Goal: Task Accomplishment & Management: Use online tool/utility

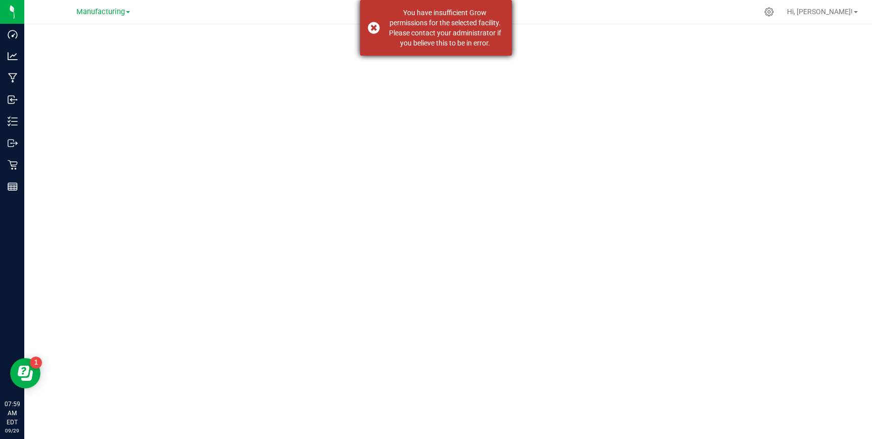
click at [371, 29] on div "You have insufficient Grow permissions for the selected facility. Please contac…" at bounding box center [436, 28] width 152 height 56
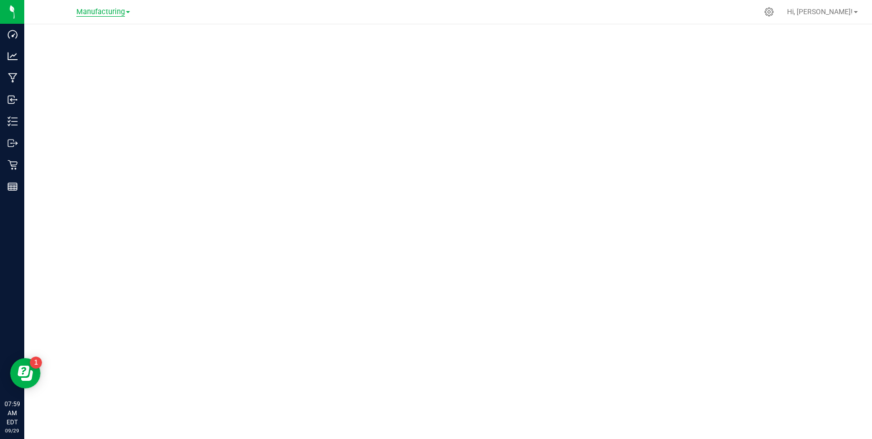
click at [105, 13] on span "Manufacturing" at bounding box center [100, 12] width 49 height 9
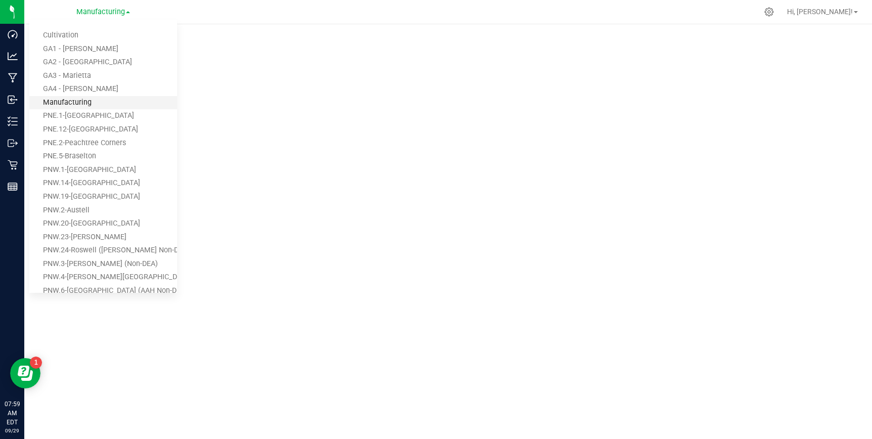
click at [74, 96] on link "Manufacturing" at bounding box center [103, 103] width 148 height 14
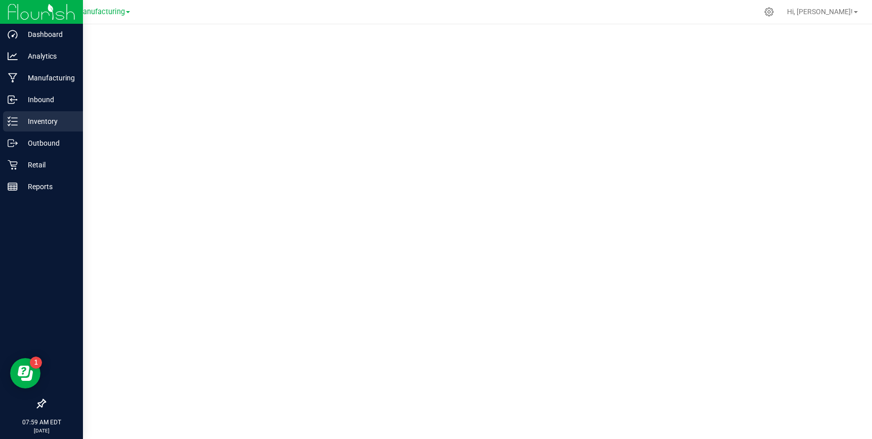
click at [23, 118] on p "Inventory" at bounding box center [48, 121] width 61 height 12
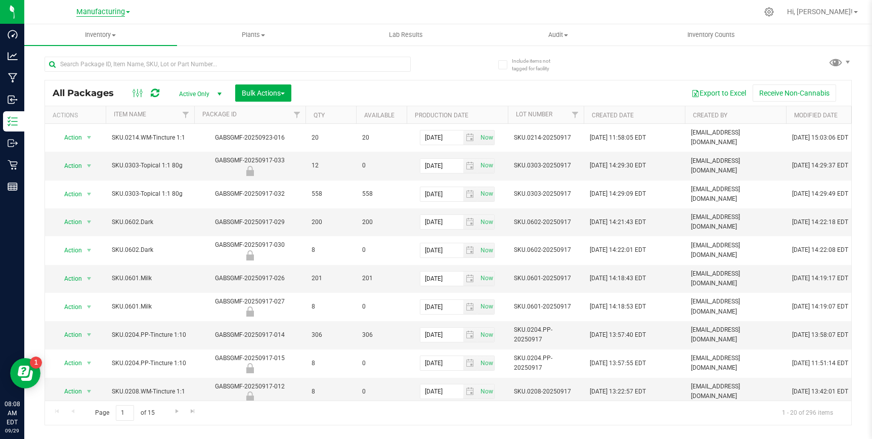
click at [110, 13] on span "Manufacturing" at bounding box center [100, 12] width 49 height 9
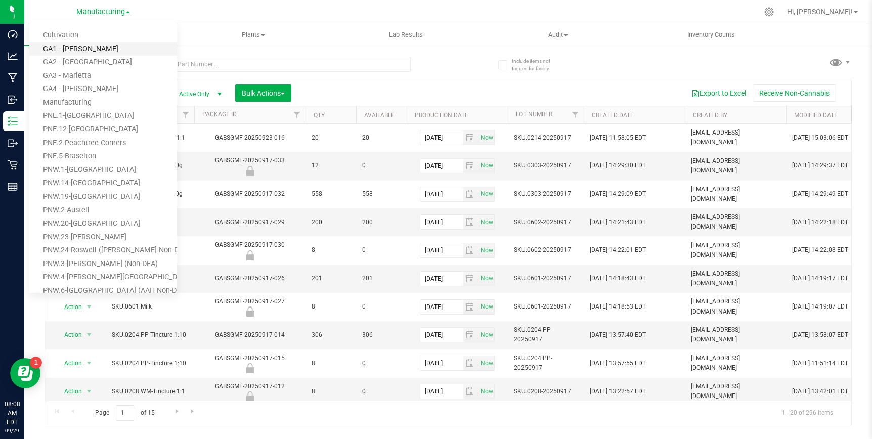
click at [84, 46] on link "GA1 - [PERSON_NAME]" at bounding box center [103, 49] width 148 height 14
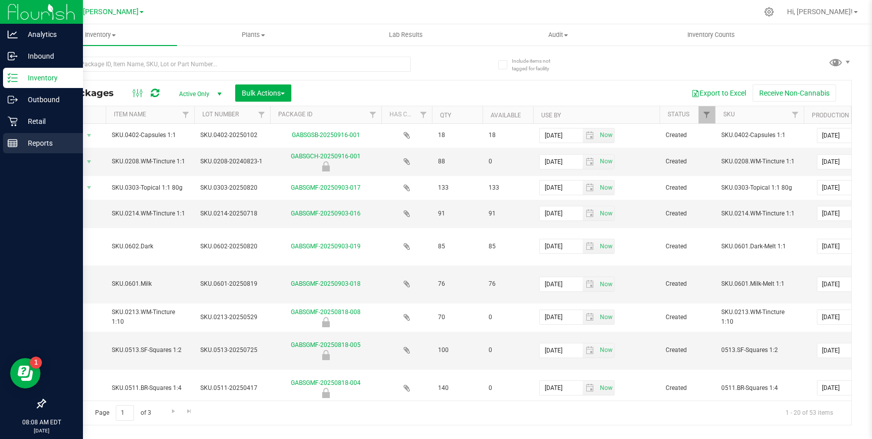
click at [41, 140] on p "Reports" at bounding box center [48, 143] width 61 height 12
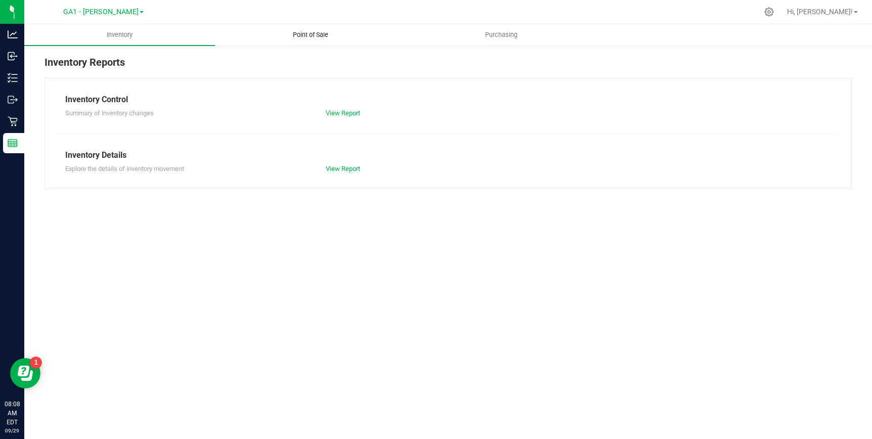
click at [310, 36] on span "Point of Sale" at bounding box center [310, 34] width 63 height 9
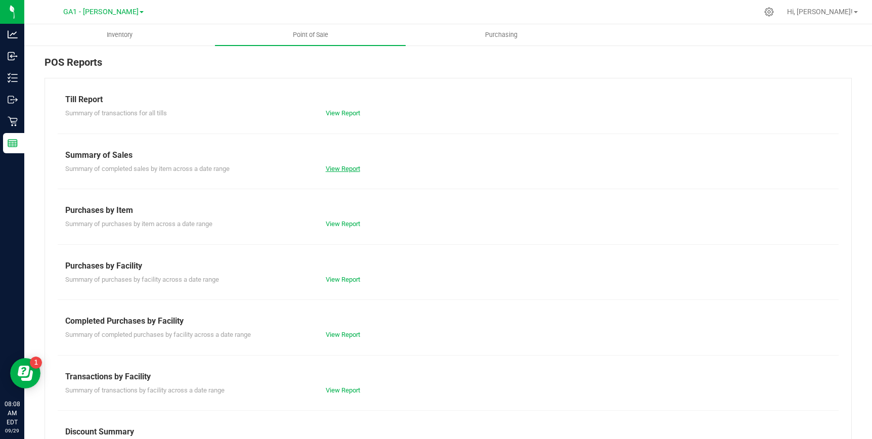
click at [345, 168] on link "View Report" at bounding box center [343, 169] width 34 height 8
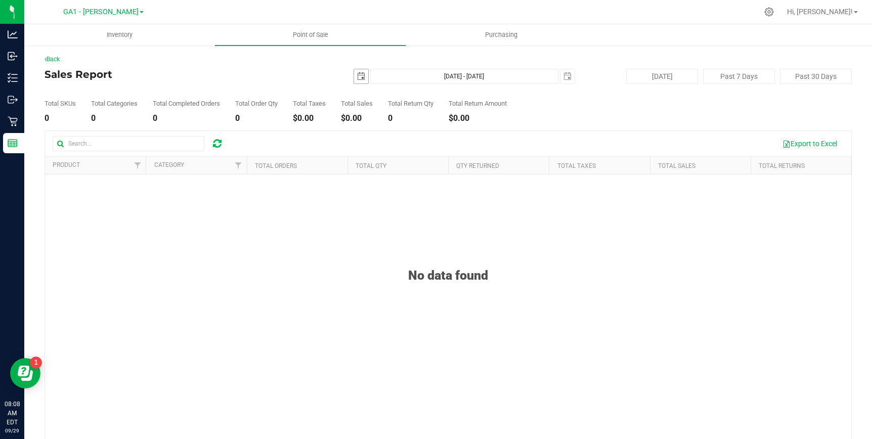
click at [365, 73] on span "select" at bounding box center [361, 76] width 8 height 8
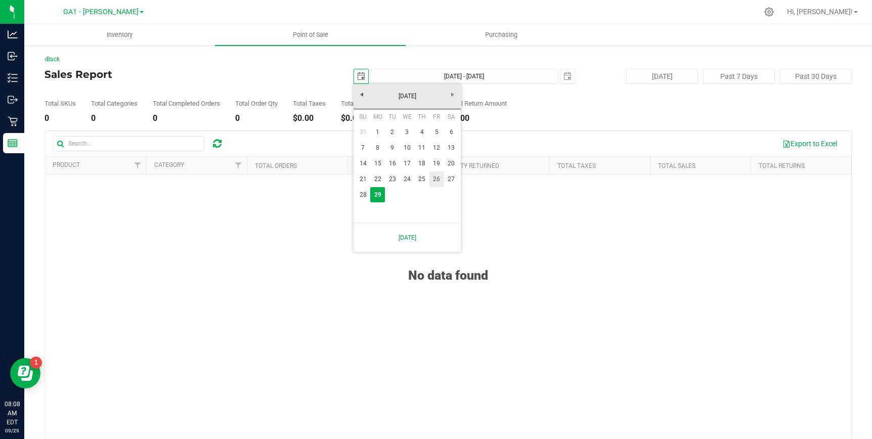
click at [434, 177] on link "26" at bounding box center [436, 179] width 15 height 16
type input "[DATE]"
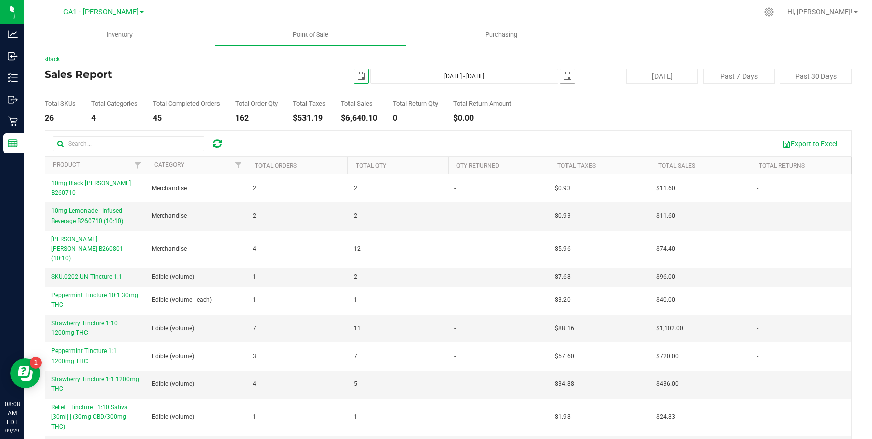
click at [568, 79] on span "select" at bounding box center [567, 76] width 8 height 8
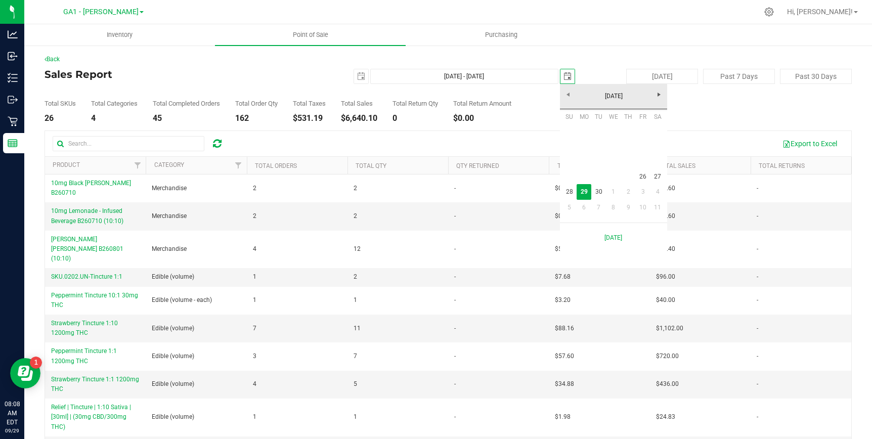
scroll to position [0, 25]
click at [637, 176] on link "26" at bounding box center [643, 177] width 15 height 16
type input "[DATE] - [DATE]"
type input "[DATE]"
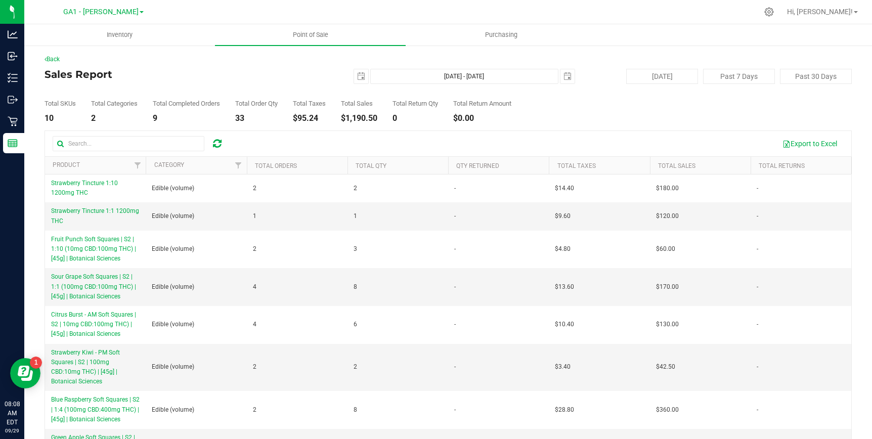
click at [296, 70] on h4 "Sales Report" at bounding box center [178, 74] width 269 height 11
click at [104, 12] on span "GA1 - [PERSON_NAME]" at bounding box center [100, 12] width 75 height 9
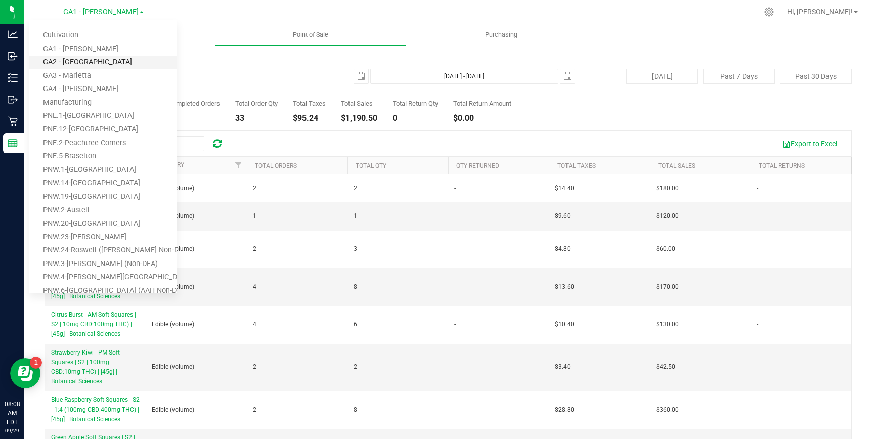
click at [87, 61] on link "GA2 - [GEOGRAPHIC_DATA]" at bounding box center [103, 63] width 148 height 14
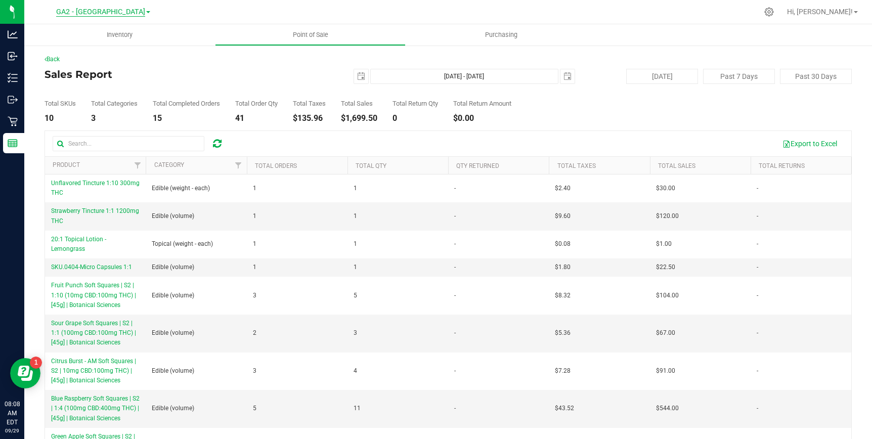
click at [103, 13] on span "GA2 - [GEOGRAPHIC_DATA]" at bounding box center [100, 12] width 89 height 9
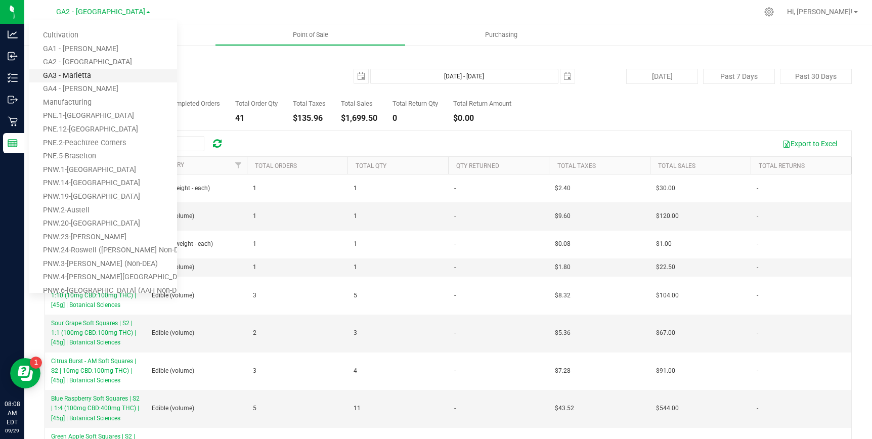
click at [87, 77] on link "GA3 - Marietta" at bounding box center [103, 76] width 148 height 14
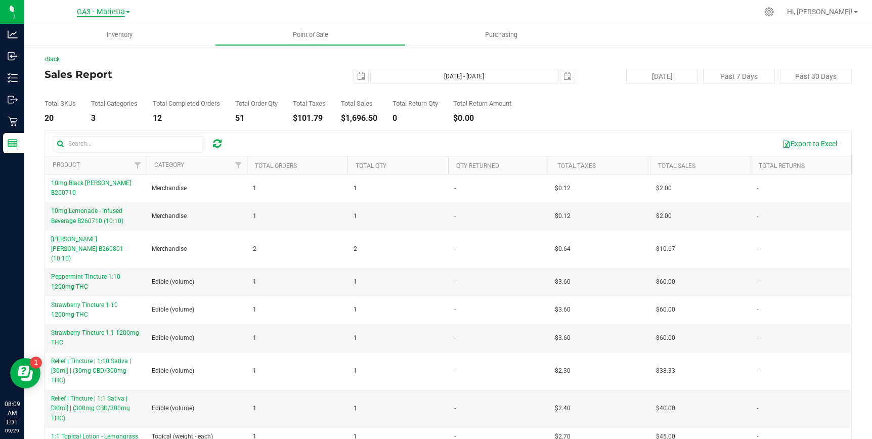
click at [100, 9] on span "GA3 - Marietta" at bounding box center [101, 12] width 48 height 9
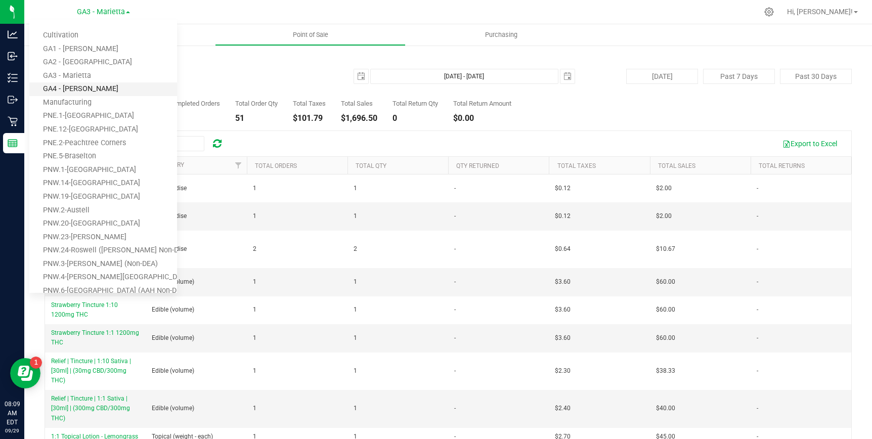
click at [81, 90] on link "GA4 - [PERSON_NAME]" at bounding box center [103, 89] width 148 height 14
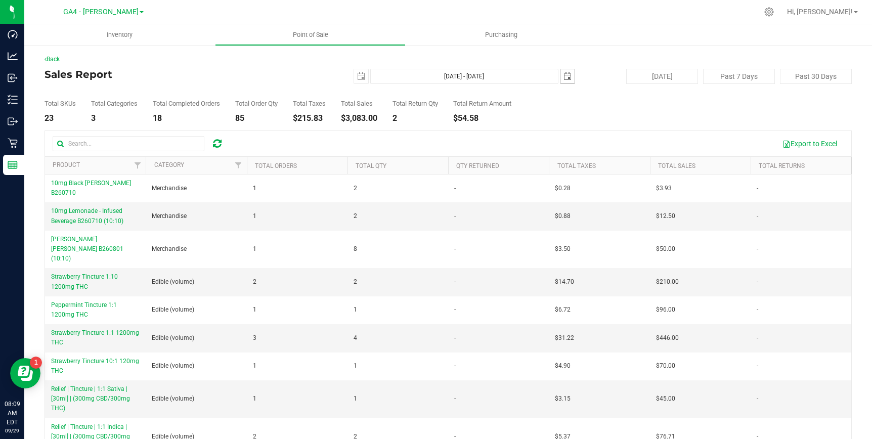
click at [567, 75] on span "select" at bounding box center [567, 76] width 8 height 8
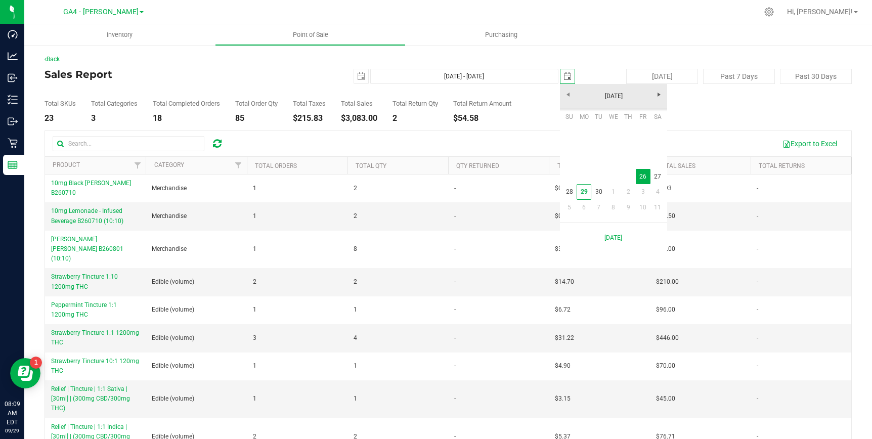
scroll to position [0, 25]
click at [656, 176] on link "27" at bounding box center [657, 177] width 15 height 16
type input "[DATE] - [DATE]"
type input "[DATE]"
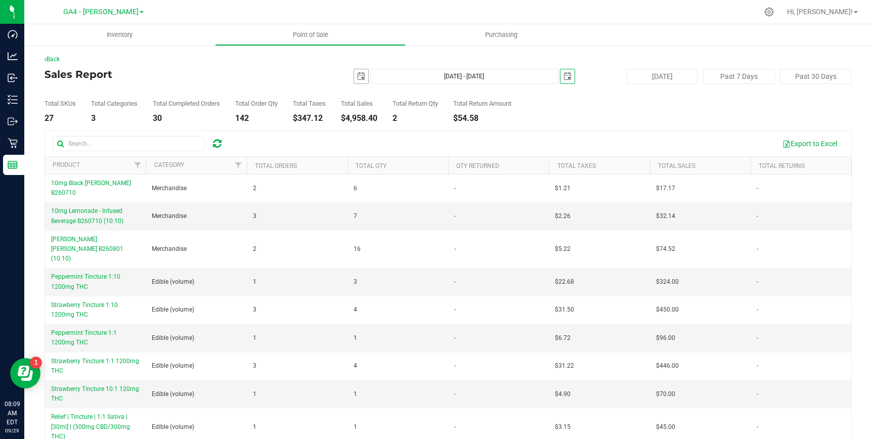
click at [362, 76] on span "select" at bounding box center [361, 76] width 8 height 8
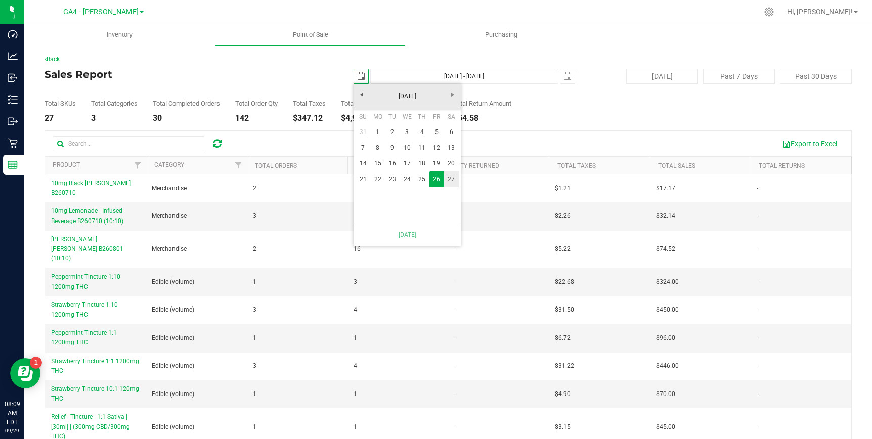
click at [449, 176] on link "27" at bounding box center [451, 179] width 15 height 16
type input "[DATE] - [DATE]"
type input "[DATE]"
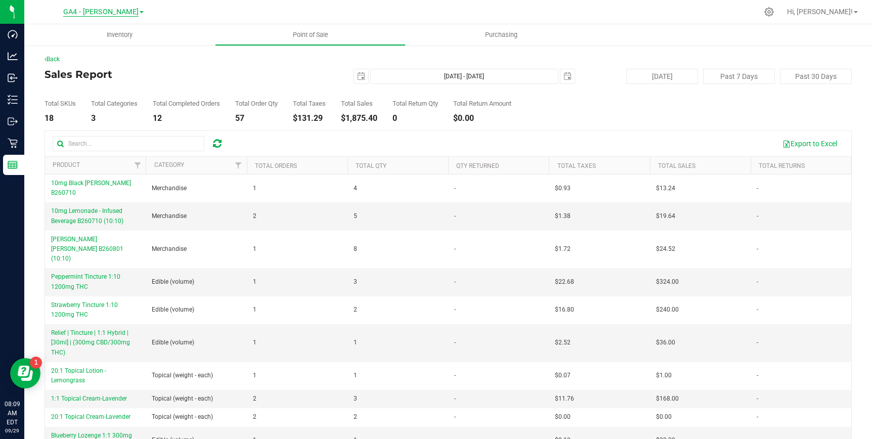
click at [106, 13] on span "GA4 - [PERSON_NAME]" at bounding box center [100, 12] width 75 height 9
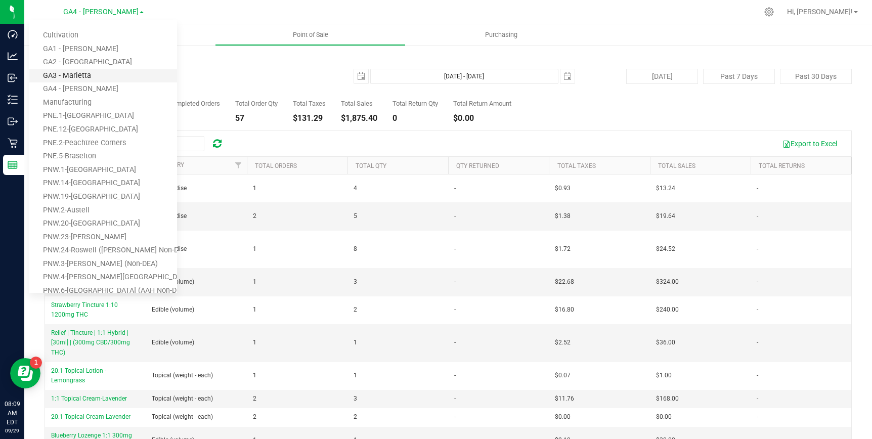
click at [93, 72] on link "GA3 - Marietta" at bounding box center [103, 76] width 148 height 14
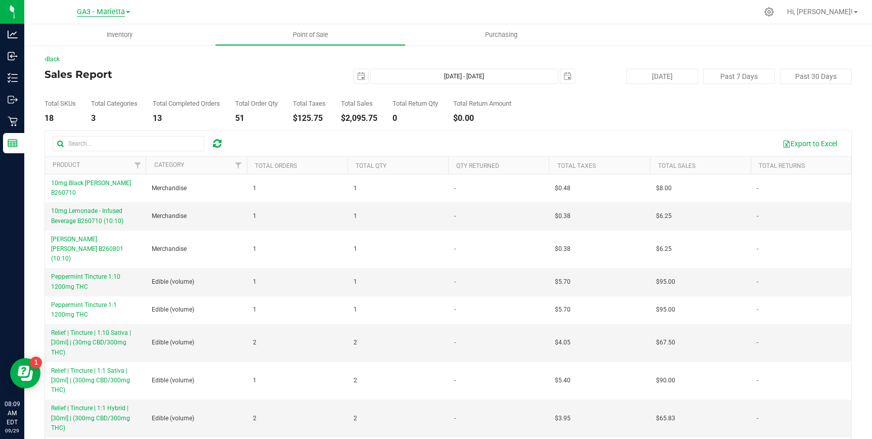
click at [108, 14] on span "GA3 - Marietta" at bounding box center [101, 12] width 48 height 9
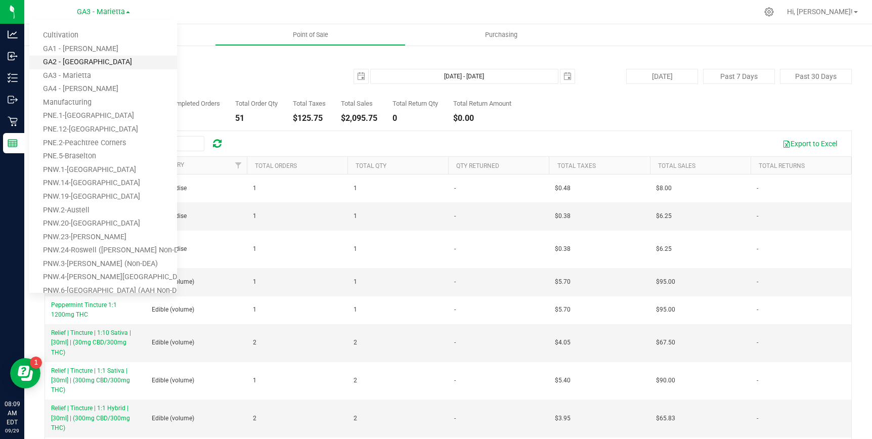
click at [93, 62] on link "GA2 - [GEOGRAPHIC_DATA]" at bounding box center [103, 63] width 148 height 14
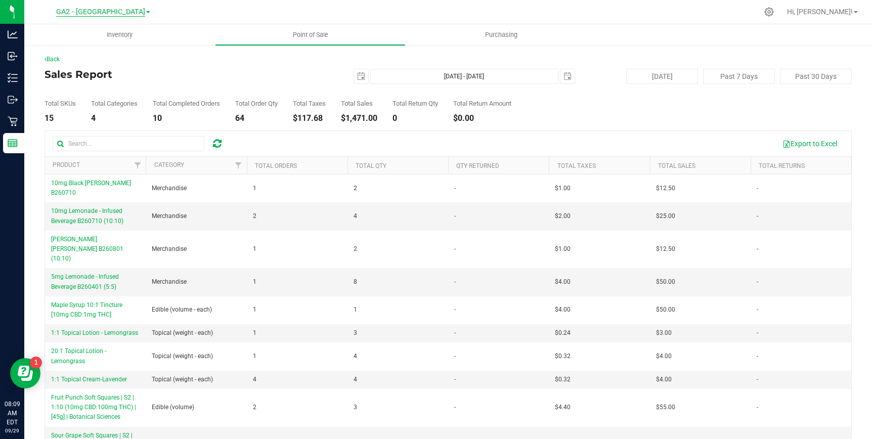
click at [108, 12] on span "GA2 - [GEOGRAPHIC_DATA]" at bounding box center [100, 12] width 89 height 9
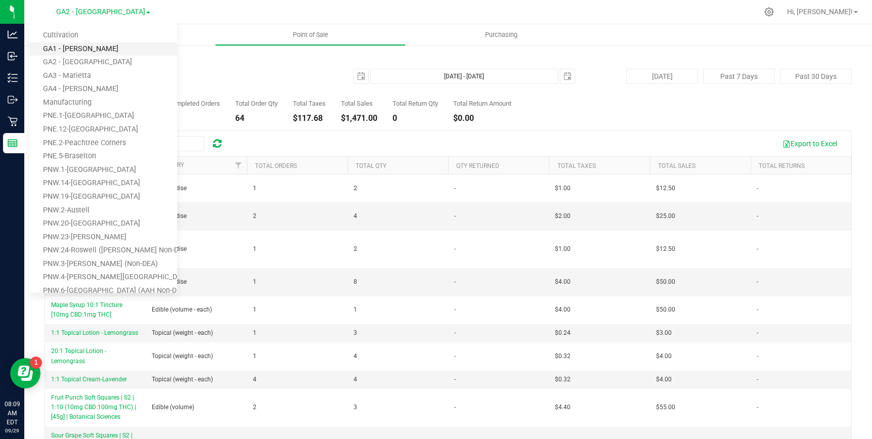
click at [87, 47] on link "GA1 - [PERSON_NAME]" at bounding box center [103, 49] width 148 height 14
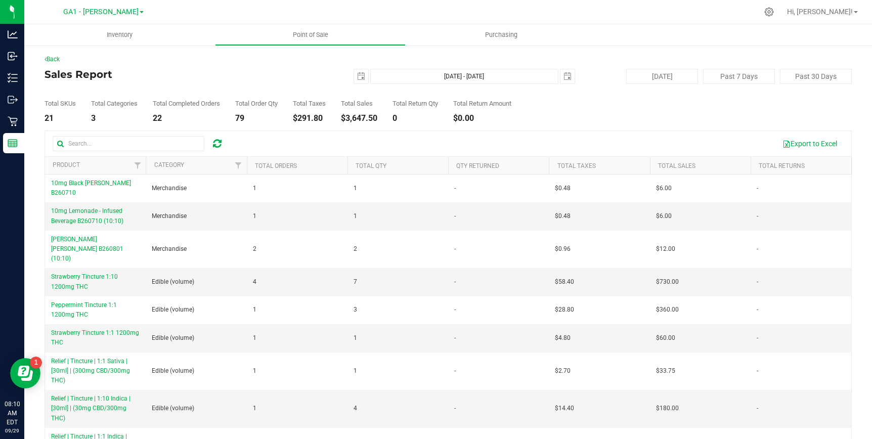
click at [220, 83] on div "Sales Report [DATE] [DATE] - [DATE] [DATE] [DATE] Past 7 Days Past 30 Days" at bounding box center [447, 76] width 807 height 15
click at [566, 79] on span "select" at bounding box center [567, 76] width 8 height 8
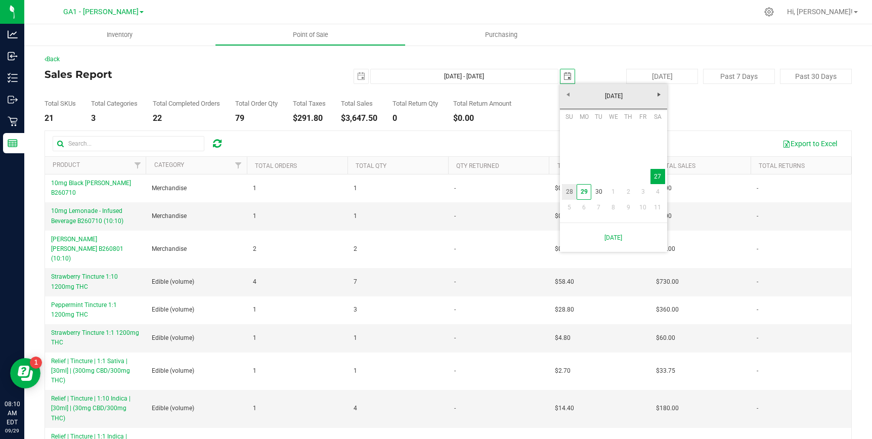
click at [569, 192] on link "28" at bounding box center [569, 192] width 15 height 16
type input "[DATE] - [DATE]"
type input "[DATE]"
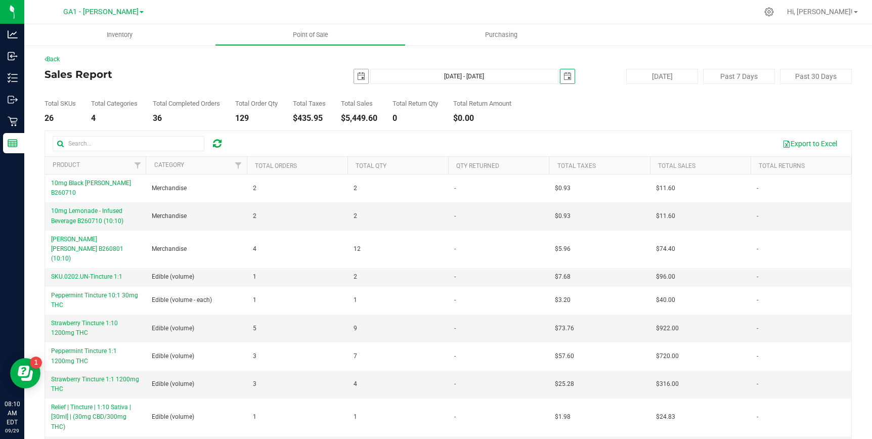
click at [359, 74] on span "select" at bounding box center [361, 76] width 8 height 8
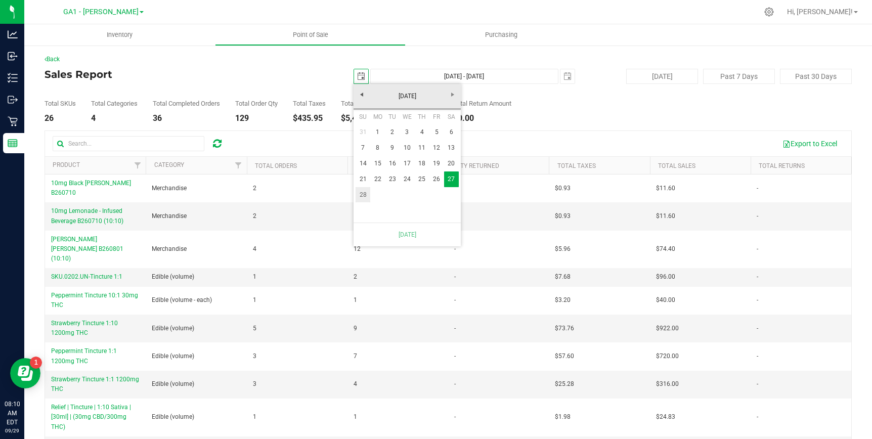
click at [361, 194] on link "28" at bounding box center [362, 195] width 15 height 16
type input "[DATE] - [DATE]"
type input "[DATE]"
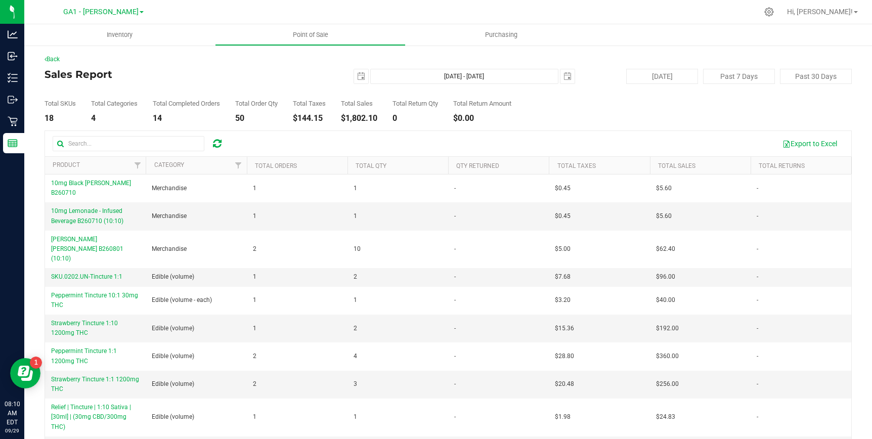
scroll to position [0, 0]
click at [265, 88] on div "Total SKUs 18 Total Categories 4 Total Completed Orders 14 Total Order Qty 50 T…" at bounding box center [447, 103] width 807 height 38
click at [105, 11] on span "GA1 - [PERSON_NAME]" at bounding box center [100, 12] width 75 height 9
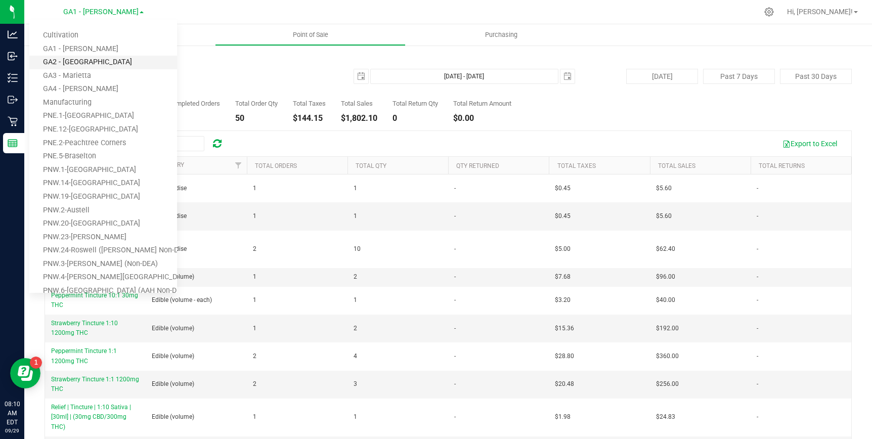
click at [86, 63] on link "GA2 - [GEOGRAPHIC_DATA]" at bounding box center [103, 63] width 148 height 14
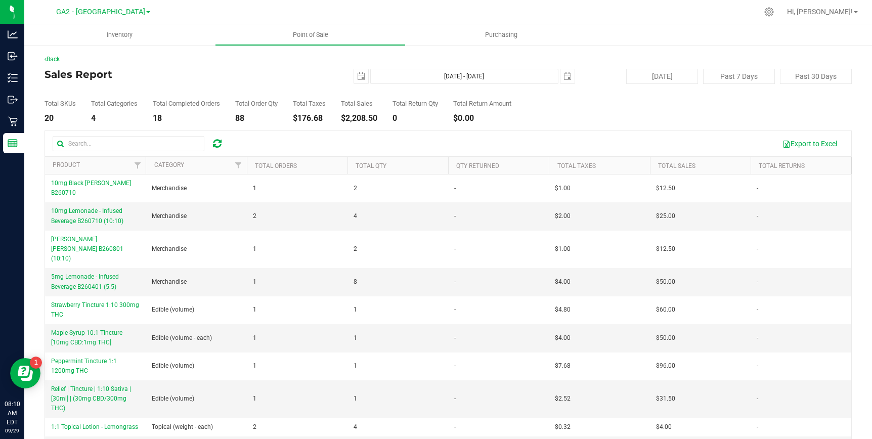
click at [105, 7] on link "GA2 - [GEOGRAPHIC_DATA]" at bounding box center [103, 12] width 94 height 10
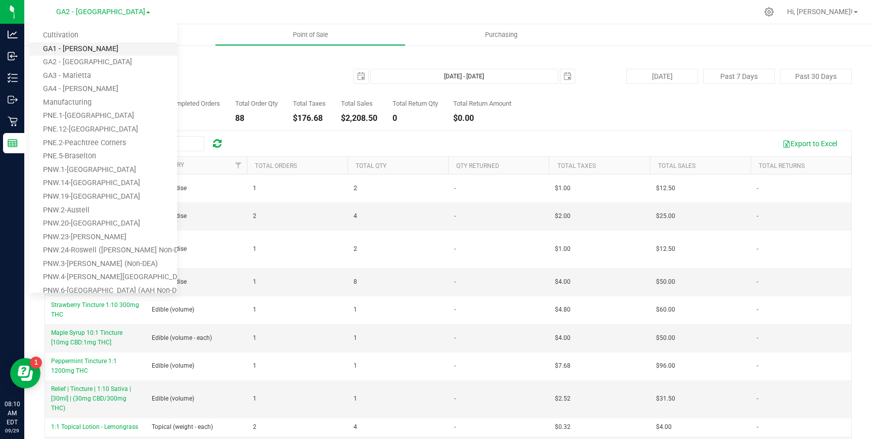
click at [86, 48] on link "GA1 - [PERSON_NAME]" at bounding box center [103, 49] width 148 height 14
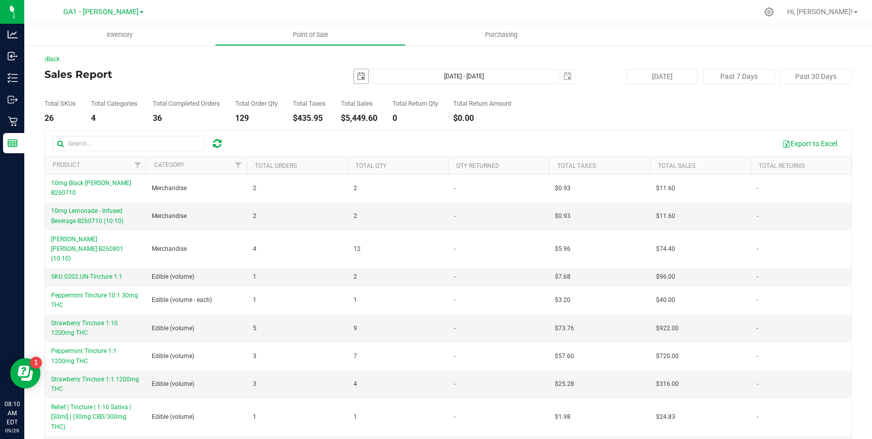
click at [362, 79] on span "select" at bounding box center [361, 76] width 8 height 8
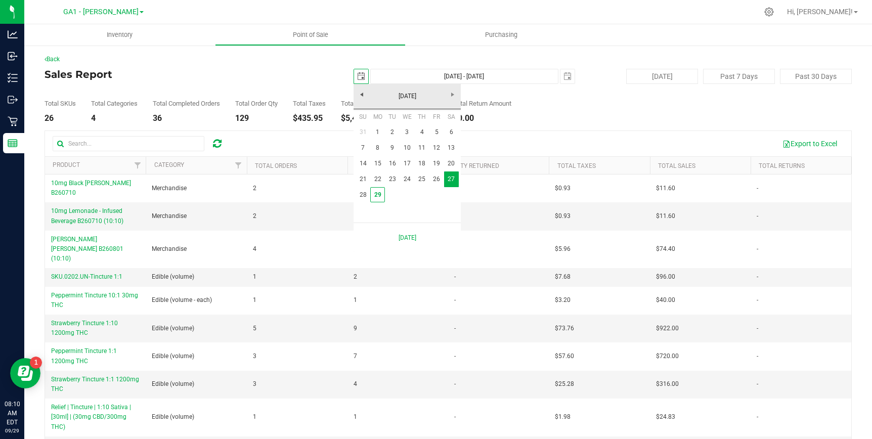
scroll to position [0, 25]
click at [365, 191] on link "28" at bounding box center [362, 195] width 15 height 16
type input "[DATE]"
type input "[DATE] - [DATE]"
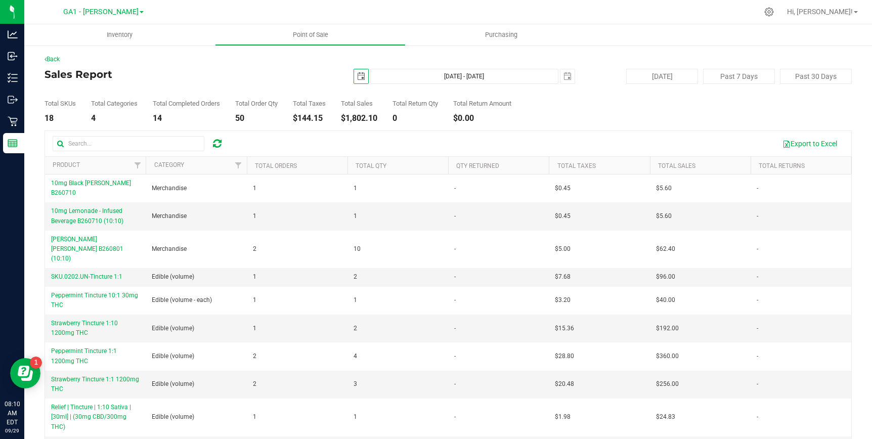
click at [299, 77] on h4 "Sales Report" at bounding box center [178, 74] width 269 height 11
click at [103, 8] on span "GA1 - [PERSON_NAME]" at bounding box center [100, 12] width 75 height 9
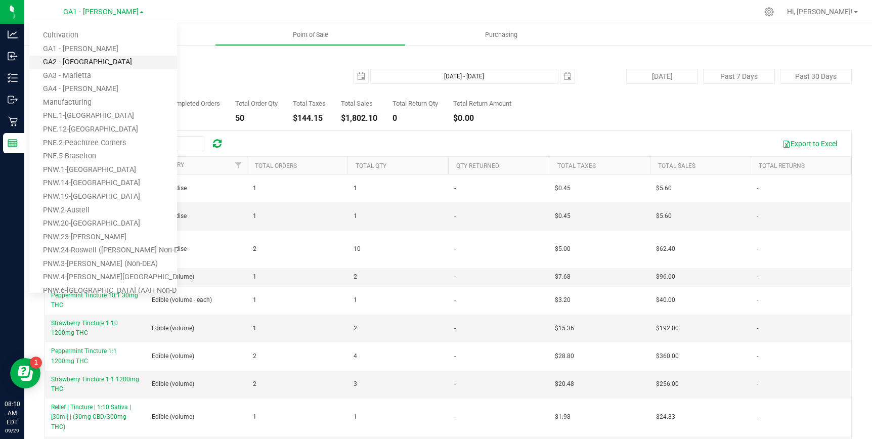
click at [84, 61] on link "GA2 - [GEOGRAPHIC_DATA]" at bounding box center [103, 63] width 148 height 14
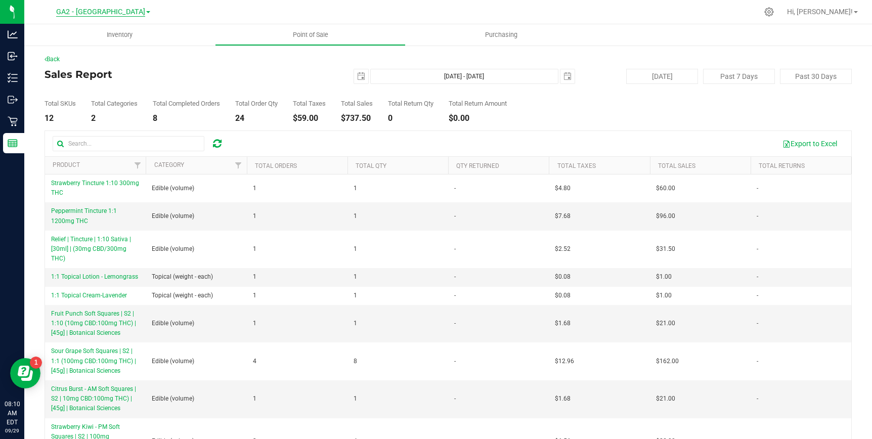
click at [103, 14] on span "GA2 - [GEOGRAPHIC_DATA]" at bounding box center [100, 12] width 89 height 9
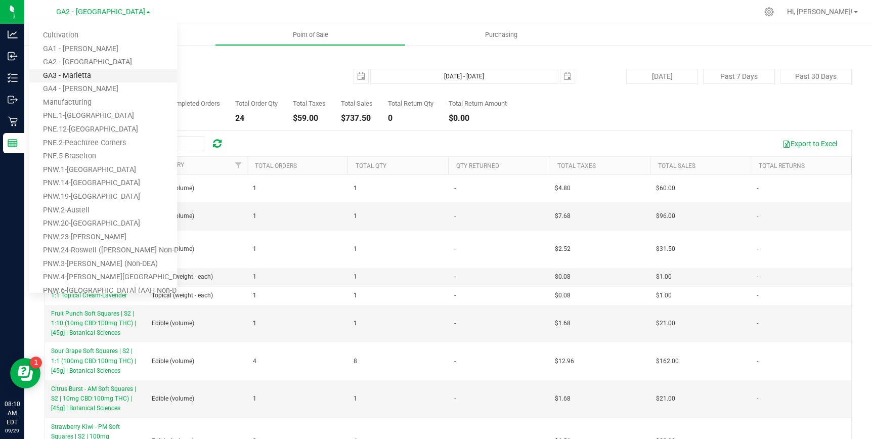
click at [79, 76] on link "GA3 - Marietta" at bounding box center [103, 76] width 148 height 14
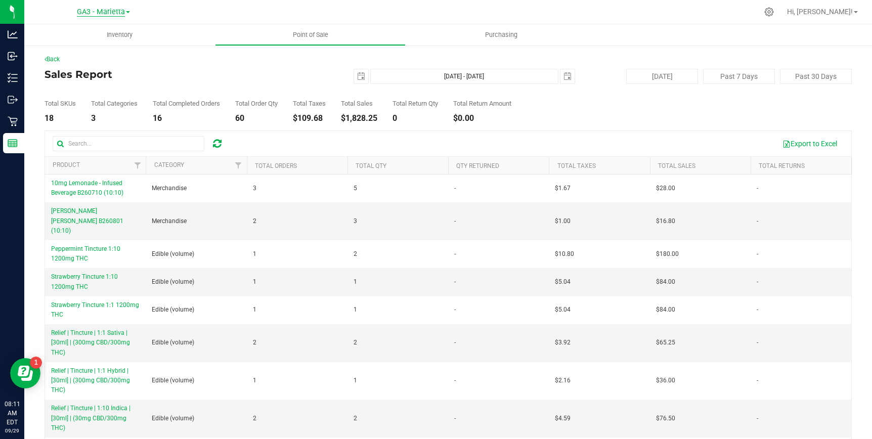
click at [97, 12] on span "GA3 - Marietta" at bounding box center [101, 12] width 48 height 9
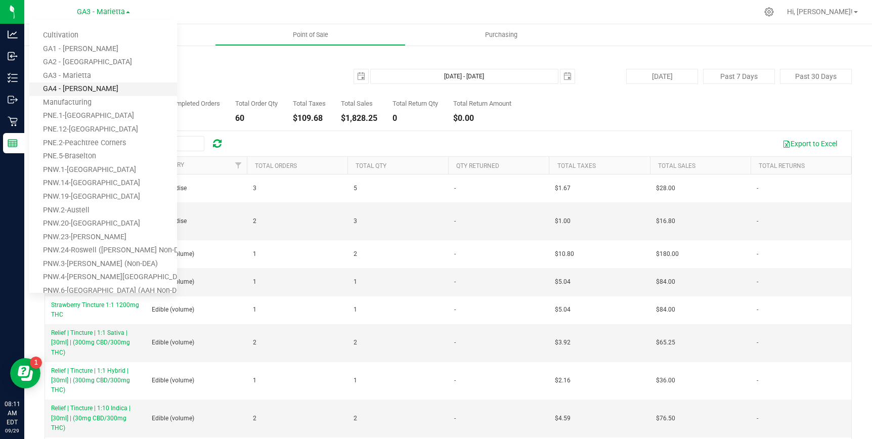
click at [81, 87] on link "GA4 - [PERSON_NAME]" at bounding box center [103, 89] width 148 height 14
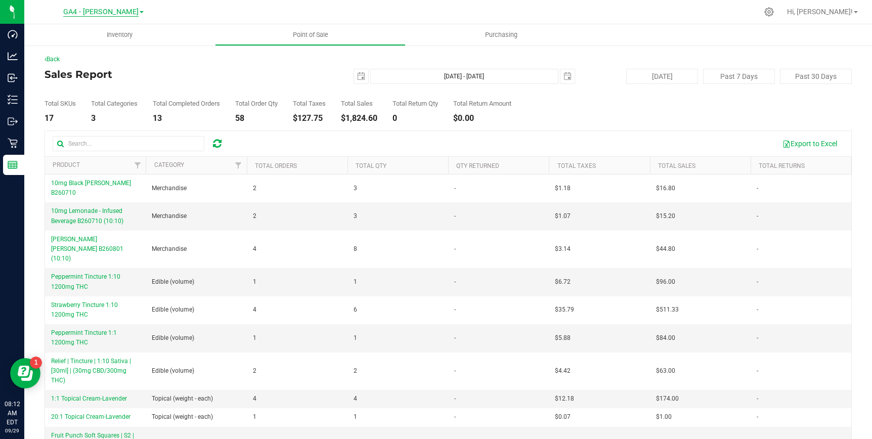
click at [103, 11] on span "GA4 - [PERSON_NAME]" at bounding box center [100, 12] width 75 height 9
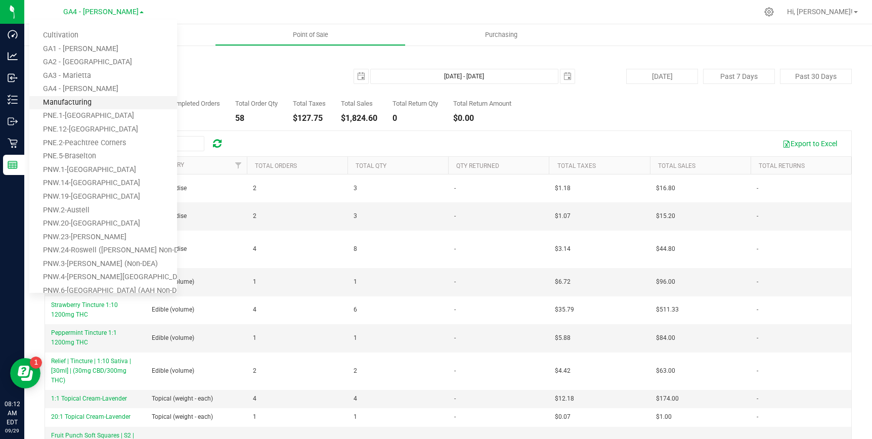
click at [71, 101] on link "Manufacturing" at bounding box center [103, 103] width 148 height 14
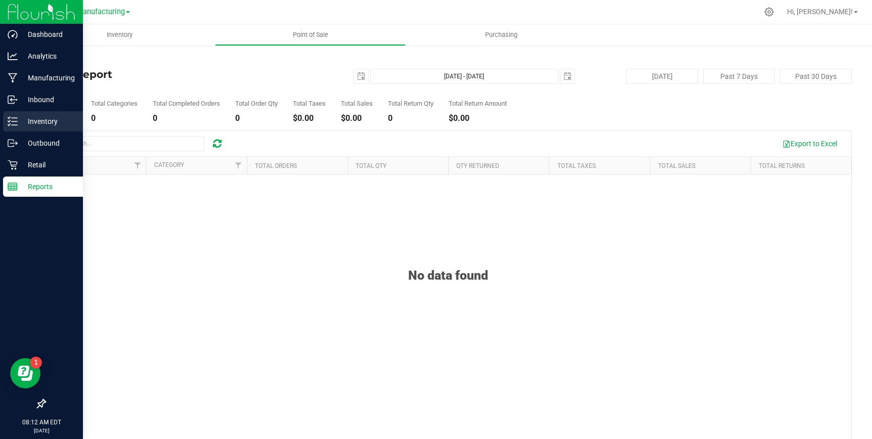
click at [33, 118] on p "Inventory" at bounding box center [48, 121] width 61 height 12
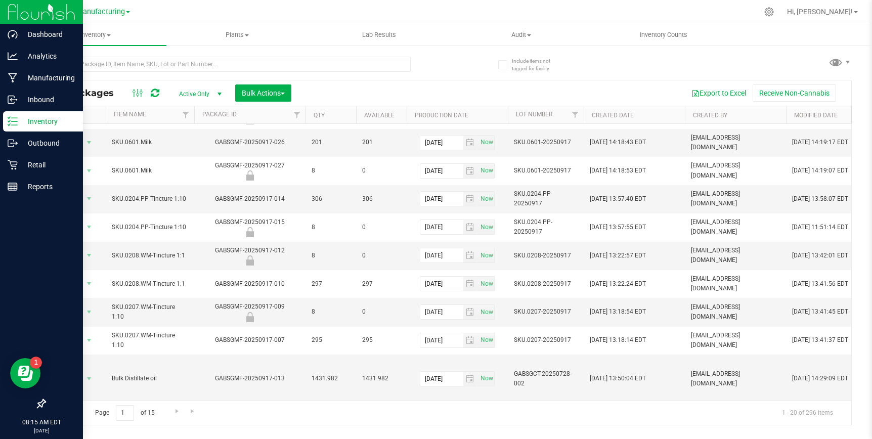
scroll to position [136, 0]
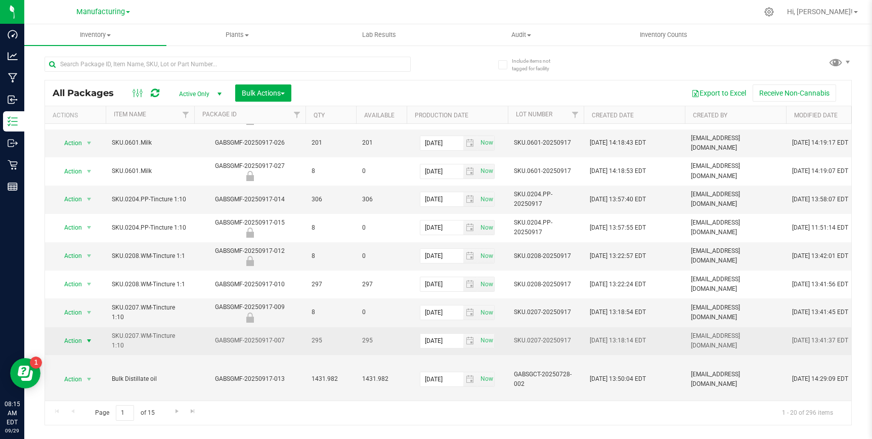
click at [89, 337] on span "select" at bounding box center [89, 341] width 8 height 8
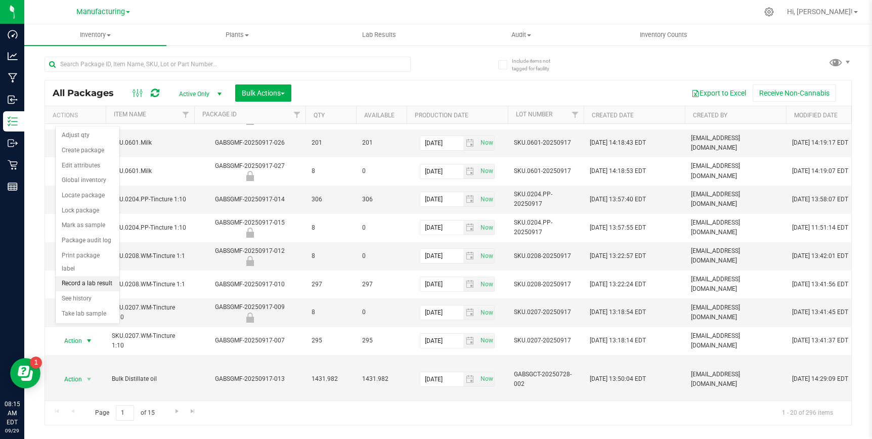
click at [76, 276] on li "Record a lab result" at bounding box center [88, 283] width 64 height 15
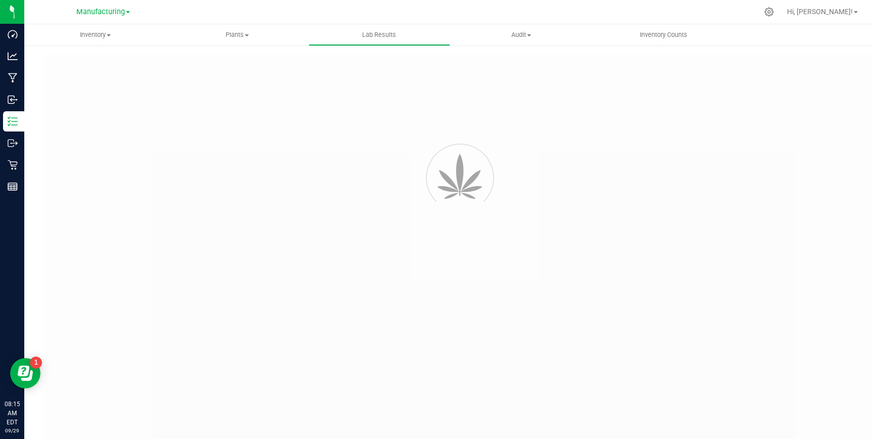
type input "GABSGMF-20250917-007"
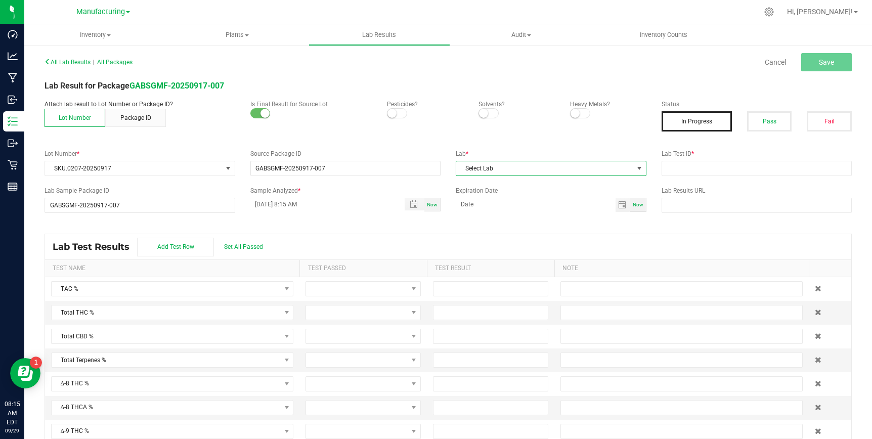
click at [474, 168] on span "Select Lab" at bounding box center [544, 168] width 177 height 14
click at [491, 209] on li "SJ Labs & Analytics" at bounding box center [551, 211] width 190 height 17
click at [412, 204] on span "Toggle popup" at bounding box center [414, 204] width 8 height 8
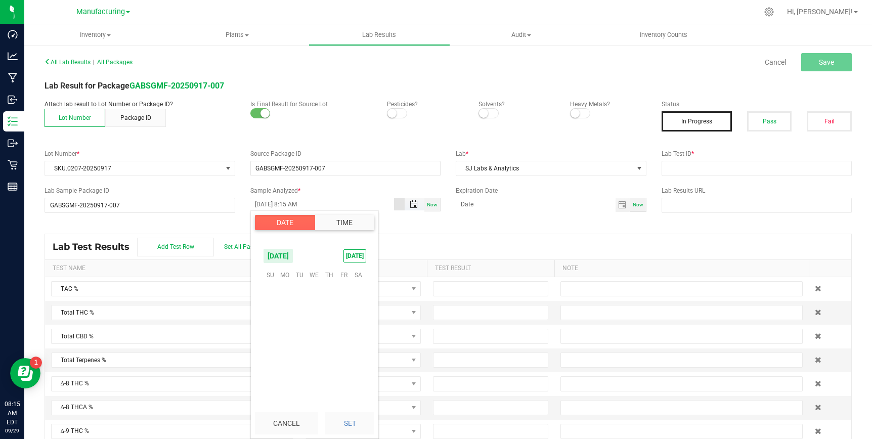
scroll to position [206, 0]
click at [345, 334] on span "26" at bounding box center [343, 337] width 15 height 16
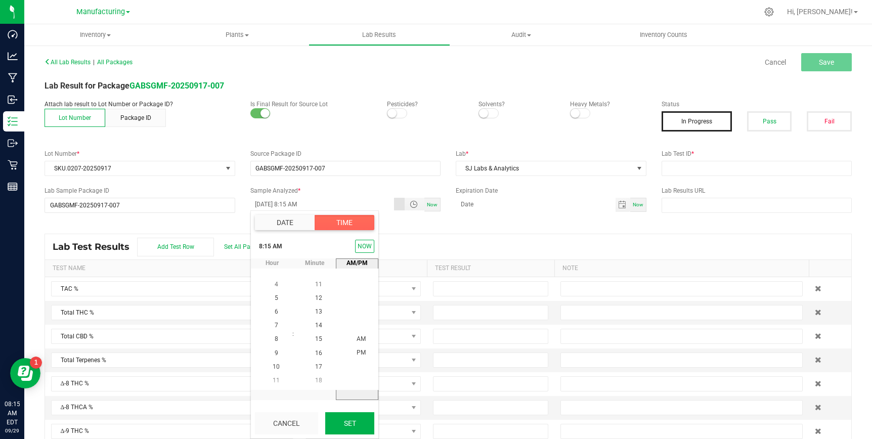
click at [354, 424] on button "Set" at bounding box center [349, 423] width 49 height 22
type input "[DATE] 8:15 AM"
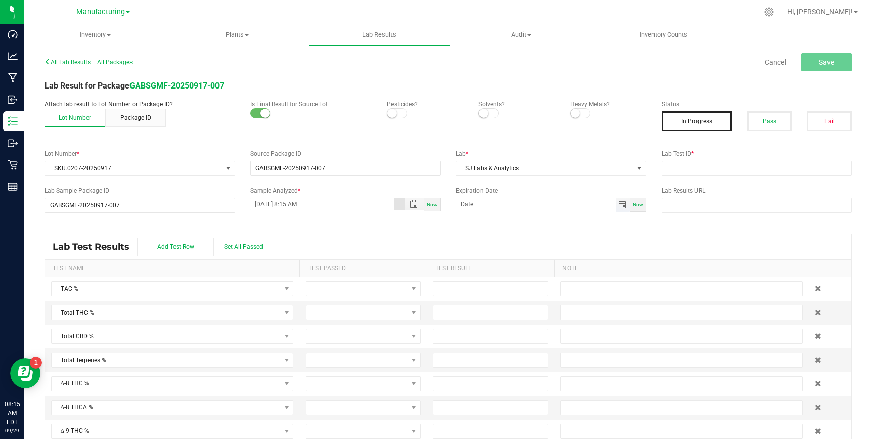
click at [620, 207] on span "Toggle calendar" at bounding box center [622, 205] width 8 height 8
click at [473, 306] on span "Sep" at bounding box center [471, 309] width 10 height 7
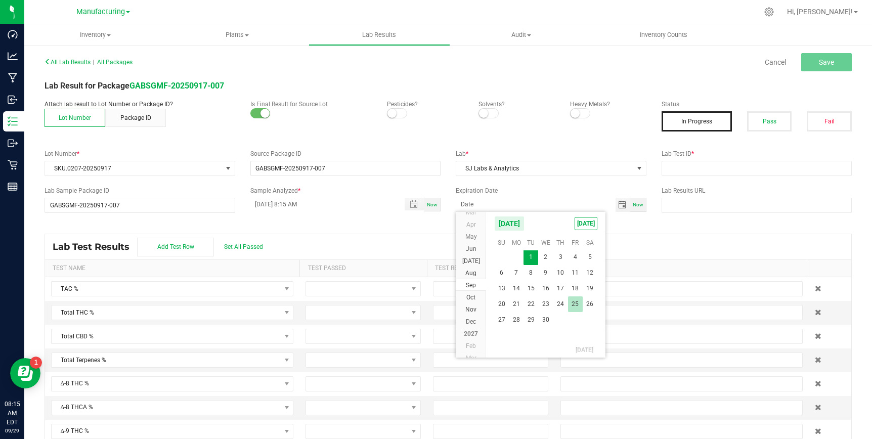
click at [573, 305] on span "25" at bounding box center [575, 304] width 15 height 16
type input "[DATE]"
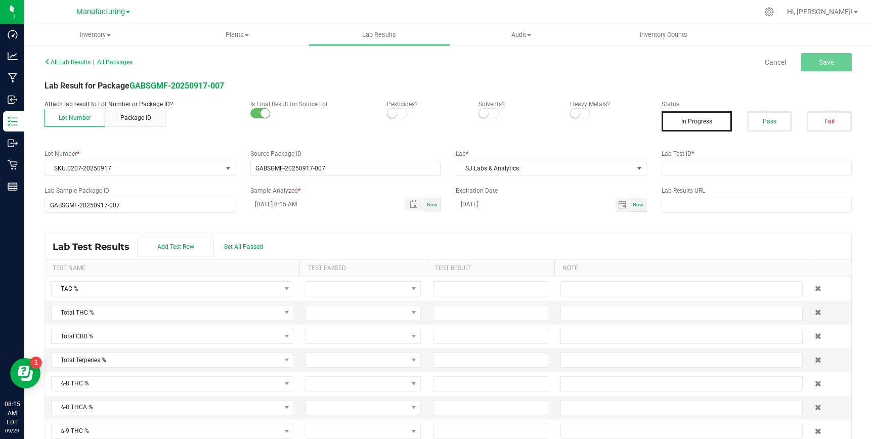
click at [584, 239] on div "Lab Test Results Add Test Row Set All Passed" at bounding box center [448, 246] width 806 height 25
click at [696, 170] on input "text" at bounding box center [756, 168] width 191 height 15
paste input "[PERSON_NAME]-091725-0010"
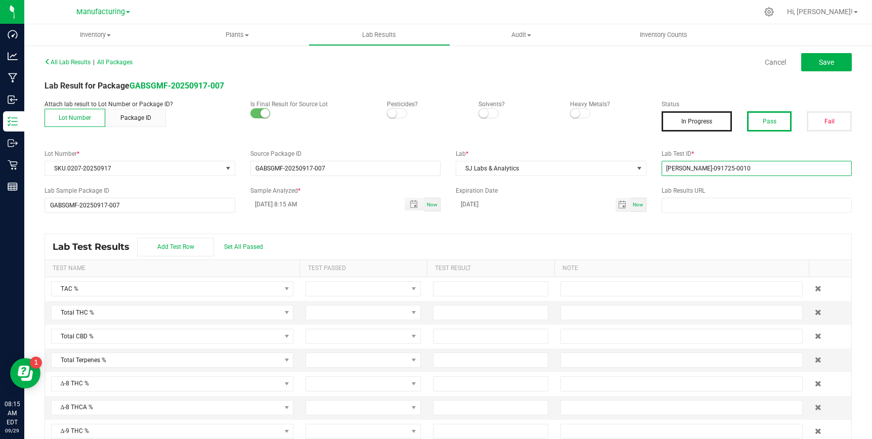
type input "[PERSON_NAME]-091725-0010"
click at [775, 127] on button "Pass" at bounding box center [769, 121] width 45 height 20
click at [399, 117] on span at bounding box center [397, 113] width 20 height 10
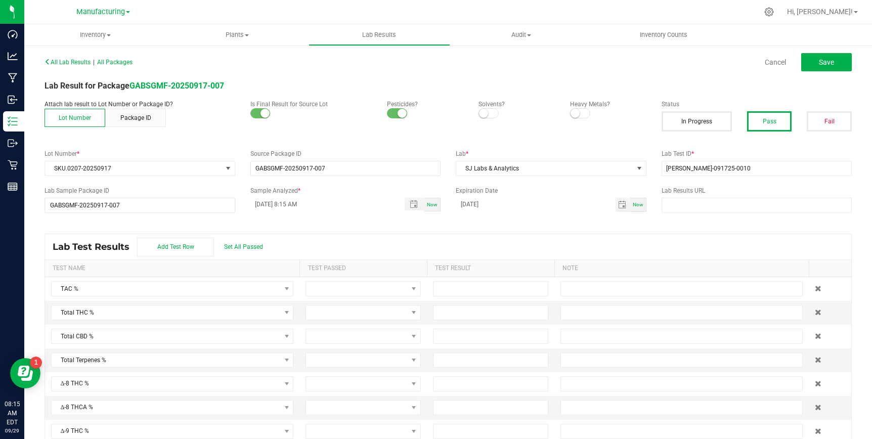
click at [485, 113] on small at bounding box center [483, 113] width 9 height 9
click at [579, 114] on span at bounding box center [580, 113] width 20 height 10
click at [825, 64] on span "Save" at bounding box center [826, 62] width 15 height 8
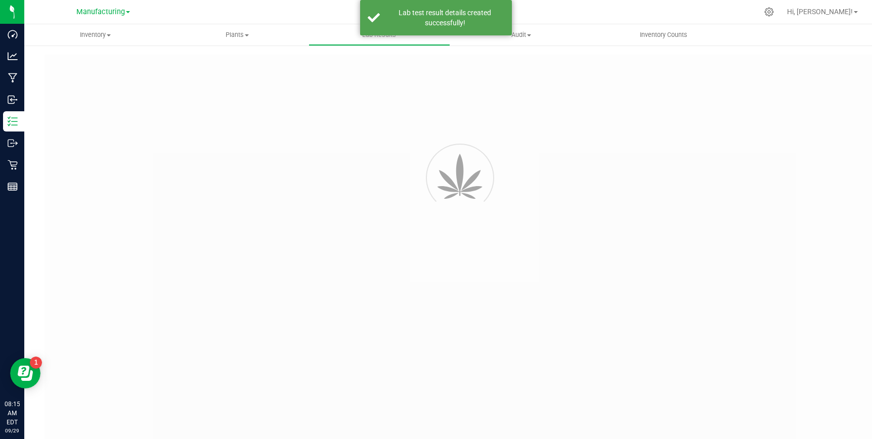
type input "GABSGMF-20250917-007"
type input "[PERSON_NAME]-091725-0010"
type input "GABSGMF-20250917-007"
type input "[DATE] 8:15 AM"
type input "[DATE]"
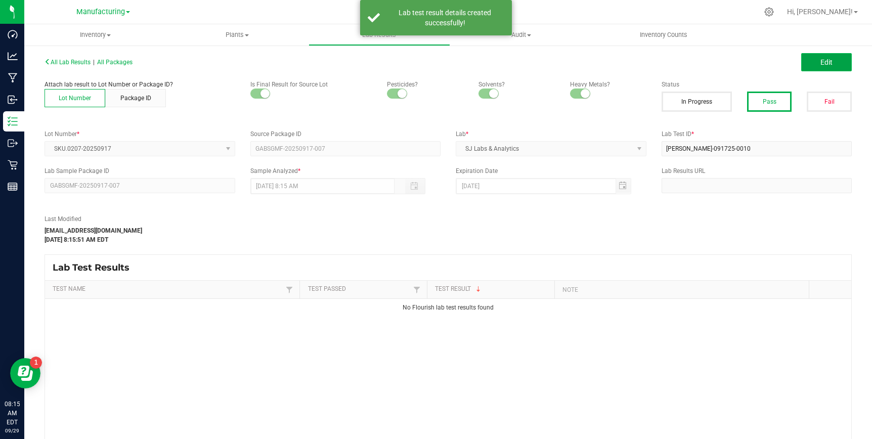
click at [827, 61] on span "Edit" at bounding box center [826, 62] width 12 height 8
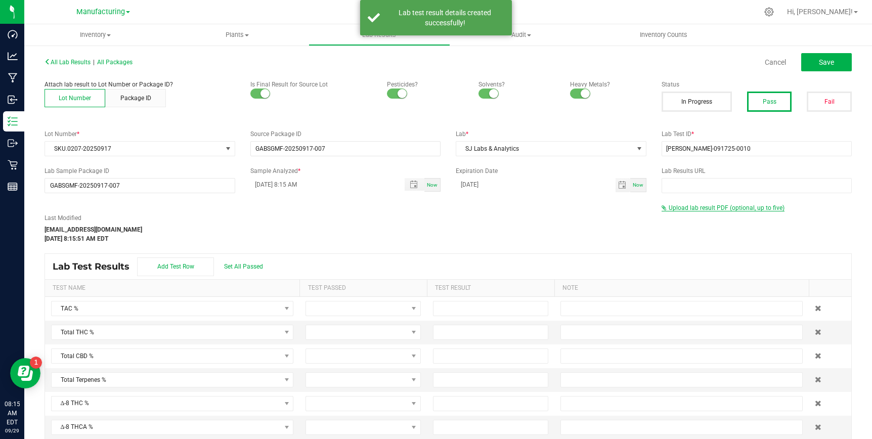
click at [694, 208] on span "Upload lab result PDF (optional, up to five)" at bounding box center [726, 207] width 116 height 7
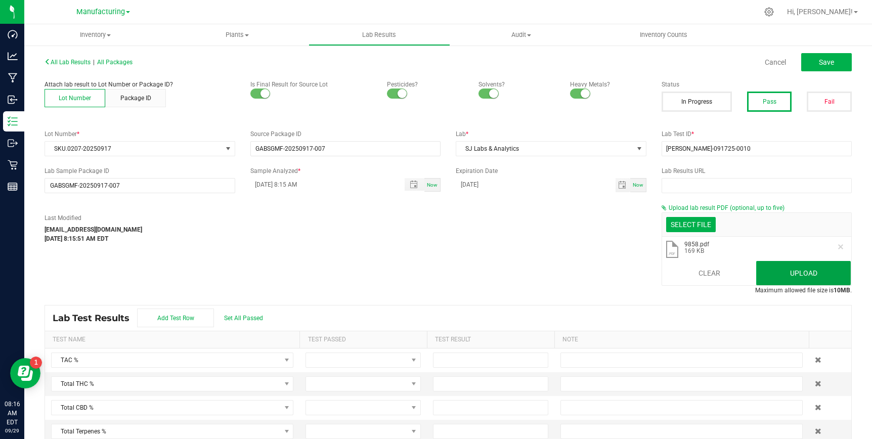
click at [789, 264] on button "Upload" at bounding box center [803, 273] width 95 height 24
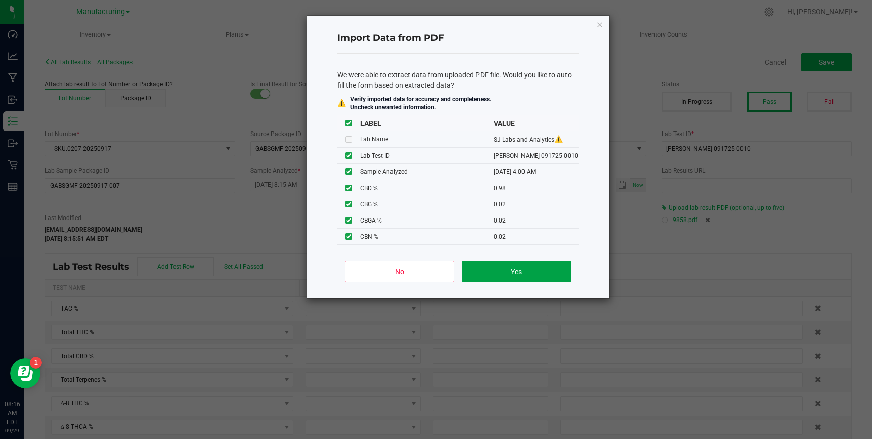
click at [508, 275] on button "Yes" at bounding box center [516, 271] width 109 height 21
type input "[DATE] 4:00 AM"
type input "1.9200"
type input "0.6400"
type input "0.2800"
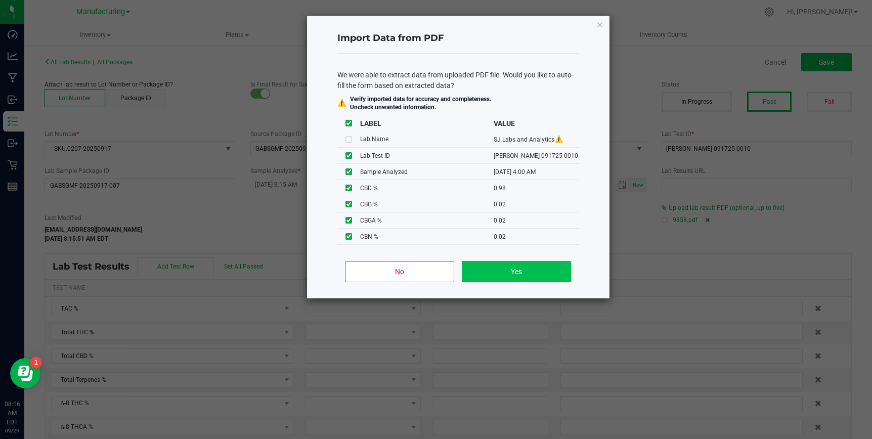
type input "0.9800"
type input "0.0200"
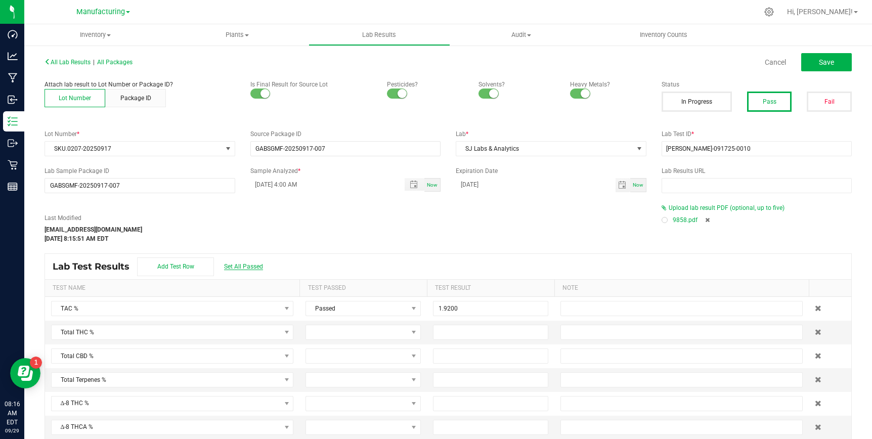
click at [248, 265] on span "Set All Passed" at bounding box center [243, 266] width 39 height 7
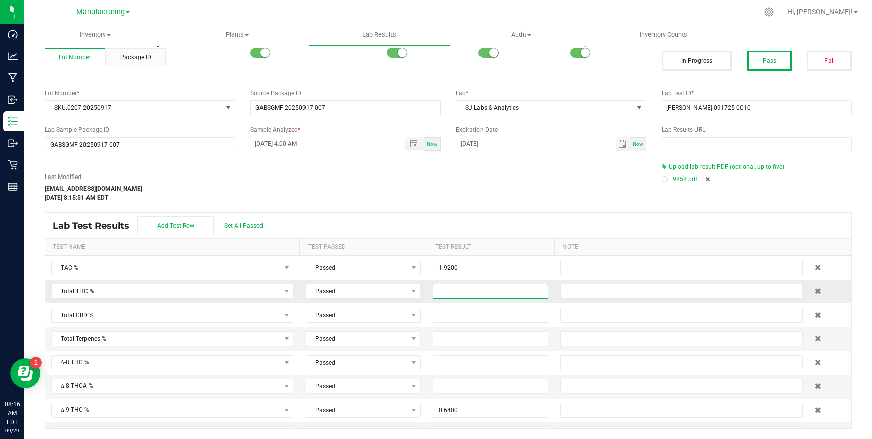
click at [459, 288] on input at bounding box center [490, 291] width 114 height 14
type input "0.8880"
click at [493, 220] on div "Lab Test Results Add Test Row Set All Passed" at bounding box center [448, 225] width 806 height 25
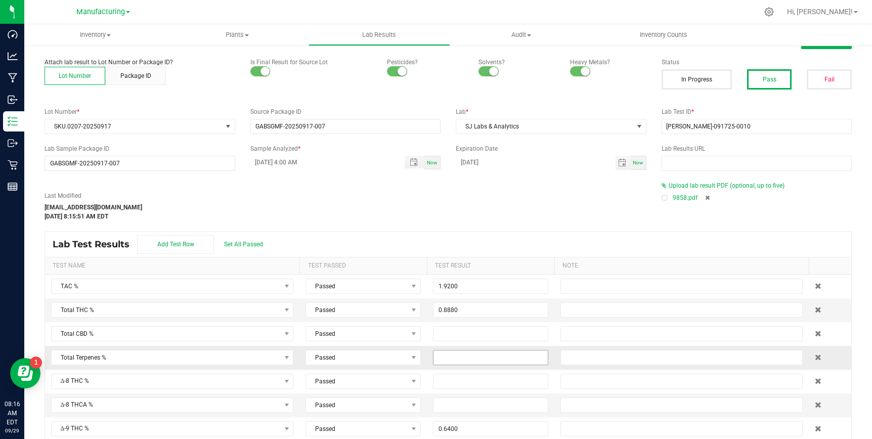
scroll to position [20, 0]
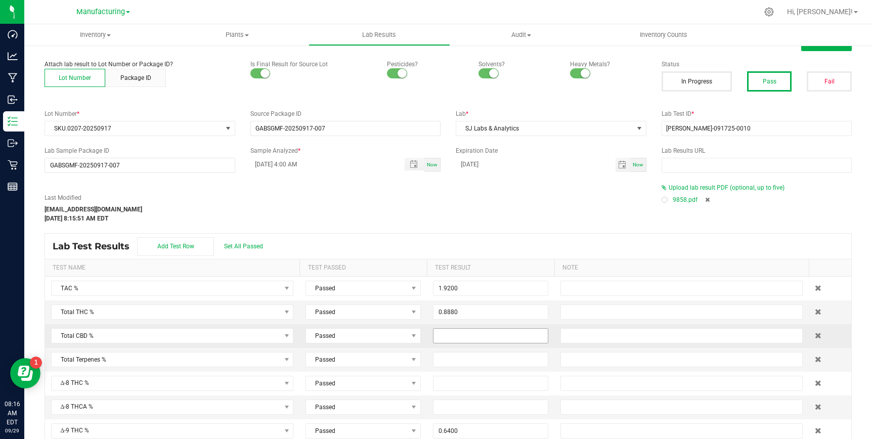
click at [457, 338] on input at bounding box center [490, 336] width 114 height 14
type input "0.9800"
click at [481, 248] on div "Lab Test Results Add Test Row Set All Passed" at bounding box center [448, 246] width 806 height 25
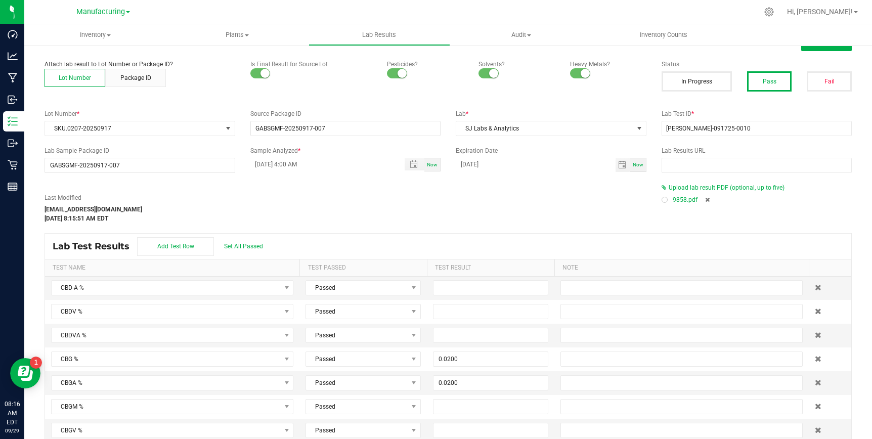
scroll to position [0, 0]
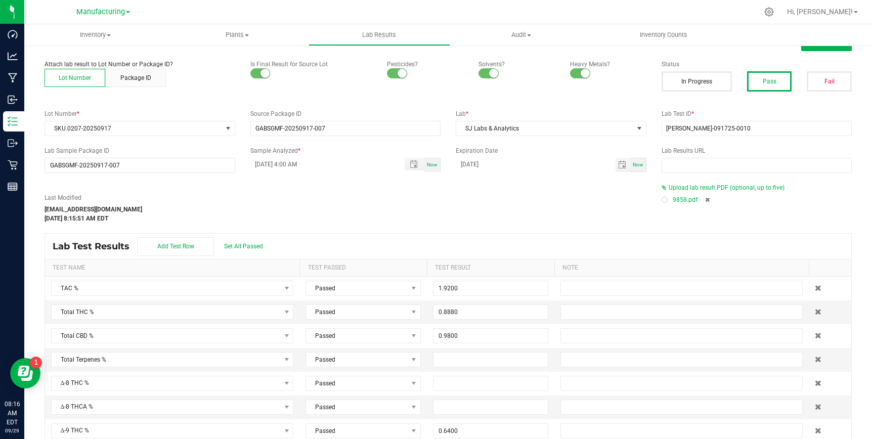
click at [482, 214] on div "Last Modified [EMAIL_ADDRESS][DOMAIN_NAME] [DATE] 8:15:51 AM EDT" at bounding box center [345, 208] width 617 height 30
click at [666, 198] on div at bounding box center [664, 200] width 6 height 6
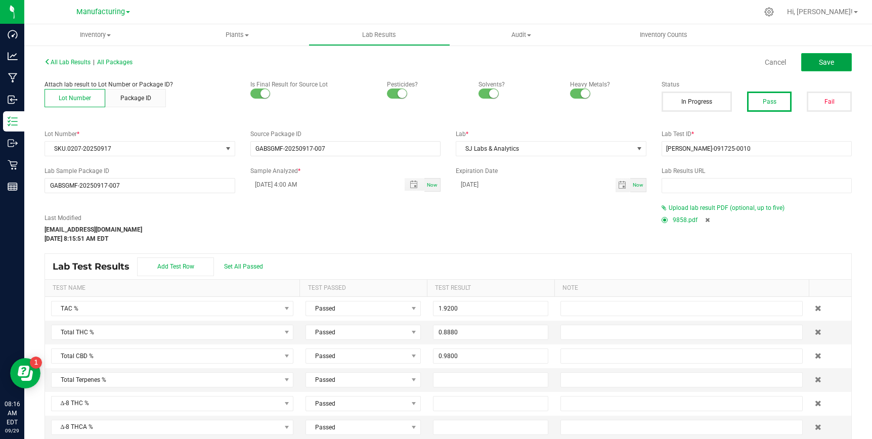
click at [816, 62] on button "Save" at bounding box center [826, 62] width 51 height 18
type input "0.6400"
type input "0.2800"
type input "0.9800"
type input "0.0200"
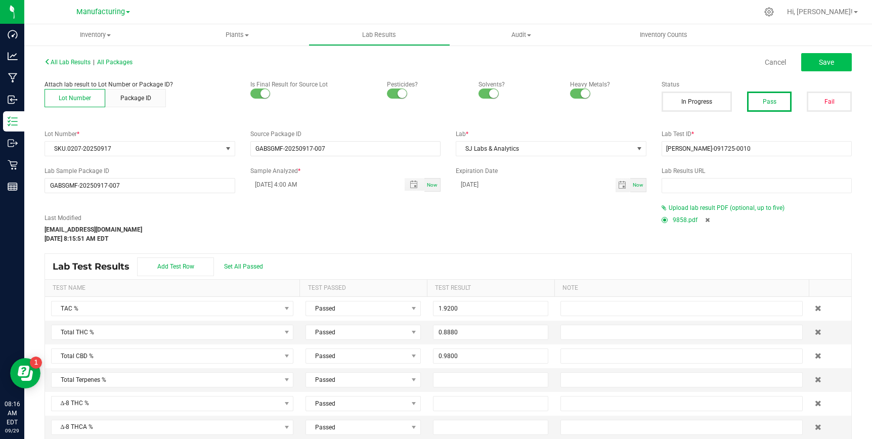
type input "0.0200"
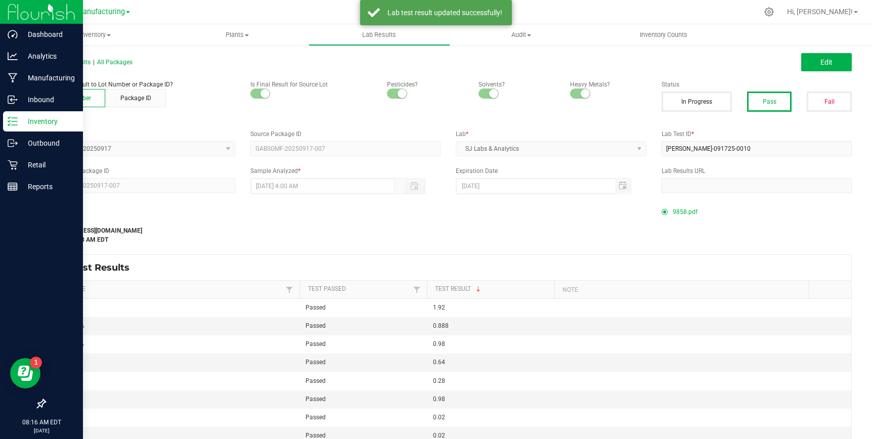
click at [32, 122] on p "Inventory" at bounding box center [48, 121] width 61 height 12
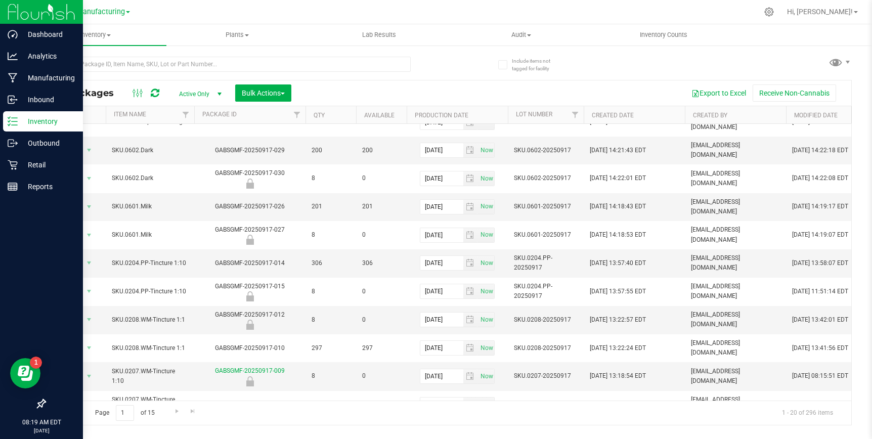
scroll to position [74, 0]
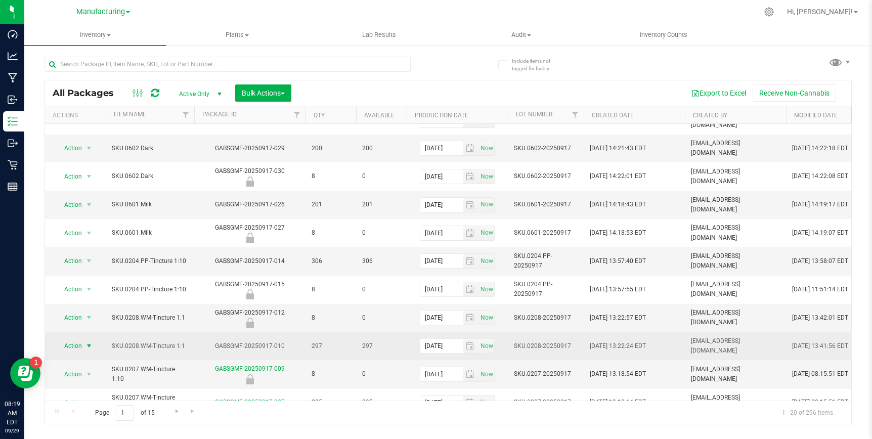
click at [91, 342] on span "select" at bounding box center [89, 346] width 8 height 8
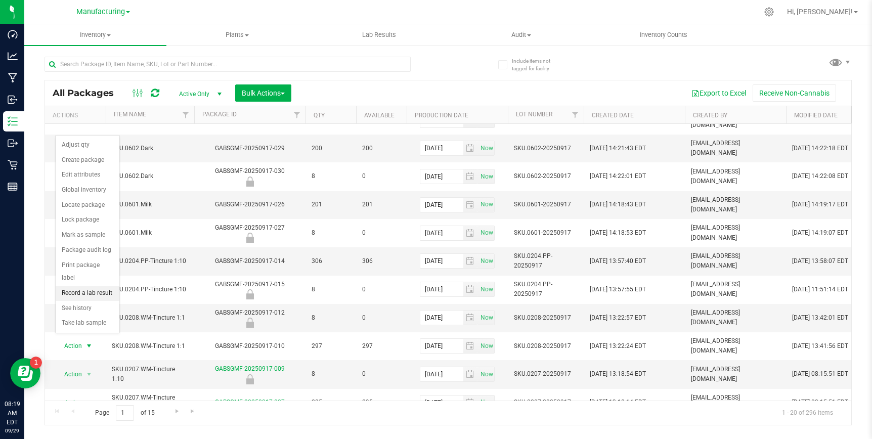
click at [88, 286] on li "Record a lab result" at bounding box center [88, 293] width 64 height 15
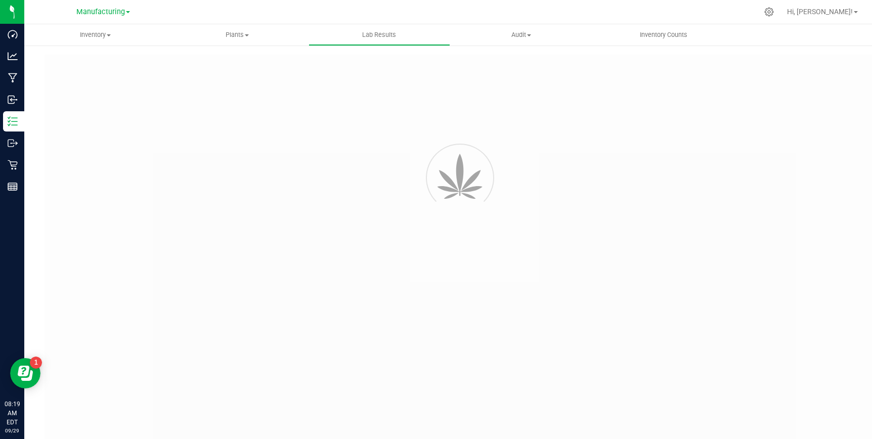
type input "GABSGMF-20250917-010"
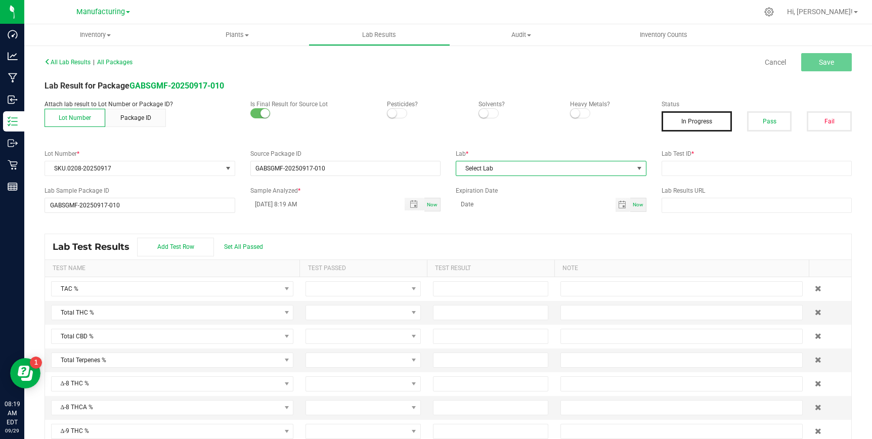
click at [509, 173] on span "Select Lab" at bounding box center [544, 168] width 177 height 14
click at [506, 211] on li "SJ Labs & Analytics" at bounding box center [551, 211] width 190 height 17
click at [695, 165] on input "text" at bounding box center [756, 168] width 191 height 15
paste input "[PERSON_NAME]-091725-0011"
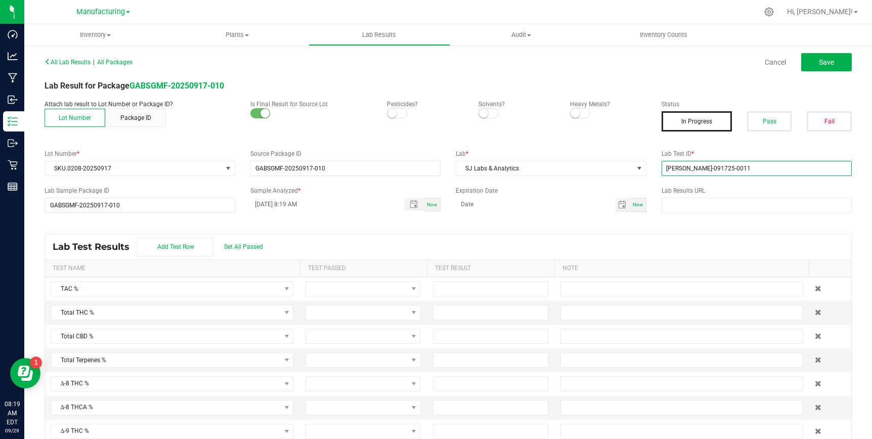
type input "[PERSON_NAME]-091725-0011"
click at [639, 232] on div "All Lab Results | All Packages Cancel Save Lab Result for Package GABSGMF-20250…" at bounding box center [447, 252] width 807 height 395
click at [413, 203] on span "Toggle popup" at bounding box center [414, 204] width 8 height 8
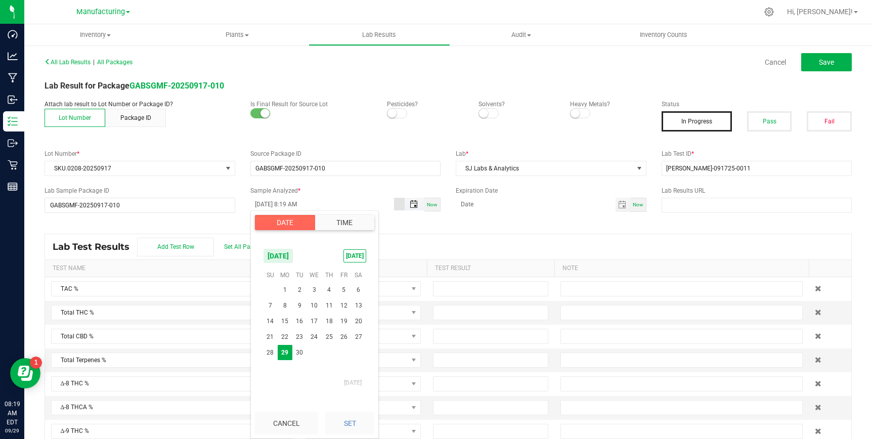
scroll to position [261, 0]
click at [341, 336] on span "26" at bounding box center [343, 337] width 15 height 16
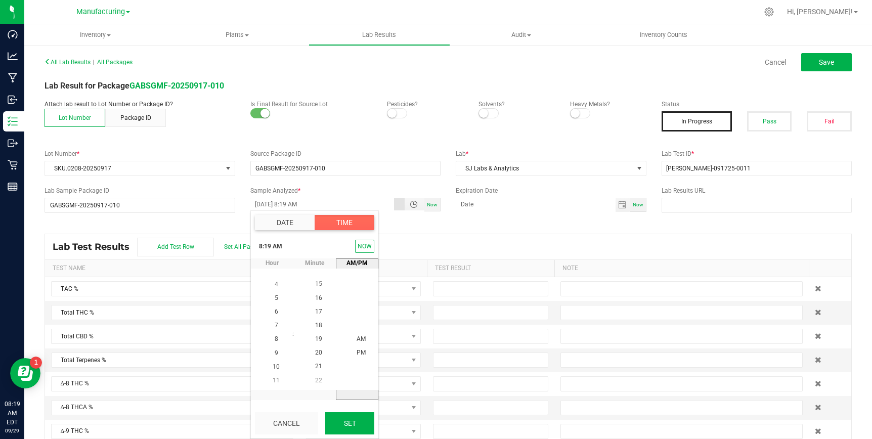
click at [347, 422] on button "Set" at bounding box center [349, 423] width 49 height 22
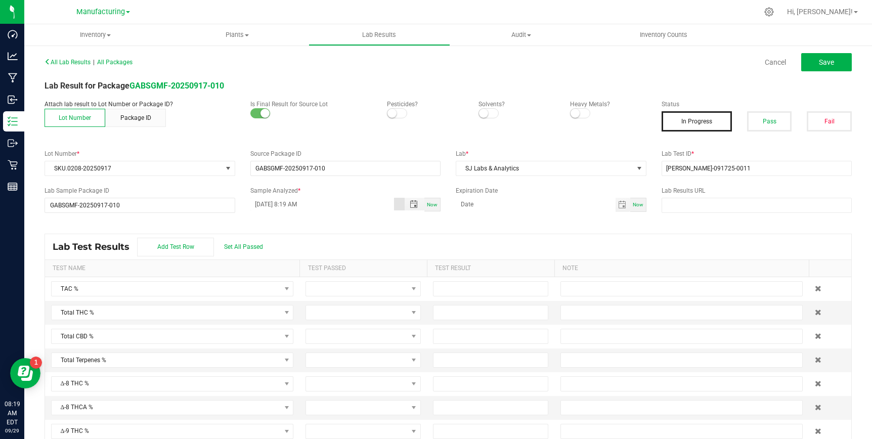
type input "[DATE] 8:19 AM"
click at [619, 204] on span "Toggle calendar" at bounding box center [622, 205] width 8 height 8
click at [474, 318] on span "Sep" at bounding box center [471, 319] width 10 height 7
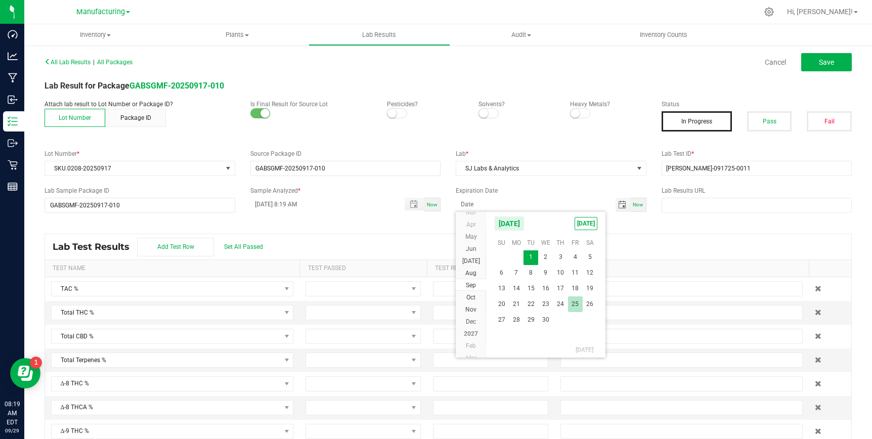
click at [576, 301] on span "25" at bounding box center [575, 304] width 15 height 16
type input "[DATE]"
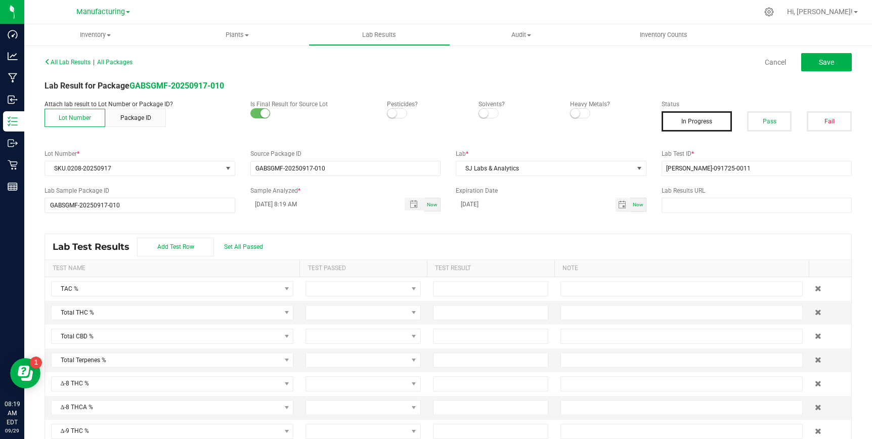
click at [608, 238] on div "Lab Test Results Add Test Row Set All Passed" at bounding box center [448, 246] width 806 height 25
click at [772, 114] on button "Pass" at bounding box center [769, 121] width 45 height 20
click at [399, 112] on span at bounding box center [397, 113] width 20 height 10
click at [487, 112] on small at bounding box center [483, 113] width 9 height 9
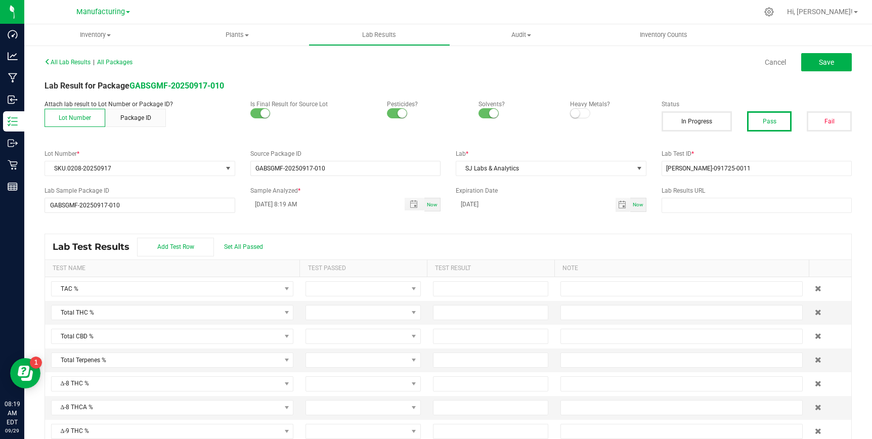
click at [582, 112] on span at bounding box center [580, 113] width 20 height 10
click at [831, 62] on span "Save" at bounding box center [826, 62] width 15 height 8
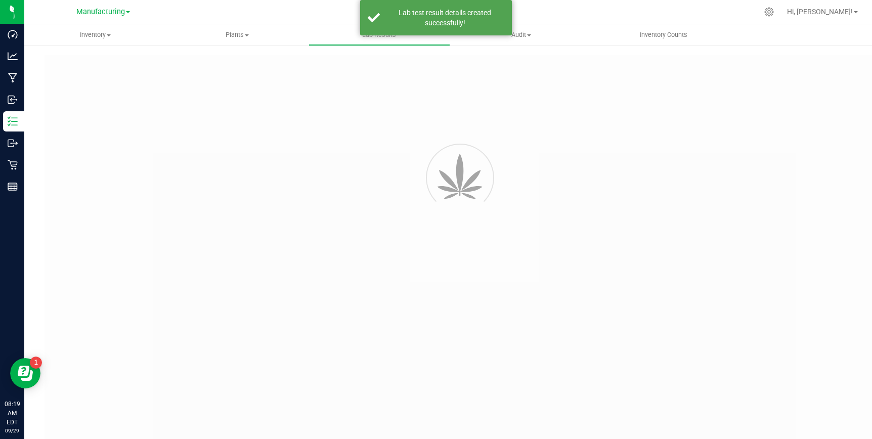
type input "GABSGMF-20250917-010"
type input "[PERSON_NAME]-091725-0011"
type input "GABSGMF-20250917-010"
type input "[DATE] 8:19 AM"
type input "[DATE]"
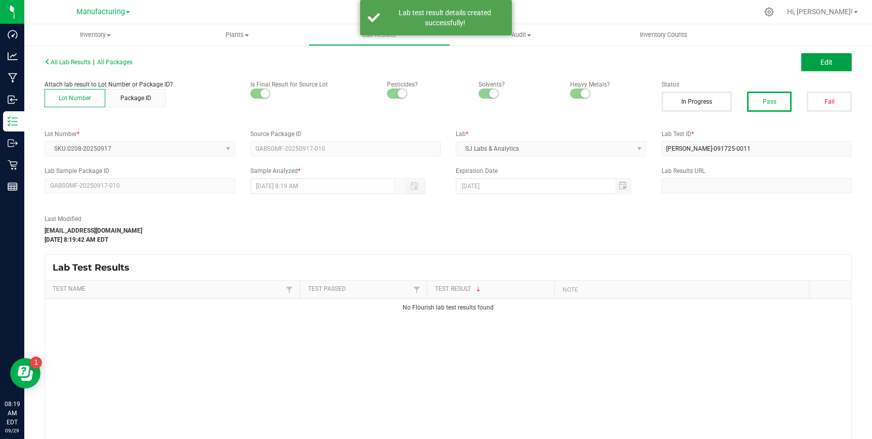
click at [834, 59] on button "Edit" at bounding box center [826, 62] width 51 height 18
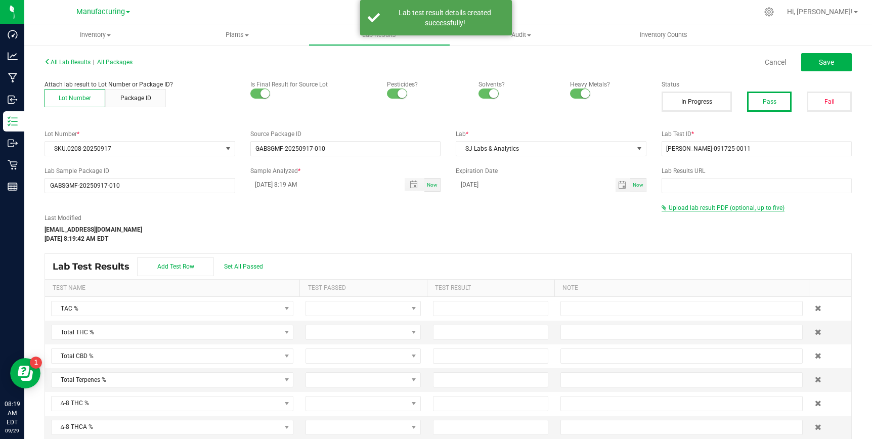
click at [700, 208] on span "Upload lab result PDF (optional, up to five)" at bounding box center [726, 207] width 116 height 7
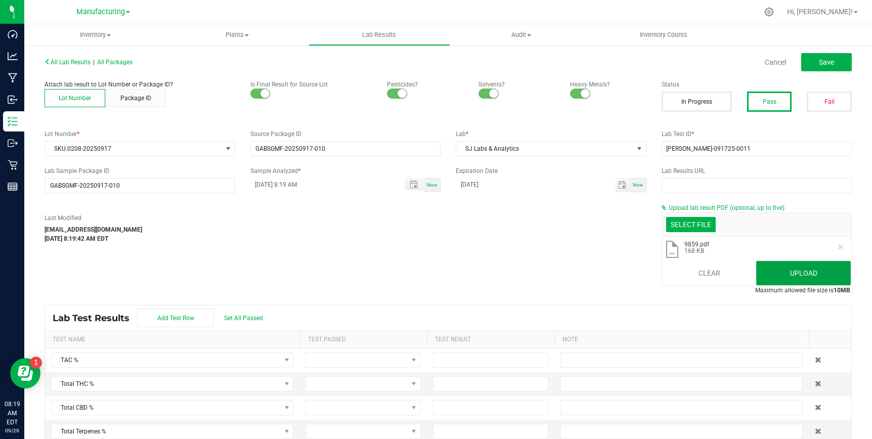
click at [806, 272] on button "Upload" at bounding box center [803, 273] width 95 height 24
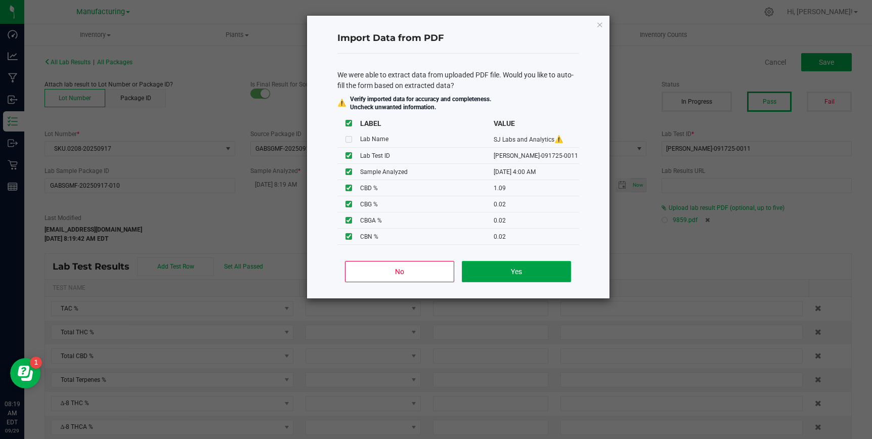
click at [529, 263] on button "Yes" at bounding box center [516, 271] width 109 height 21
type input "[DATE] 4:00 AM"
type input "2.1400"
type input "0.7100"
type input "0.3100"
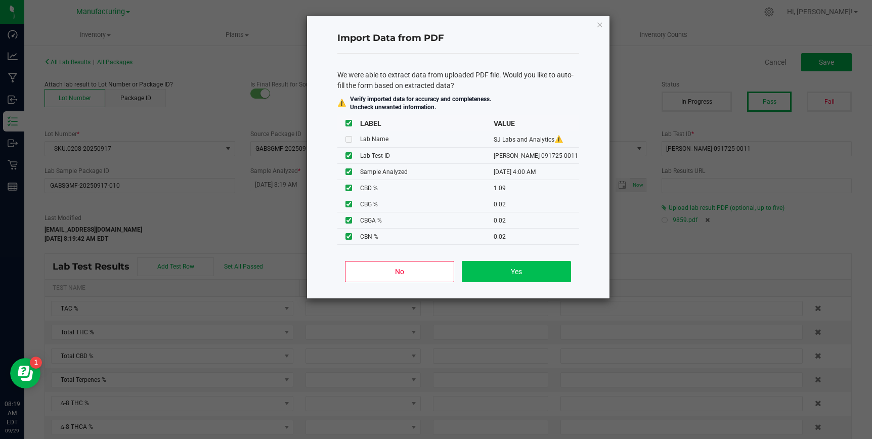
type input "1.0900"
type input "0.0200"
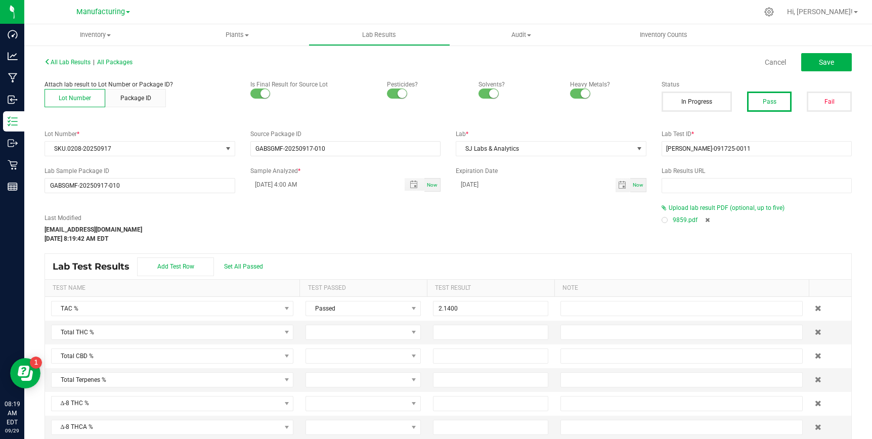
click at [666, 219] on div at bounding box center [664, 220] width 6 height 6
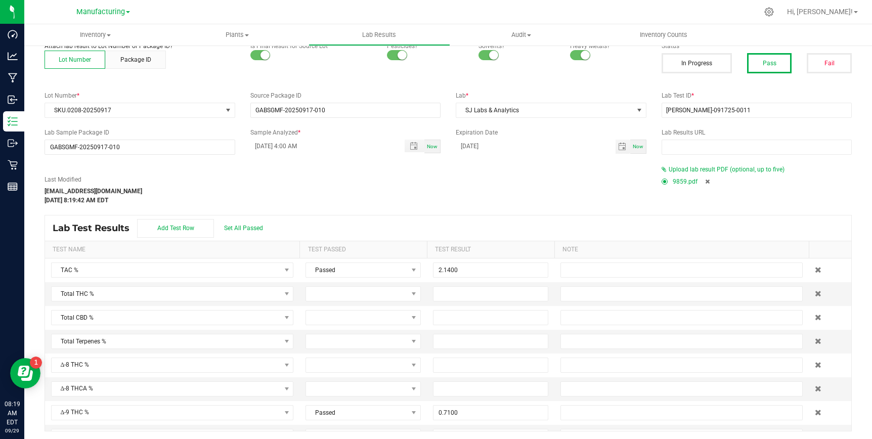
scroll to position [41, 0]
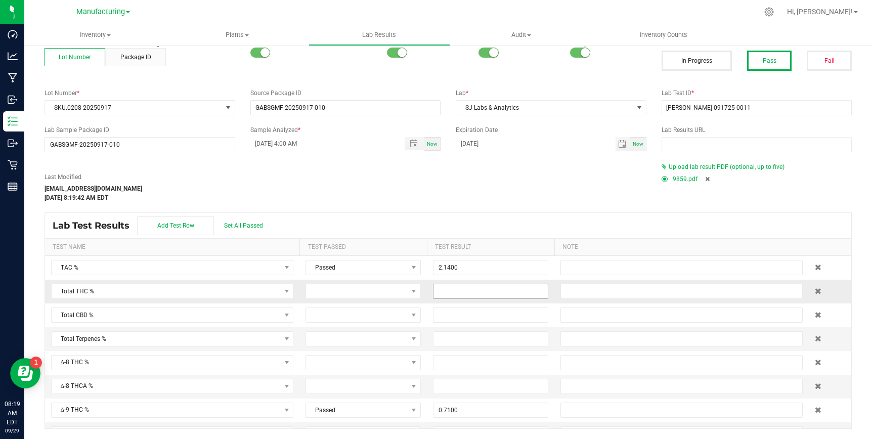
click at [460, 291] on input at bounding box center [490, 291] width 114 height 14
click at [255, 225] on span "Set All Passed" at bounding box center [243, 225] width 39 height 7
click at [448, 290] on input at bounding box center [490, 291] width 114 height 14
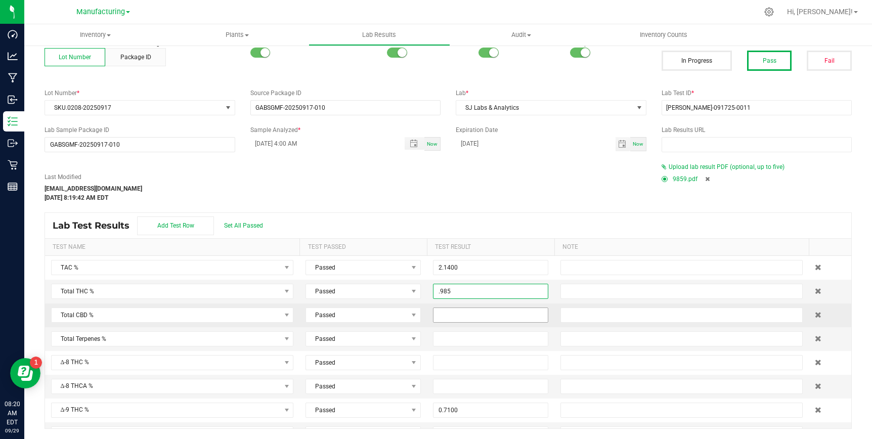
type input "0.9850"
click at [458, 310] on input at bounding box center [490, 315] width 114 height 14
type input "1.0900"
click at [426, 218] on div "Lab Test Results Add Test Row Set All Passed" at bounding box center [448, 225] width 806 height 25
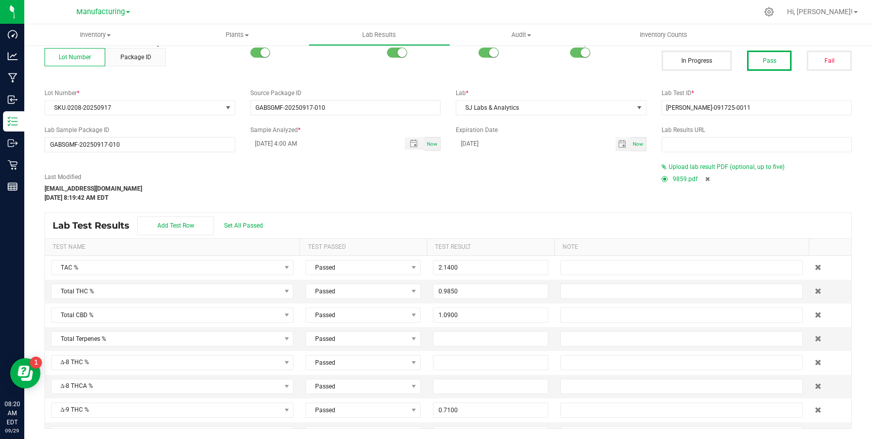
scroll to position [0, 0]
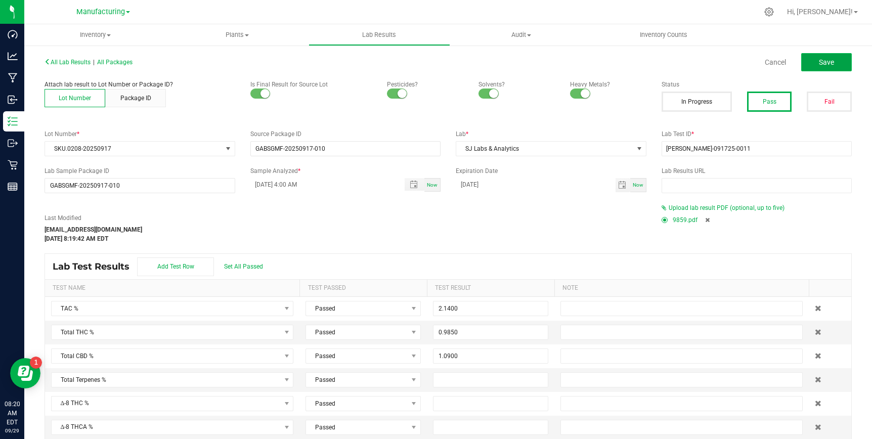
click at [829, 63] on span "Save" at bounding box center [826, 62] width 15 height 8
type input "0.7100"
type input "0.3100"
type input "1.0900"
type input "0.0200"
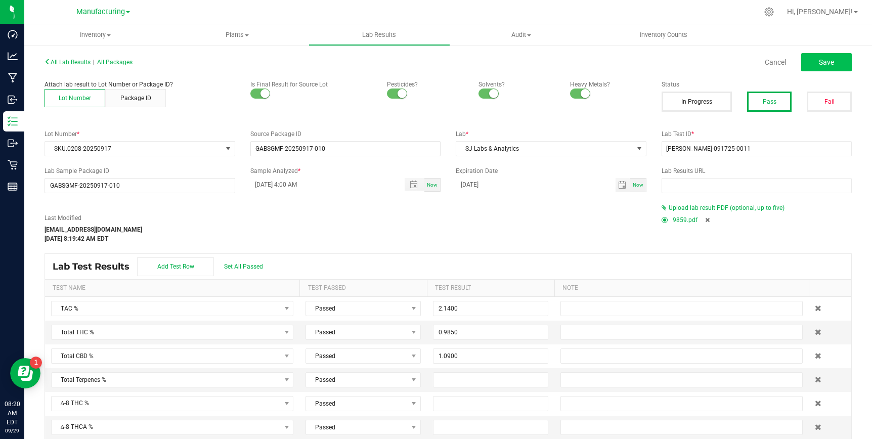
type input "0.0200"
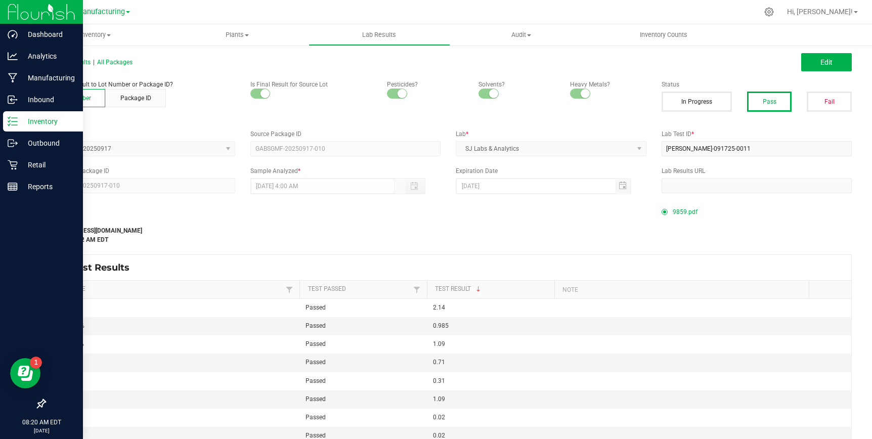
click at [18, 121] on p "Inventory" at bounding box center [48, 121] width 61 height 12
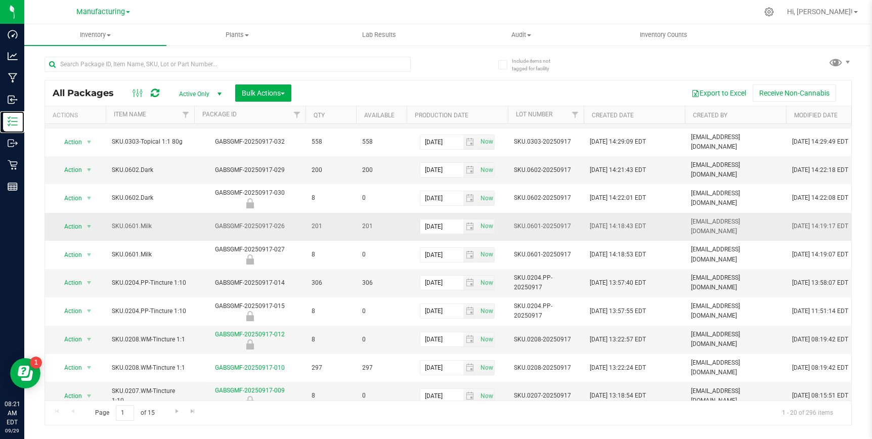
scroll to position [80, 0]
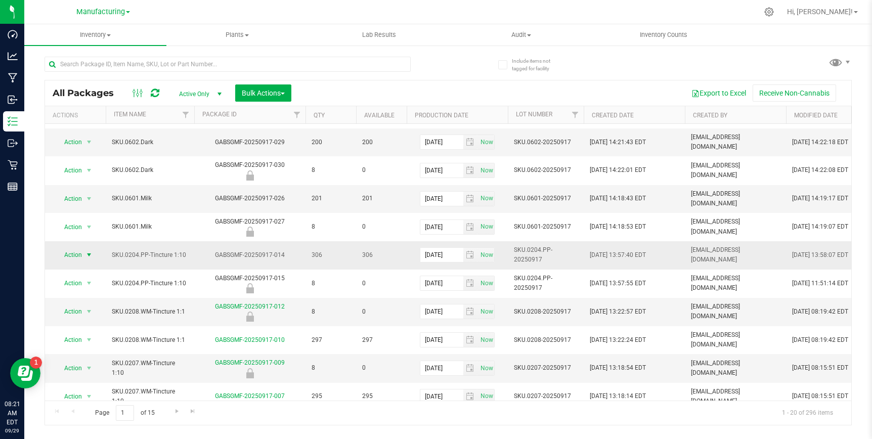
click at [87, 251] on span "select" at bounding box center [89, 255] width 8 height 8
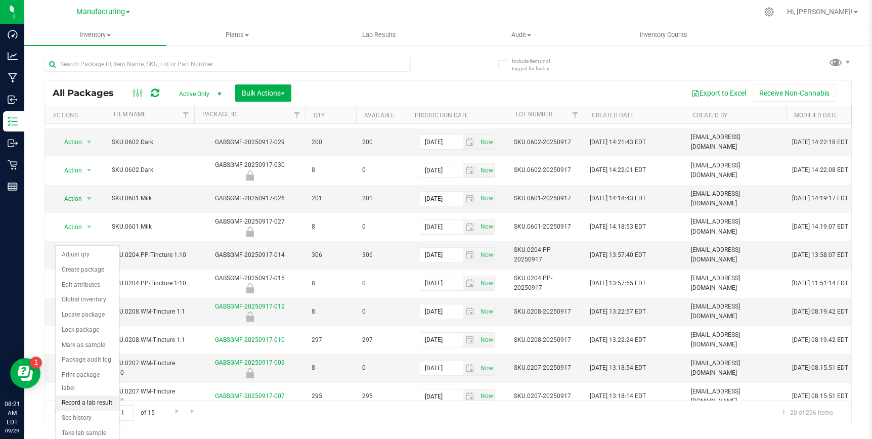
click at [83, 395] on li "Record a lab result" at bounding box center [88, 402] width 64 height 15
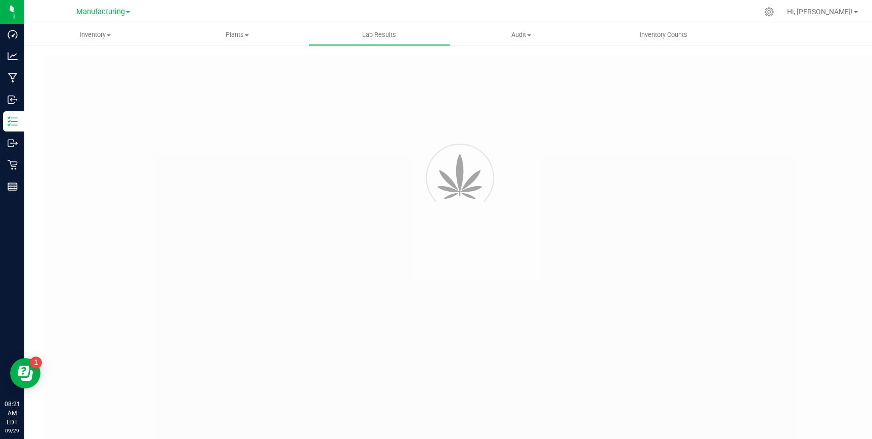
type input "GABSGMF-20250917-014"
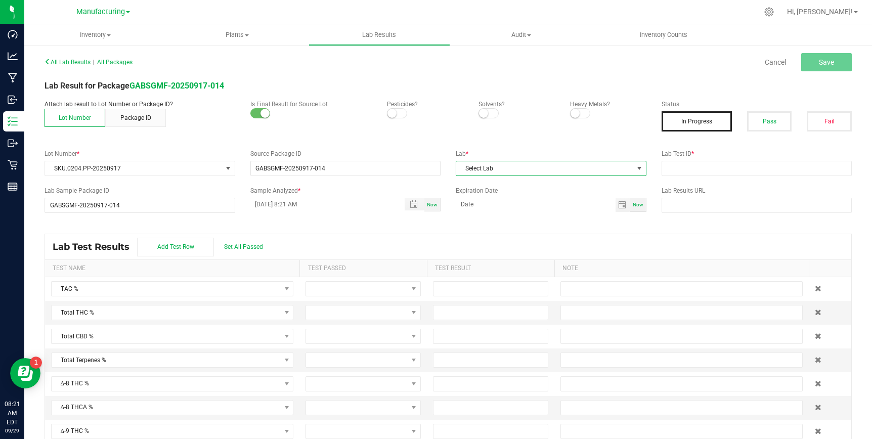
click at [511, 169] on span "Select Lab" at bounding box center [544, 168] width 177 height 14
click at [504, 214] on li "SJ Labs & Analytics" at bounding box center [551, 211] width 190 height 17
click at [408, 201] on span "Toggle popup" at bounding box center [413, 204] width 17 height 8
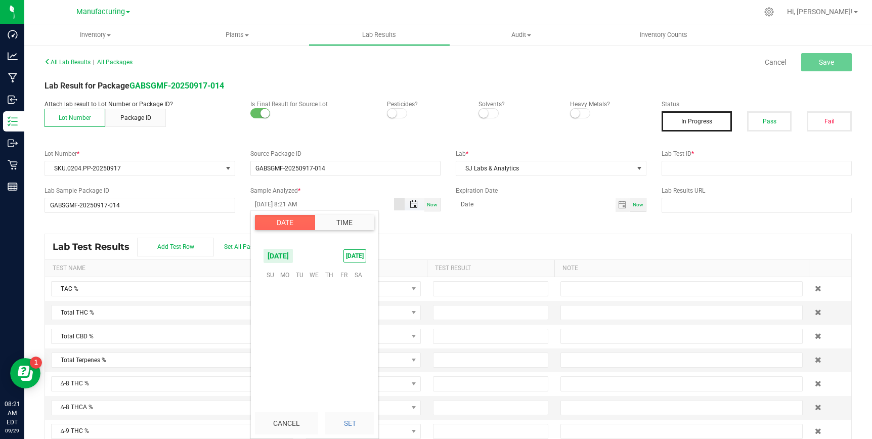
scroll to position [288, 0]
click at [338, 336] on span "26" at bounding box center [343, 337] width 15 height 16
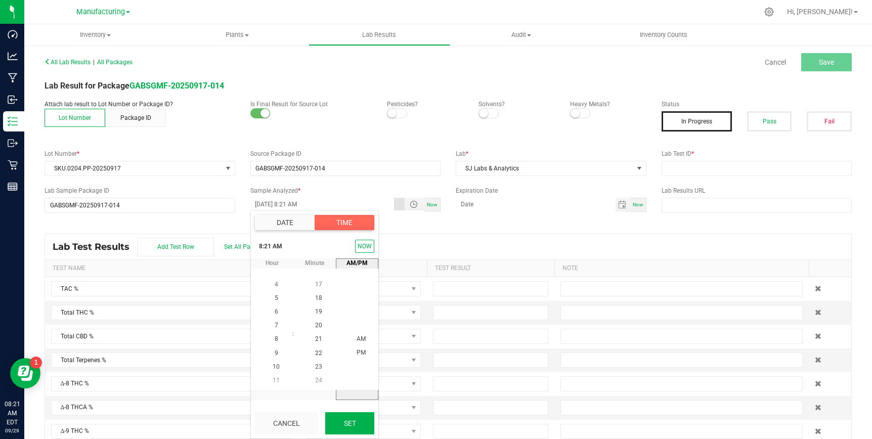
click at [357, 424] on button "Set" at bounding box center [349, 423] width 49 height 22
type input "[DATE] 8:21 AM"
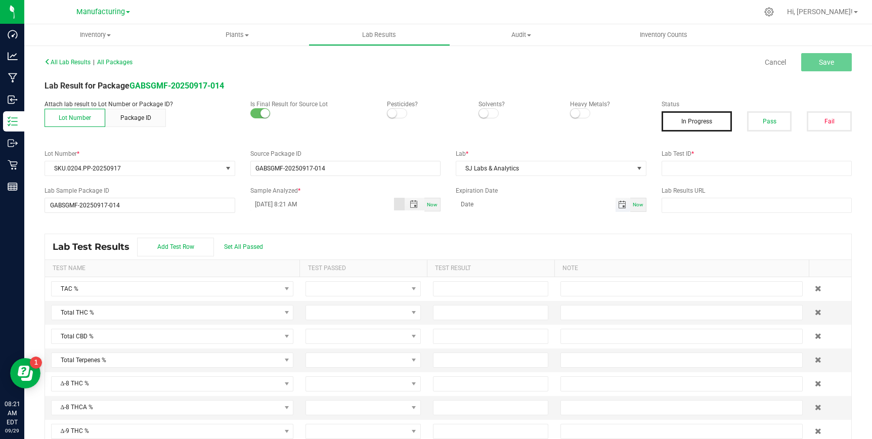
click at [625, 205] on span "Toggle calendar" at bounding box center [622, 205] width 8 height 8
click at [470, 327] on span "Sep" at bounding box center [471, 330] width 10 height 7
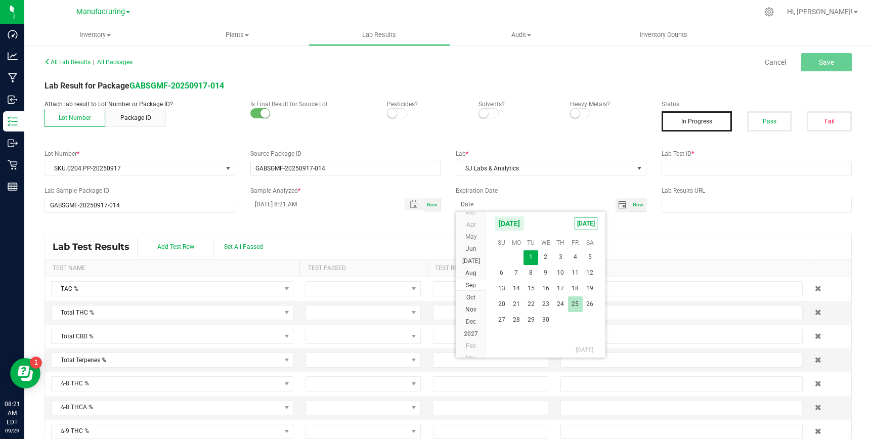
click at [571, 299] on span "25" at bounding box center [575, 304] width 15 height 16
type input "[DATE]"
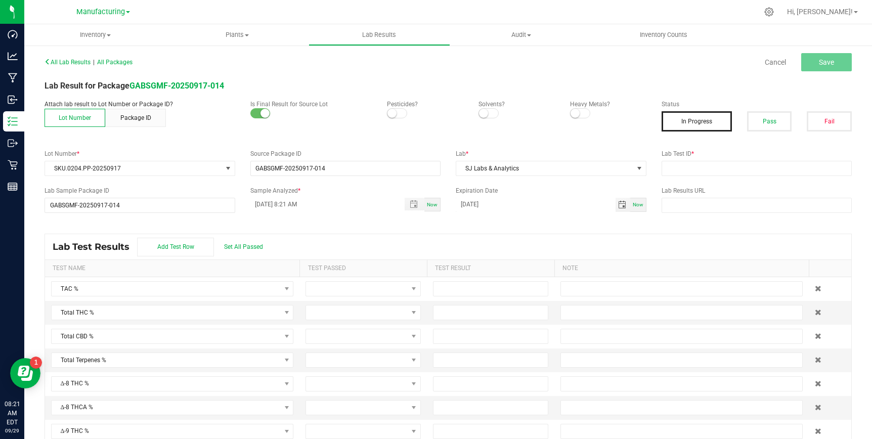
click at [539, 243] on div "Lab Test Results Add Test Row Set All Passed" at bounding box center [448, 246] width 806 height 25
click at [700, 169] on input "text" at bounding box center [756, 168] width 191 height 15
paste input "[PERSON_NAME]-091725-0012"
type input "[PERSON_NAME]-091725-0012"
click at [641, 229] on div "All Lab Results | All Packages Cancel Save Lab Result for Package GABSGMF-20250…" at bounding box center [447, 252] width 807 height 395
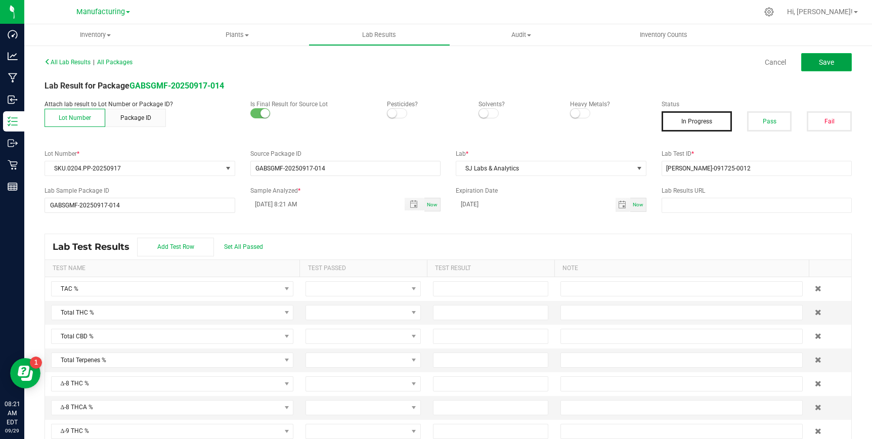
click at [817, 63] on button "Save" at bounding box center [826, 62] width 51 height 18
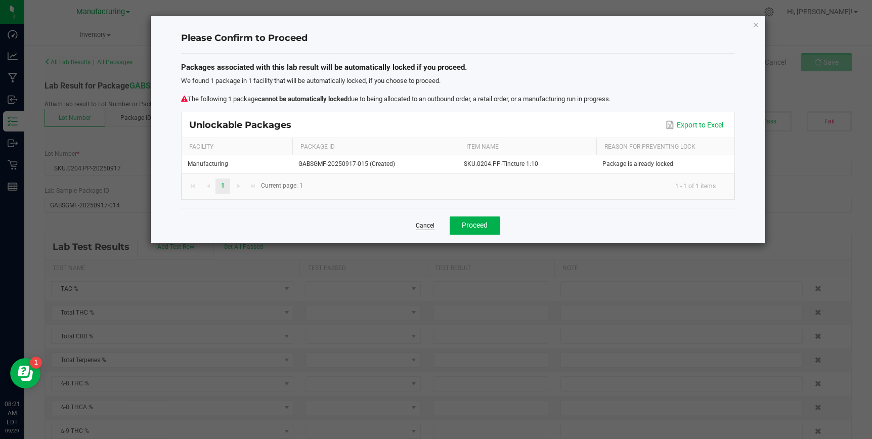
click at [421, 226] on link "Cancel" at bounding box center [425, 225] width 19 height 9
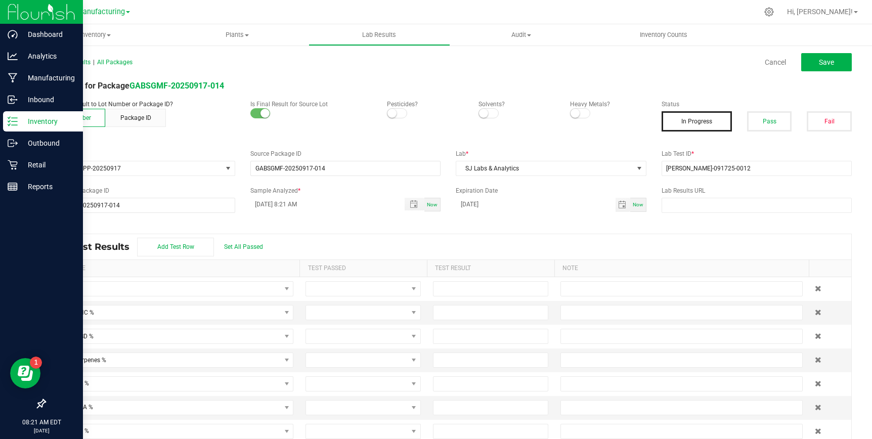
click at [36, 120] on p "Inventory" at bounding box center [48, 121] width 61 height 12
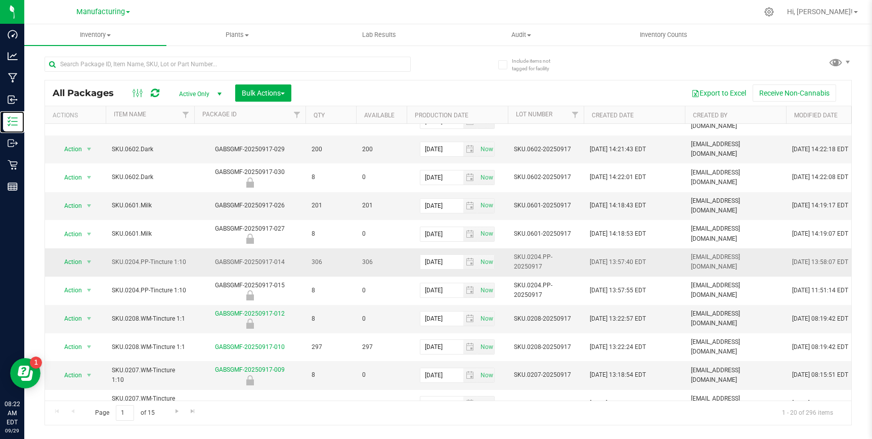
scroll to position [72, 0]
click at [85, 259] on span "select" at bounding box center [89, 263] width 8 height 8
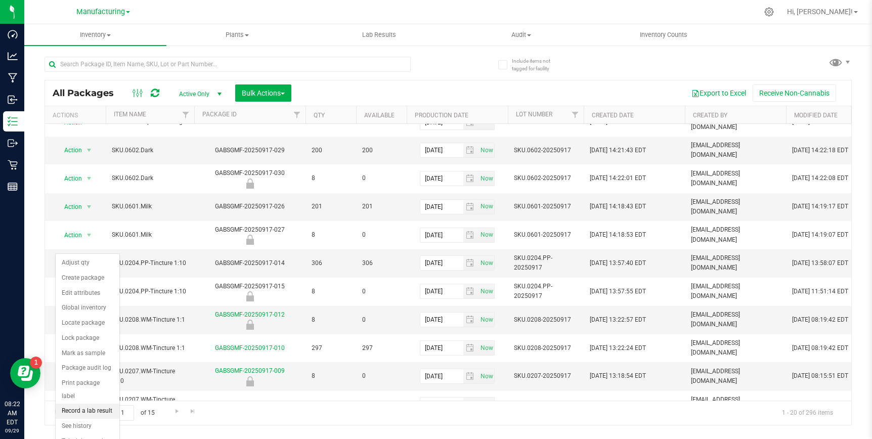
click at [74, 404] on li "Record a lab result" at bounding box center [88, 411] width 64 height 15
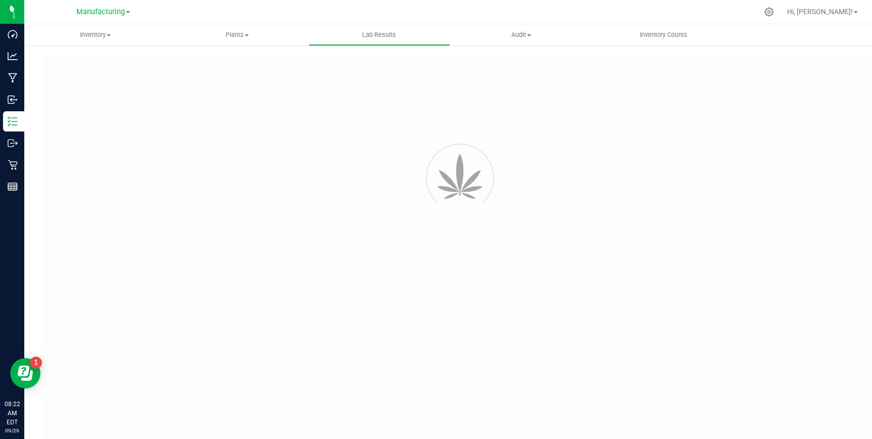
type input "GABSGMF-20250917-014"
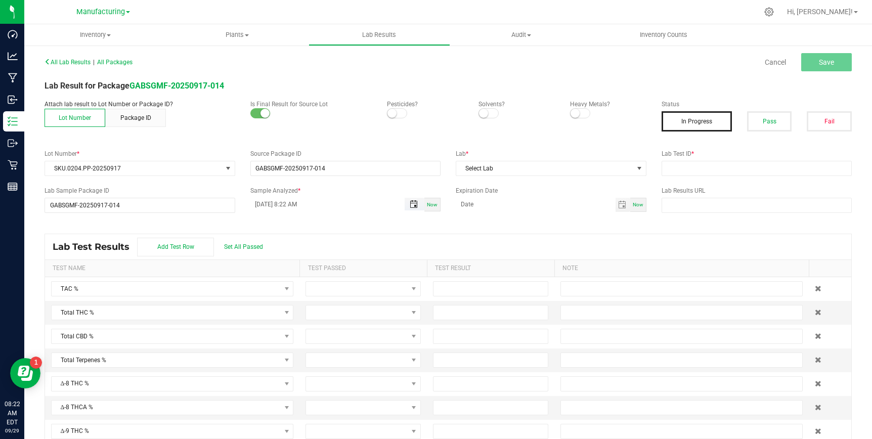
click at [412, 202] on span "Toggle popup" at bounding box center [414, 204] width 8 height 8
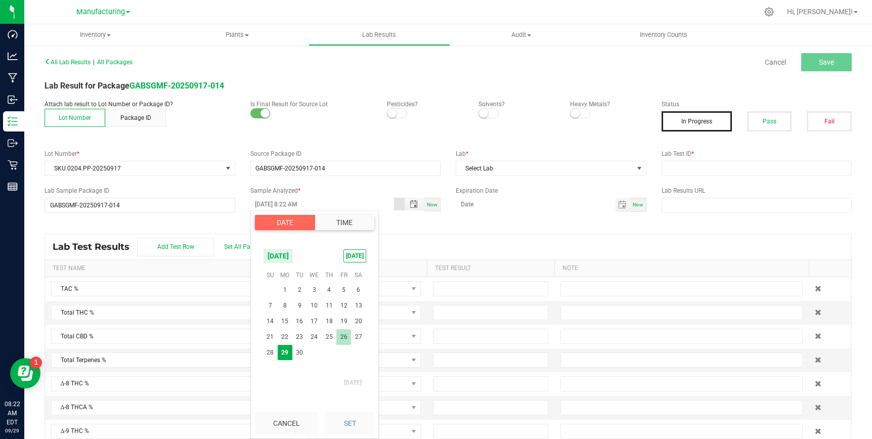
click at [342, 333] on span "26" at bounding box center [343, 337] width 15 height 16
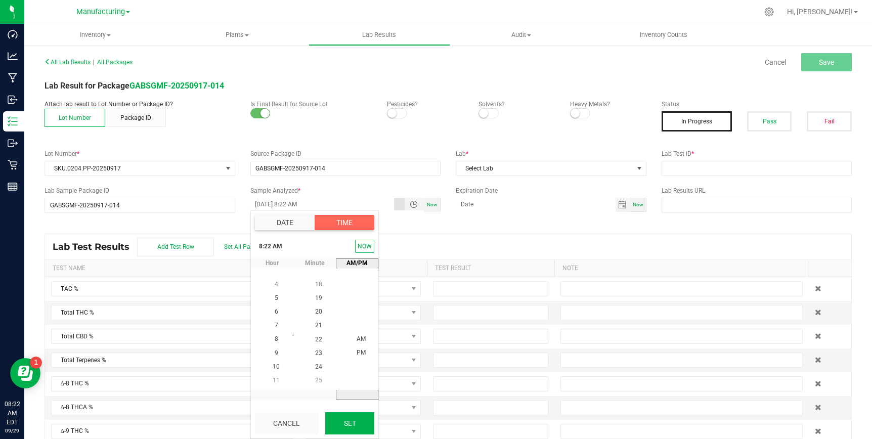
click at [349, 417] on button "Set" at bounding box center [349, 423] width 49 height 22
type input "[DATE] 8:22 AM"
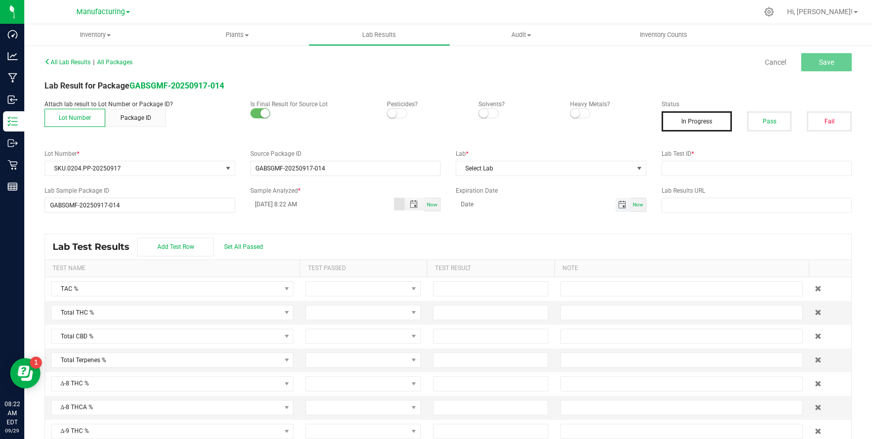
click at [621, 204] on span "Toggle calendar" at bounding box center [622, 205] width 8 height 8
click at [474, 346] on span "Sep" at bounding box center [471, 344] width 10 height 7
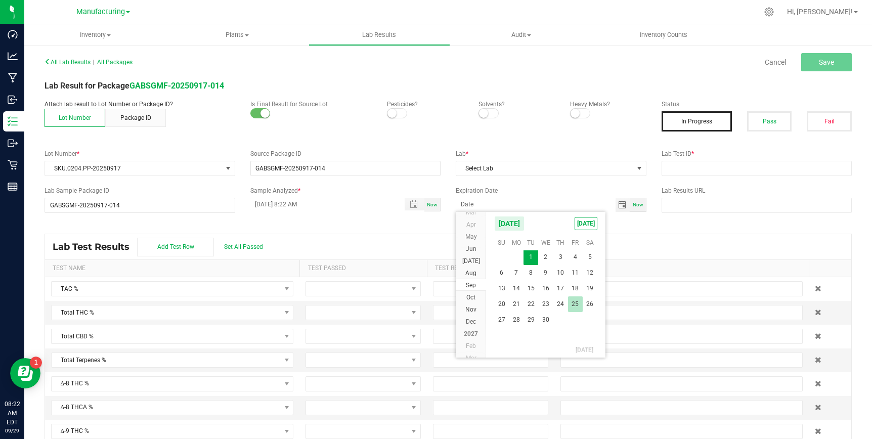
click at [573, 302] on span "25" at bounding box center [575, 304] width 15 height 16
type input "[DATE]"
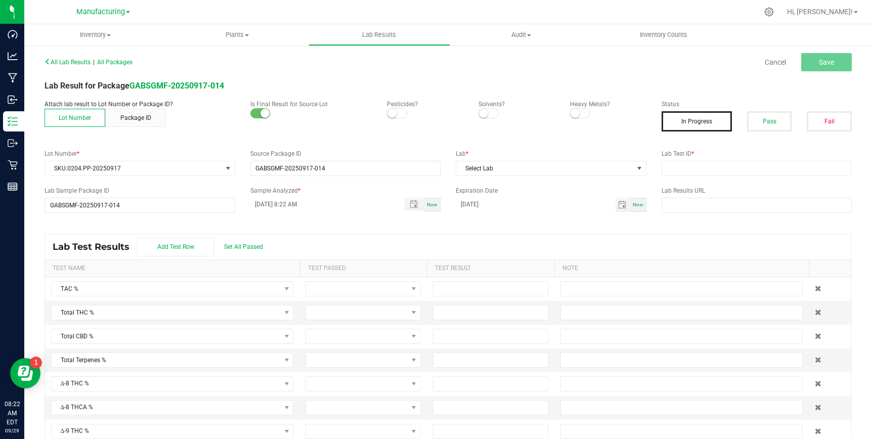
click at [417, 241] on div "Lab Test Results Add Test Row Set All Passed" at bounding box center [448, 246] width 806 height 25
click at [507, 168] on span "Select Lab" at bounding box center [544, 168] width 177 height 14
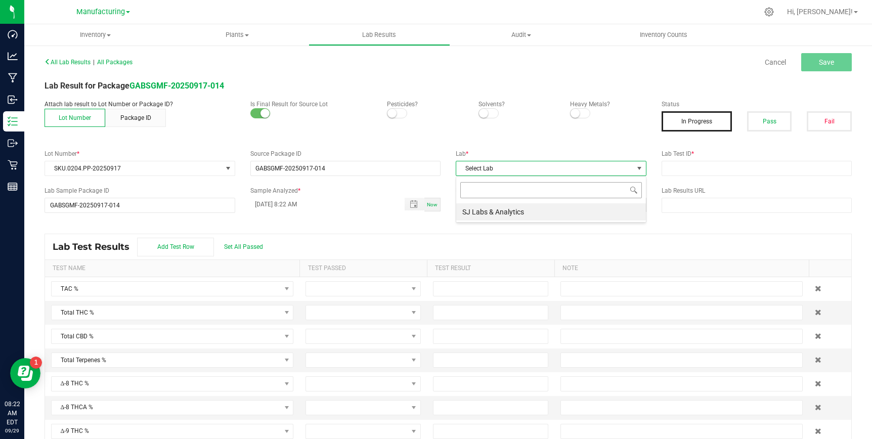
scroll to position [15, 190]
click at [500, 207] on li "SJ Labs & Analytics" at bounding box center [551, 211] width 190 height 17
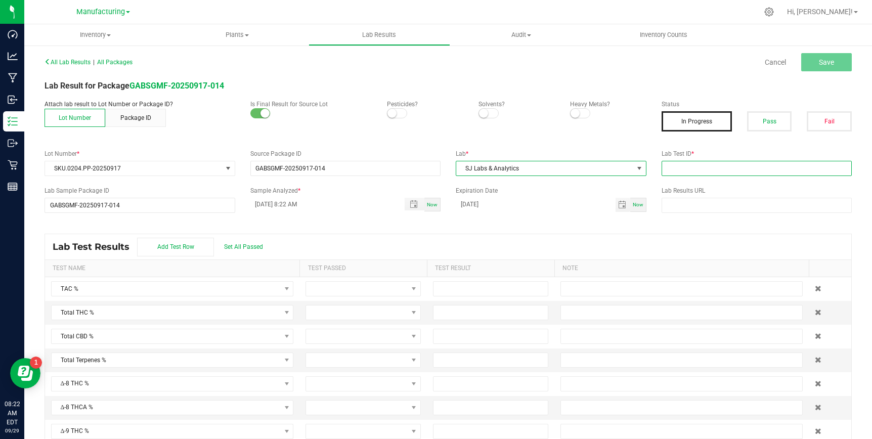
click at [683, 168] on input "text" at bounding box center [756, 168] width 191 height 15
paste input "[PERSON_NAME]-091725-0012"
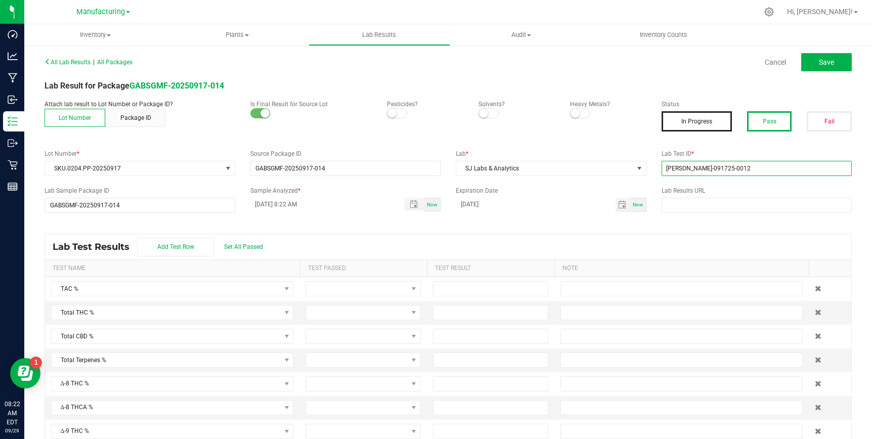
type input "[PERSON_NAME]-091725-0012"
click at [765, 124] on button "Pass" at bounding box center [769, 121] width 45 height 20
click at [396, 113] on small at bounding box center [391, 113] width 9 height 9
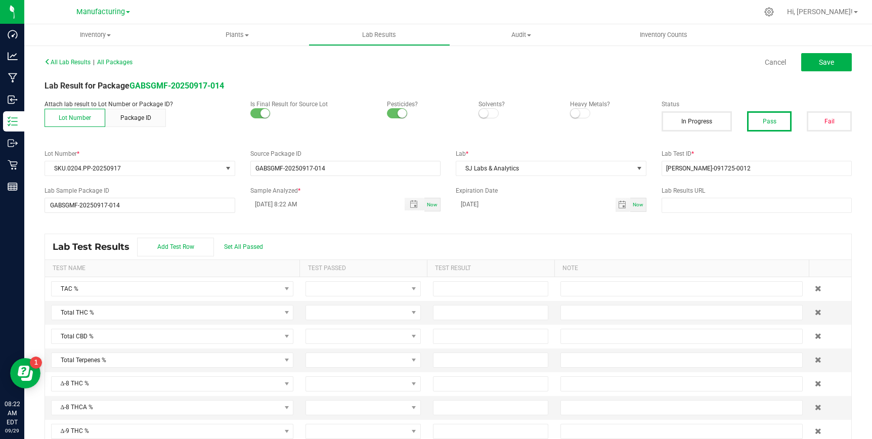
click at [480, 113] on small at bounding box center [483, 113] width 9 height 9
click at [582, 111] on span at bounding box center [580, 113] width 20 height 10
click at [821, 60] on span "Save" at bounding box center [826, 62] width 15 height 8
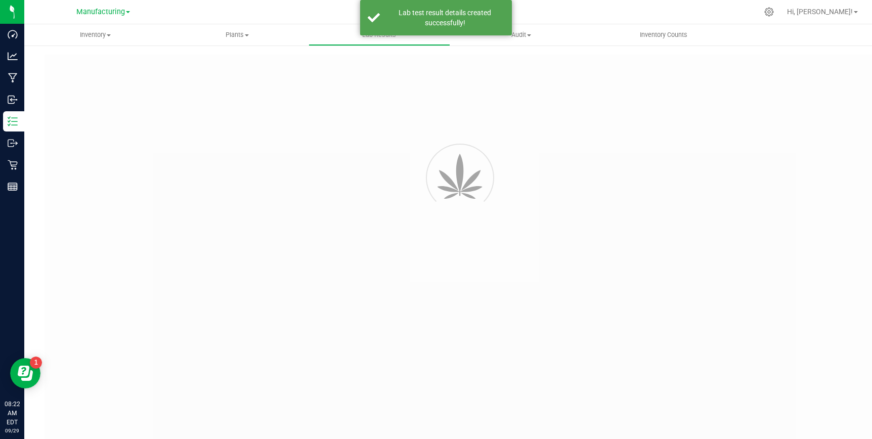
type input "GABSGMF-20250917-014"
type input "[PERSON_NAME]-091725-0012"
type input "GABSGMF-20250917-014"
type input "[DATE] 8:22 AM"
type input "[DATE]"
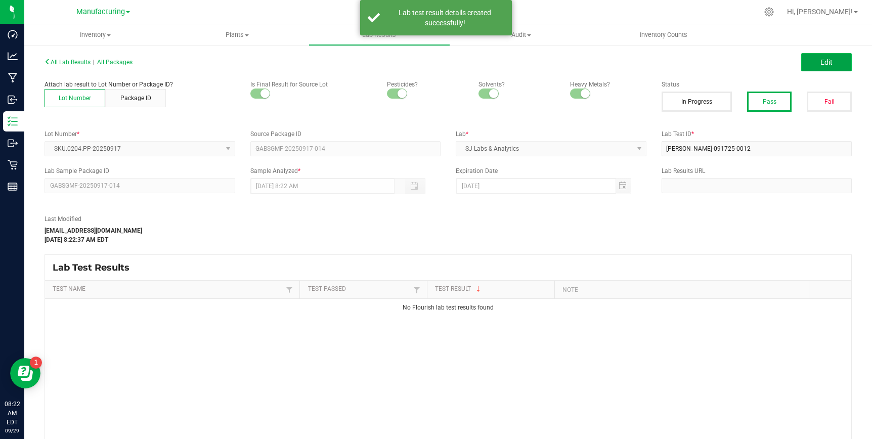
click at [814, 65] on button "Edit" at bounding box center [826, 62] width 51 height 18
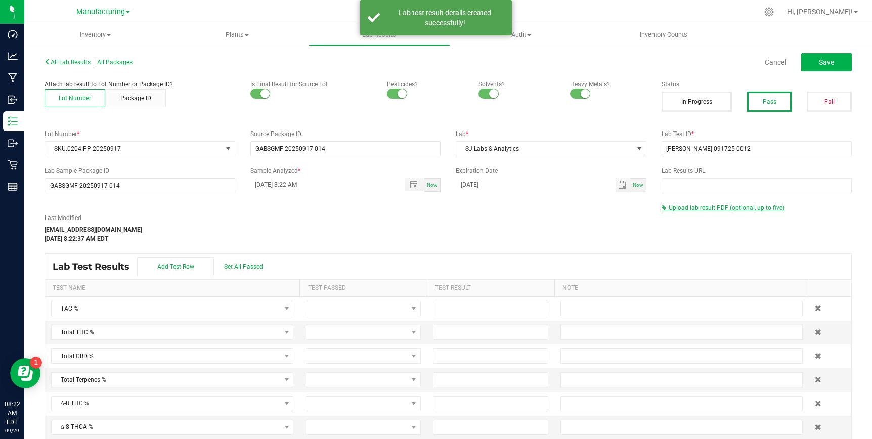
click at [705, 207] on span "Upload lab result PDF (optional, up to five)" at bounding box center [726, 207] width 116 height 7
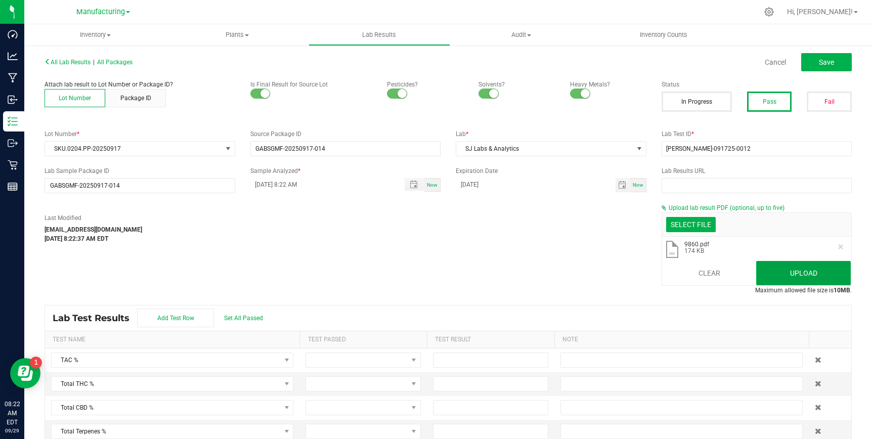
click at [800, 282] on button "Upload" at bounding box center [803, 273] width 95 height 24
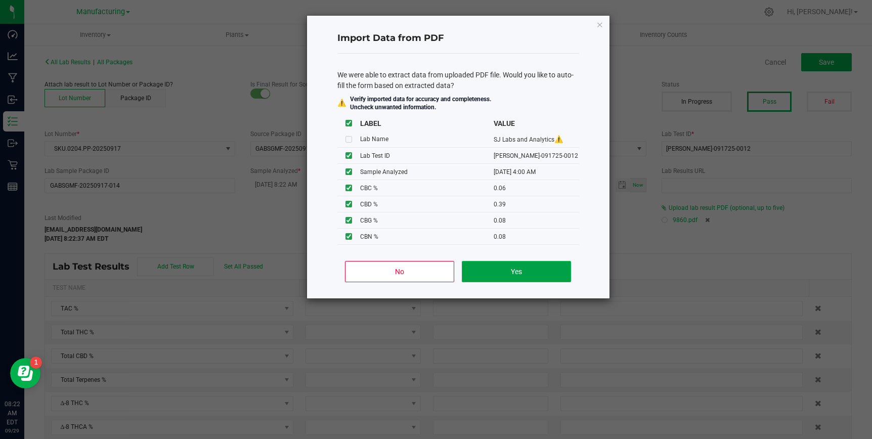
click at [523, 270] on button "Yes" at bounding box center [516, 271] width 109 height 21
type input "[DATE] 4:00 AM"
type input "4.1200"
type input "0.0600"
type input "0.3900"
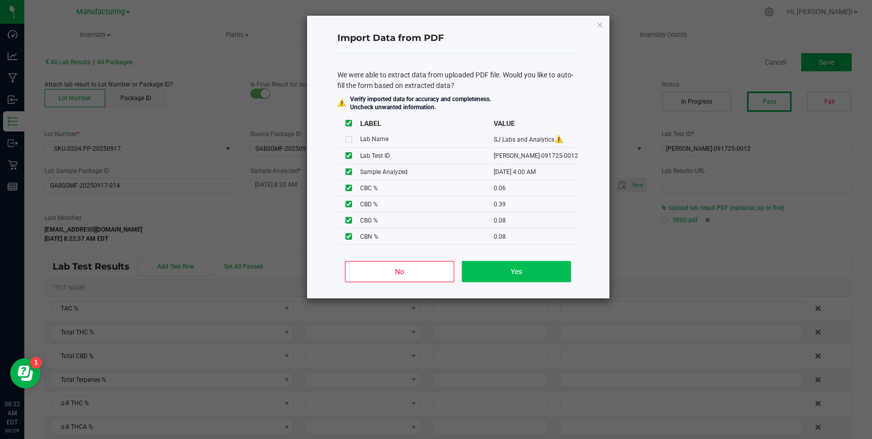
type input "0.0800"
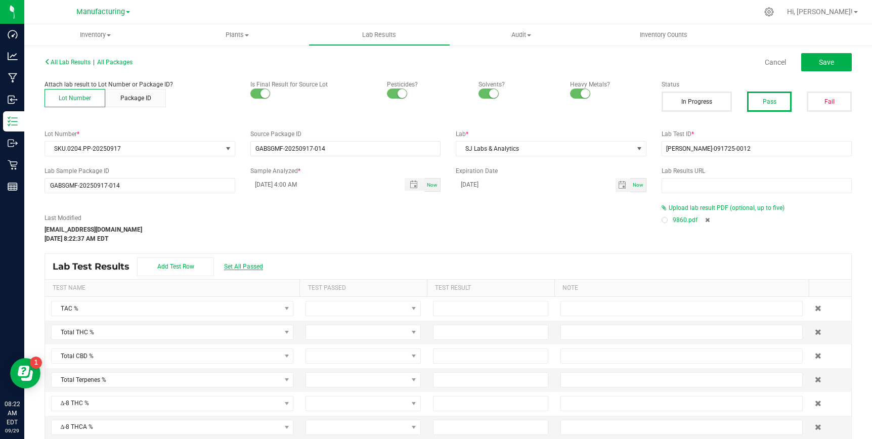
click at [249, 263] on span "Set All Passed" at bounding box center [243, 266] width 39 height 7
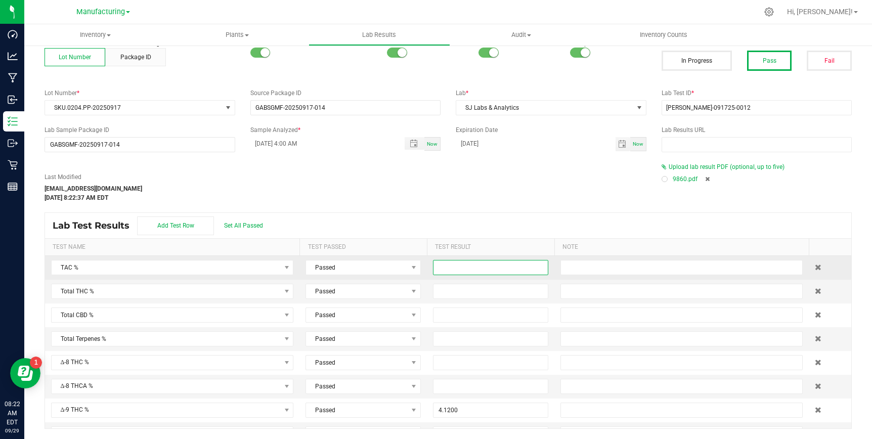
click at [453, 267] on input at bounding box center [490, 267] width 114 height 14
type input "4.7400"
click at [452, 289] on input at bounding box center [490, 291] width 114 height 14
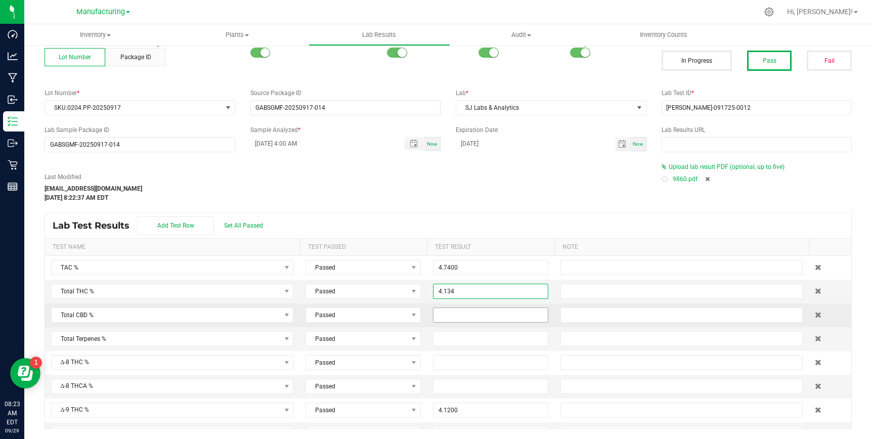
type input "4.1340"
click at [462, 314] on input at bounding box center [490, 315] width 114 height 14
type input "0.3900"
click at [499, 210] on div "All Lab Results | All Packages Cancel Save Attach lab result to Lot Number or P…" at bounding box center [447, 221] width 807 height 415
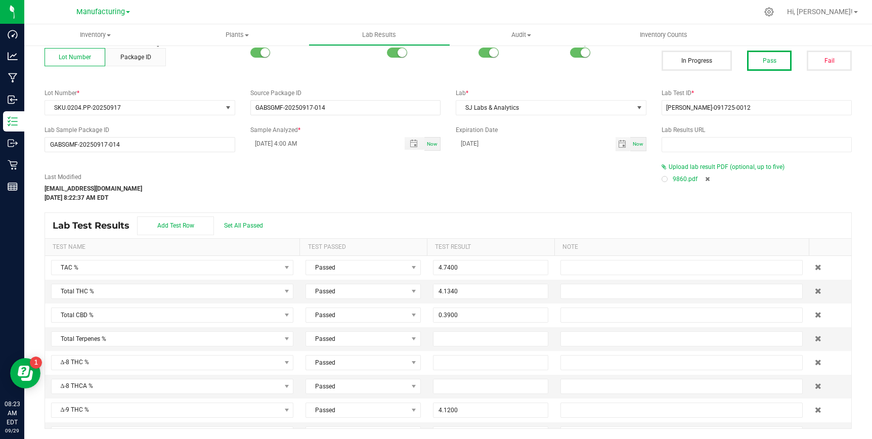
click at [663, 177] on div at bounding box center [664, 178] width 3 height 3
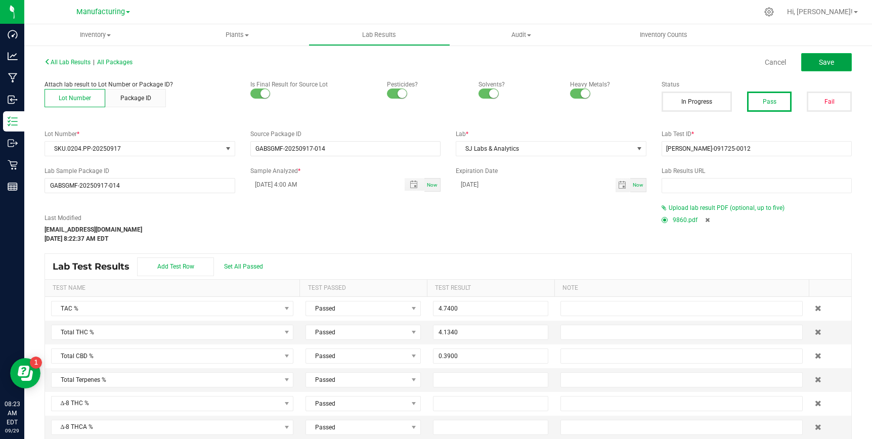
click at [824, 63] on span "Save" at bounding box center [826, 62] width 15 height 8
type input "4.1200"
type input "0.0600"
type input "0.3900"
type input "0.0800"
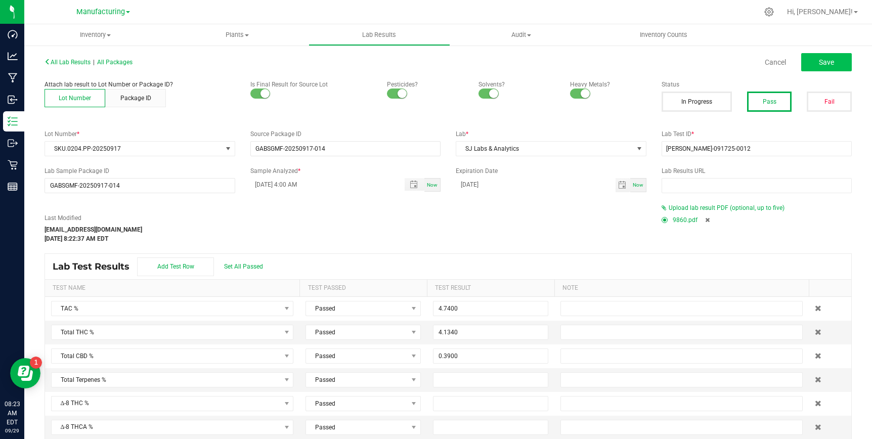
type input "0.0800"
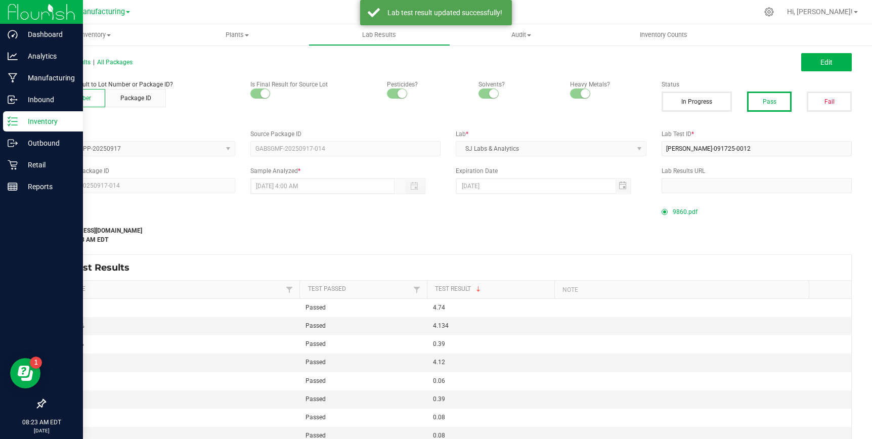
click at [32, 120] on p "Inventory" at bounding box center [48, 121] width 61 height 12
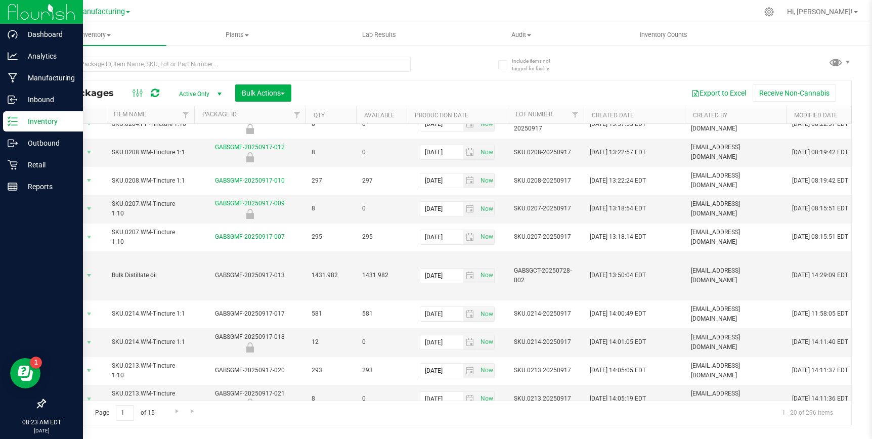
scroll to position [258, 0]
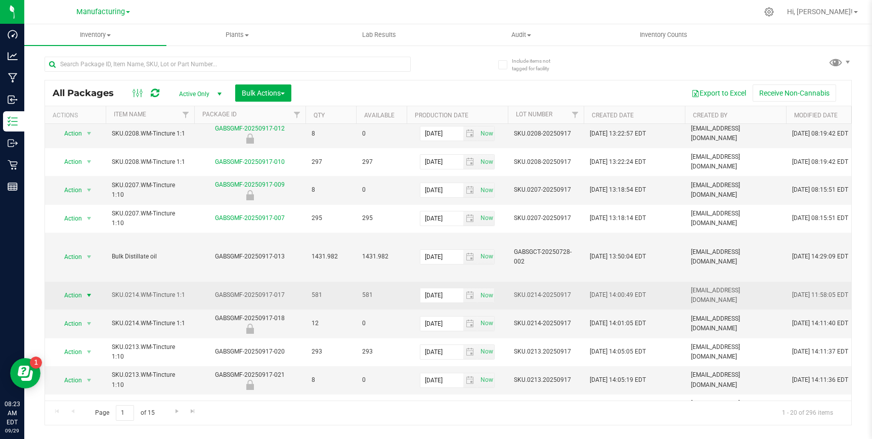
click at [88, 291] on span "select" at bounding box center [89, 295] width 8 height 8
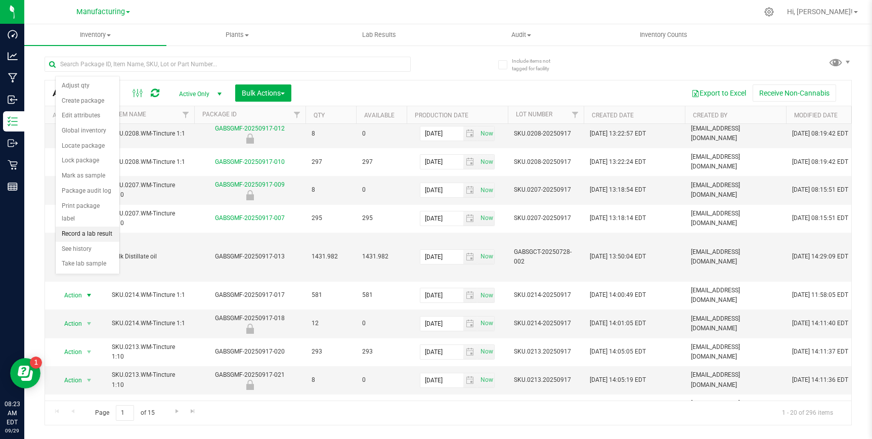
click at [92, 227] on li "Record a lab result" at bounding box center [88, 234] width 64 height 15
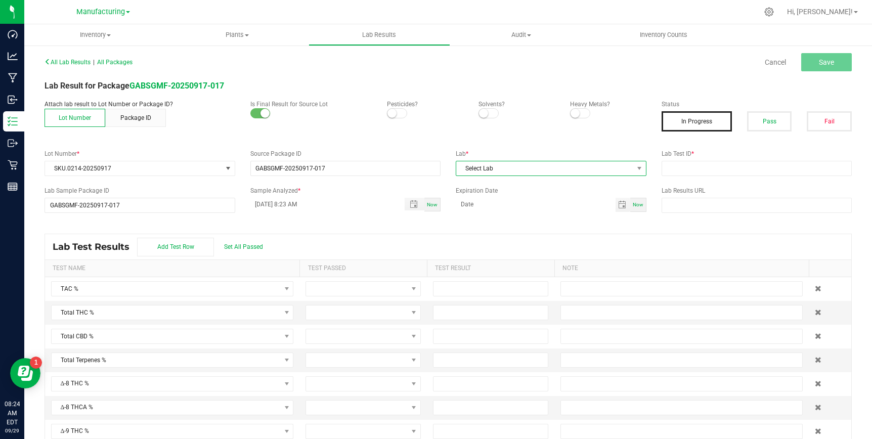
click at [532, 166] on span "Select Lab" at bounding box center [544, 168] width 177 height 14
click at [516, 213] on li "SJ Labs & Analytics" at bounding box center [551, 211] width 190 height 17
click at [398, 114] on span at bounding box center [397, 113] width 20 height 10
click at [485, 110] on small at bounding box center [483, 113] width 9 height 9
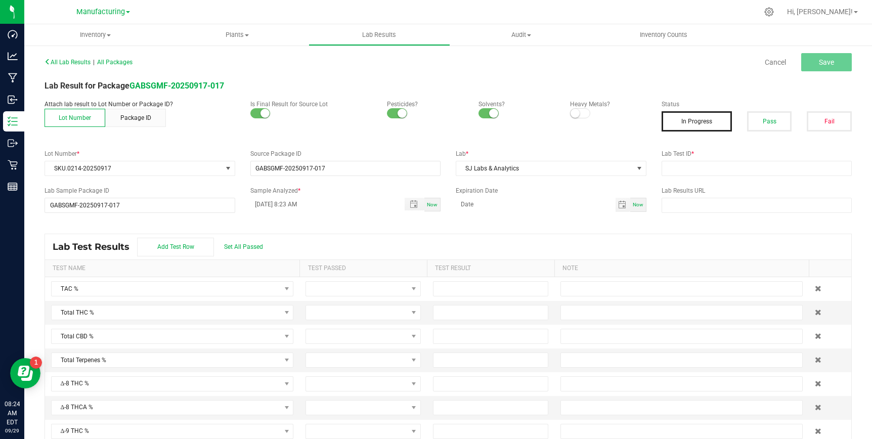
click at [577, 115] on small at bounding box center [574, 113] width 9 height 9
click at [774, 121] on button "Pass" at bounding box center [769, 121] width 45 height 20
click at [413, 205] on span "Toggle popup" at bounding box center [414, 204] width 8 height 8
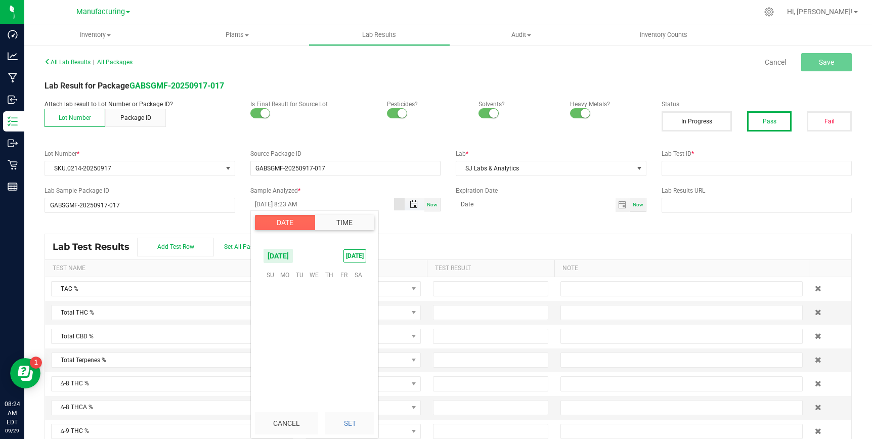
scroll to position [316, 0]
click at [341, 333] on span "26" at bounding box center [343, 337] width 15 height 16
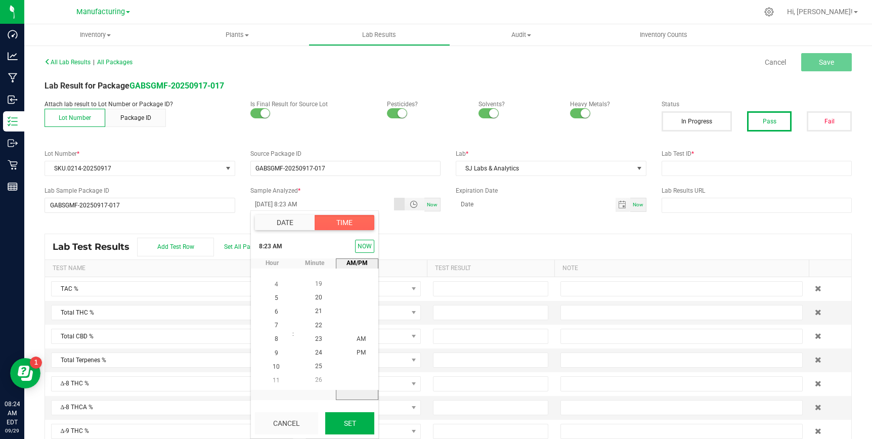
click at [348, 418] on button "Set" at bounding box center [349, 423] width 49 height 22
type input "[DATE] 8:23 AM"
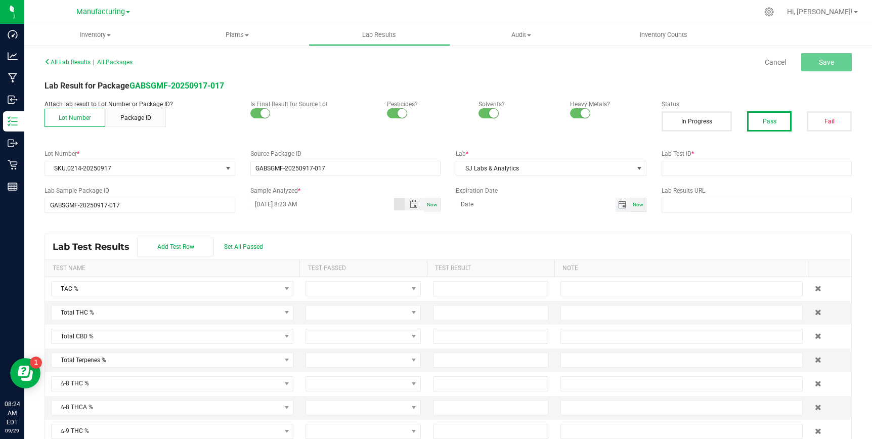
click at [620, 204] on span "Toggle calendar" at bounding box center [622, 205] width 8 height 8
click at [469, 331] on span "Sep" at bounding box center [471, 332] width 10 height 7
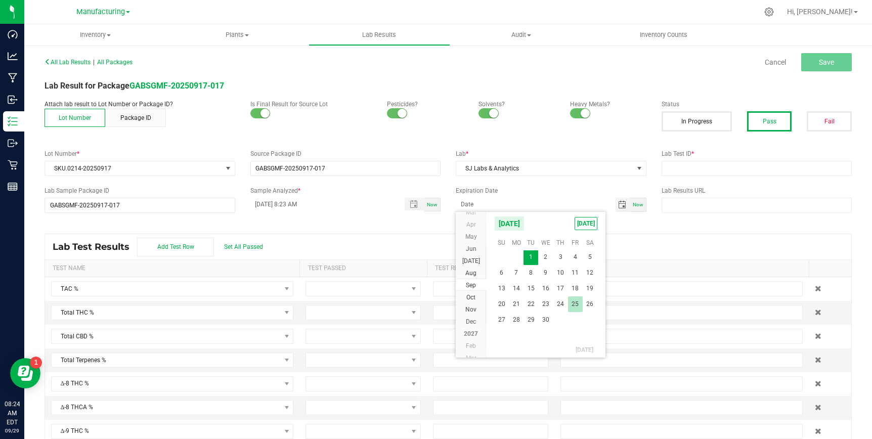
click at [572, 304] on span "25" at bounding box center [575, 304] width 15 height 16
type input "[DATE]"
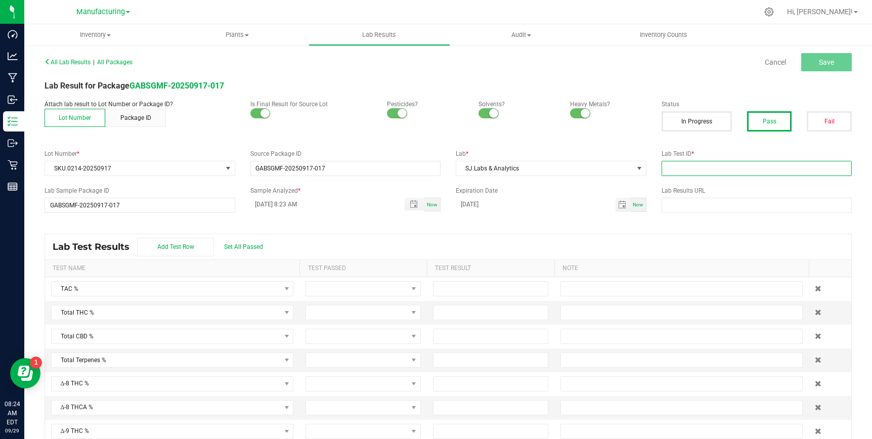
click at [692, 166] on input "text" at bounding box center [756, 168] width 191 height 15
paste input "[PERSON_NAME]-091725-0013"
type input "[PERSON_NAME]-091725-0013"
click at [832, 66] on span "Save" at bounding box center [826, 62] width 15 height 8
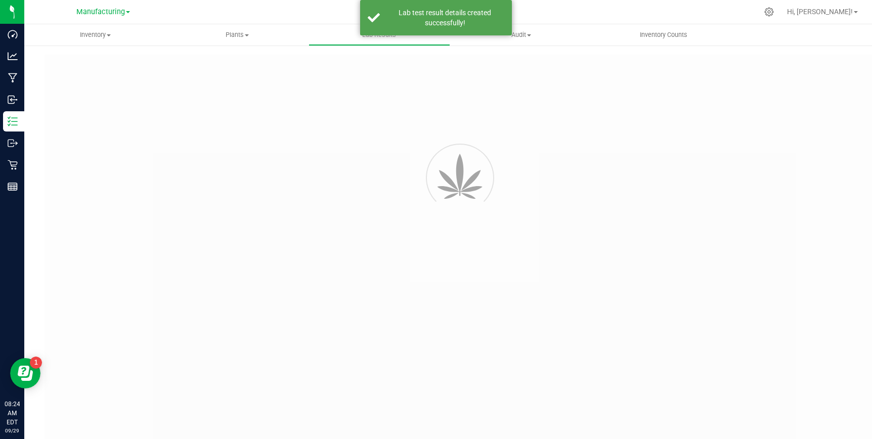
type input "GABSGMF-20250917-017"
type input "[PERSON_NAME]-091725-0013"
type input "GABSGMF-20250917-017"
type input "[DATE] 8:23 AM"
type input "[DATE]"
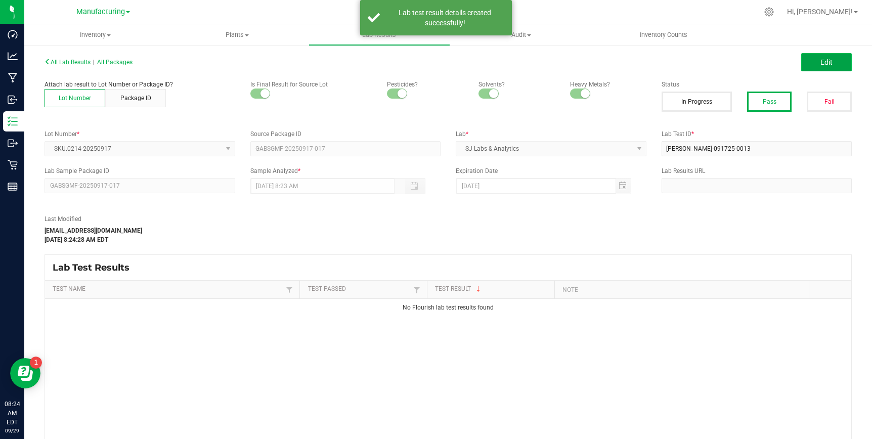
click at [830, 62] on span "Edit" at bounding box center [826, 62] width 12 height 8
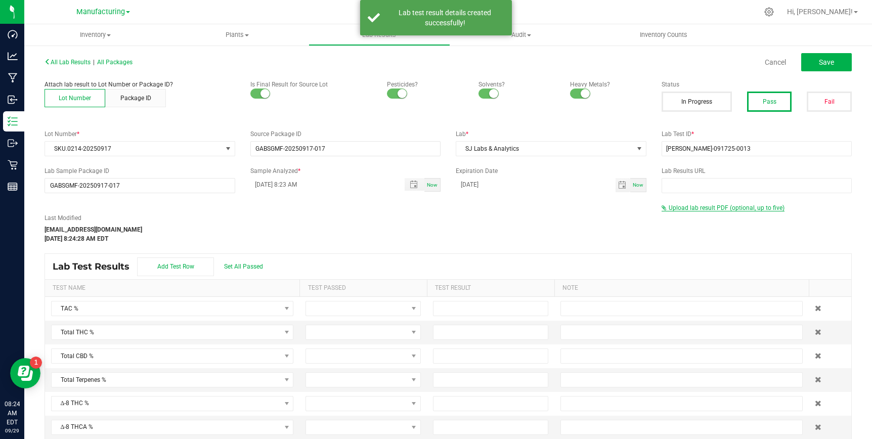
click at [708, 208] on span "Upload lab result PDF (optional, up to five)" at bounding box center [726, 207] width 116 height 7
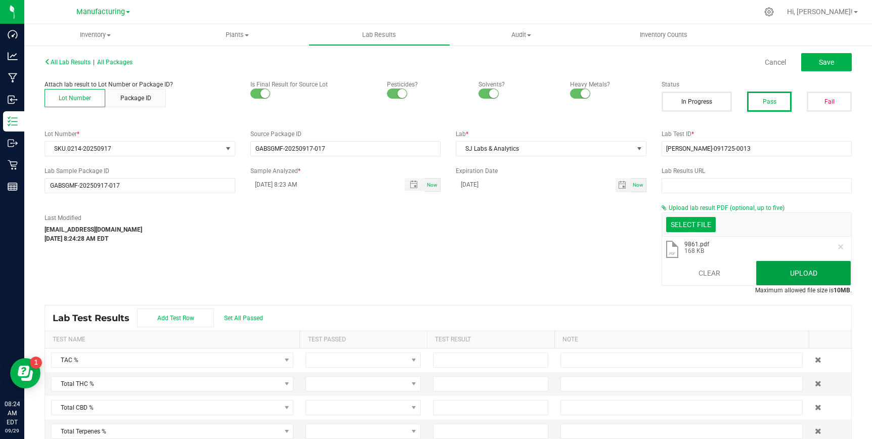
click at [811, 276] on button "Upload" at bounding box center [803, 273] width 95 height 24
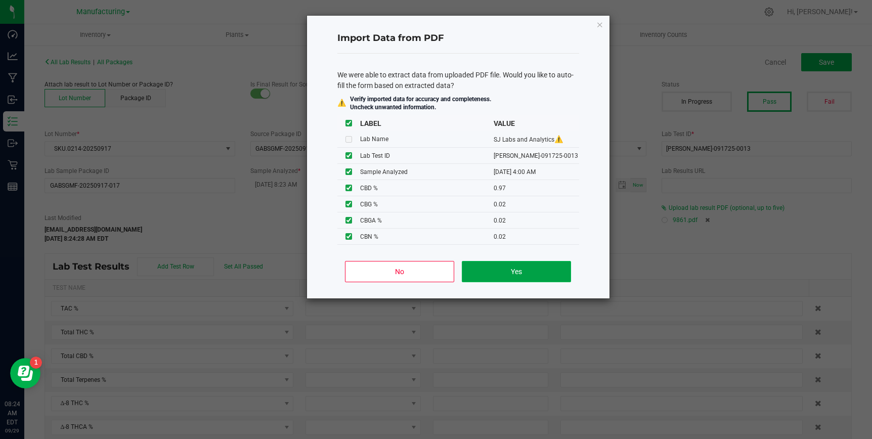
click at [508, 271] on button "Yes" at bounding box center [516, 271] width 109 height 21
type input "[DATE] 4:00 AM"
type input "1.9100"
type input "0.6400"
type input "0.2800"
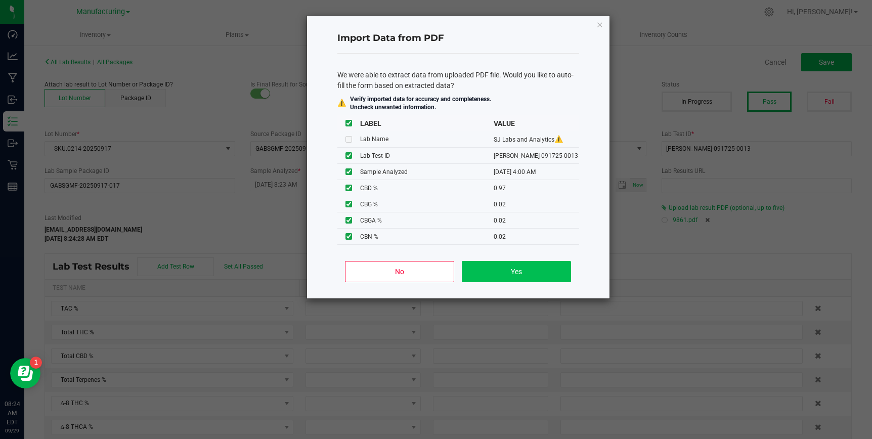
type input "0.9700"
type input "0.0200"
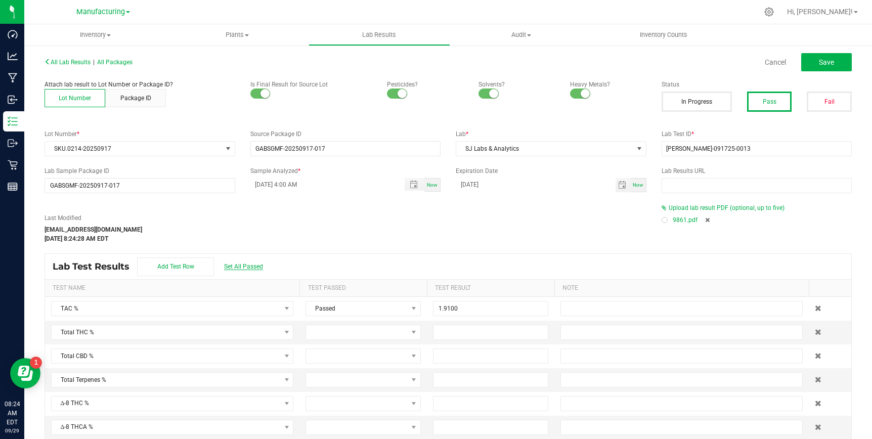
click at [246, 265] on span "Set All Passed" at bounding box center [243, 266] width 39 height 7
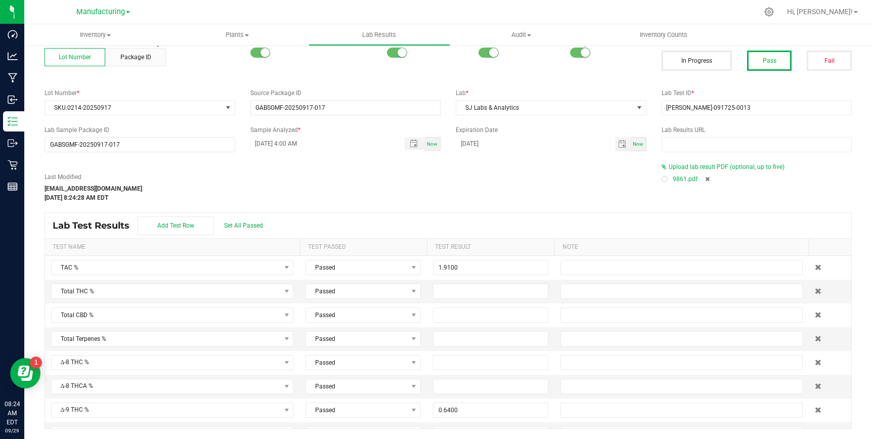
click at [666, 177] on div at bounding box center [664, 179] width 6 height 6
click at [454, 291] on input at bounding box center [490, 291] width 114 height 14
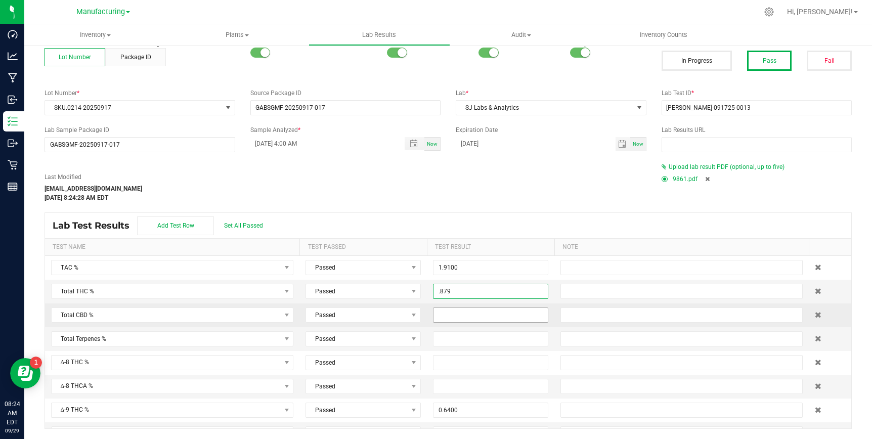
type input "0.8790"
click at [488, 314] on input at bounding box center [490, 315] width 114 height 14
type input "0.9700"
click at [506, 224] on div "Lab Test Results Add Test Row Set All Passed" at bounding box center [448, 225] width 806 height 25
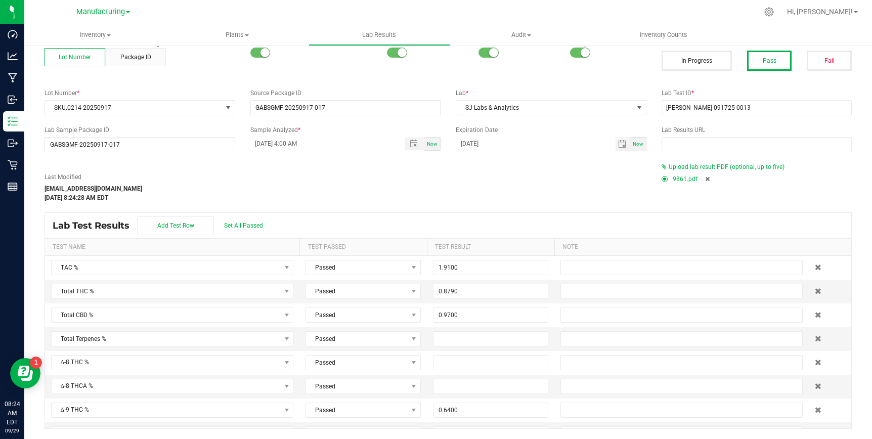
scroll to position [0, 0]
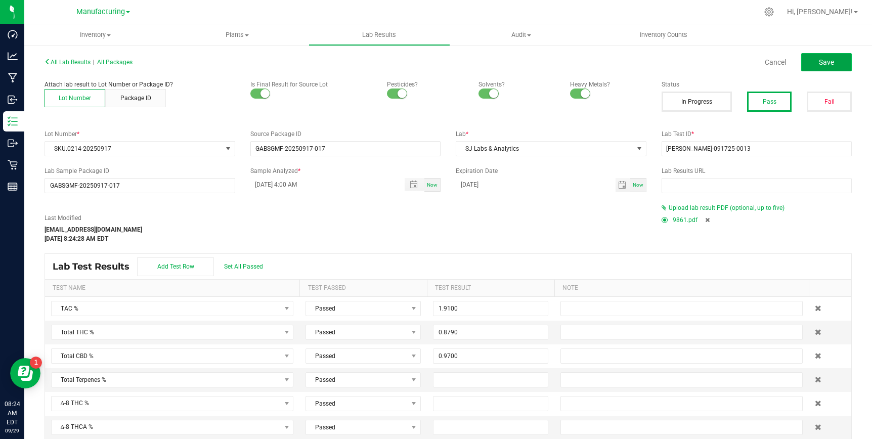
click at [826, 62] on span "Save" at bounding box center [826, 62] width 15 height 8
type input "0.6400"
type input "0.2800"
type input "0.9700"
type input "0.0200"
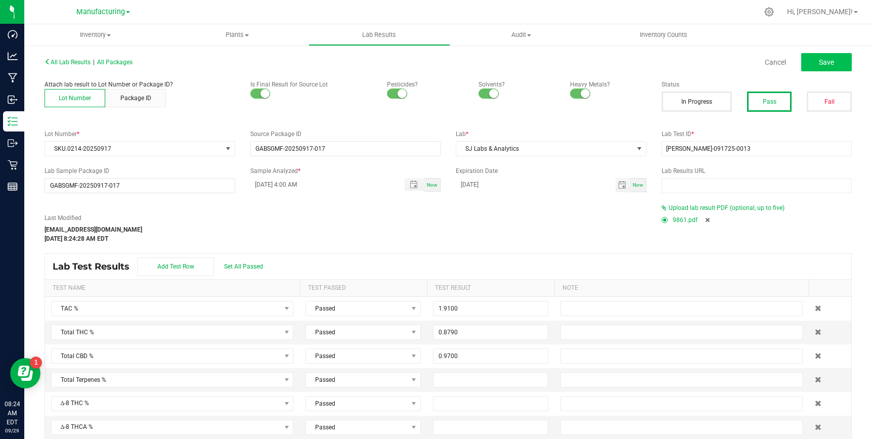
type input "0.0200"
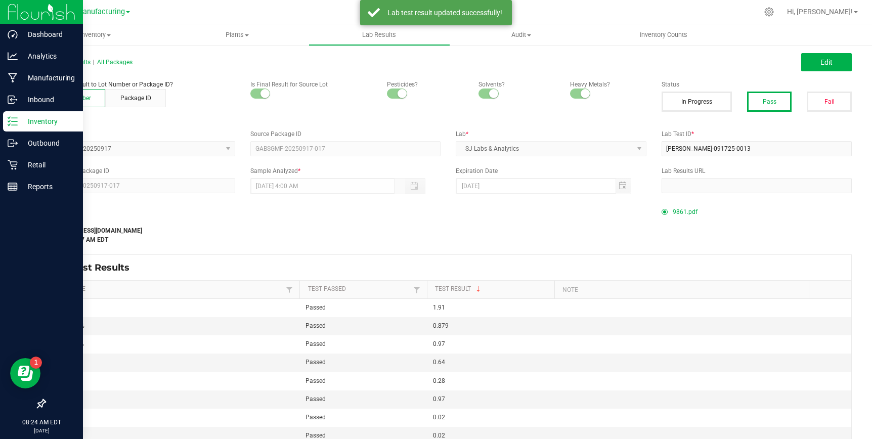
click at [14, 119] on icon at bounding box center [13, 121] width 10 height 10
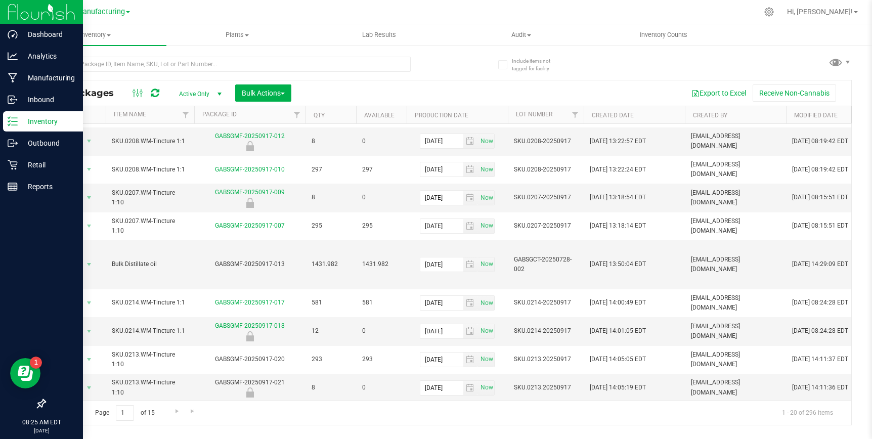
scroll to position [251, 0]
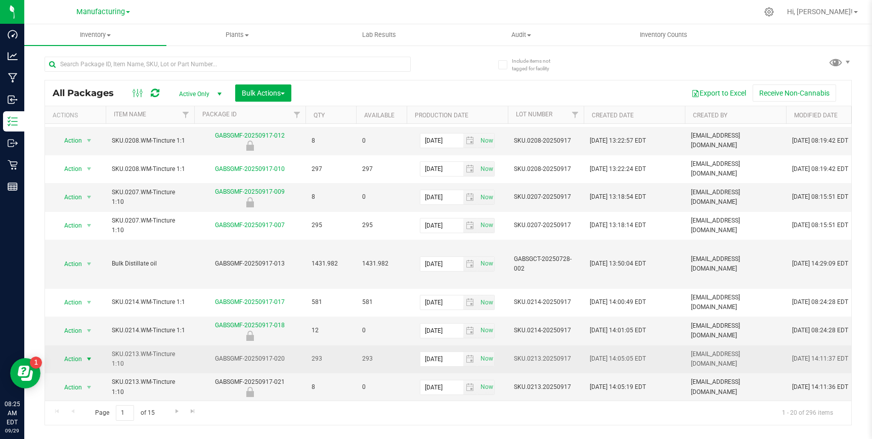
click at [91, 355] on span "select" at bounding box center [89, 359] width 8 height 8
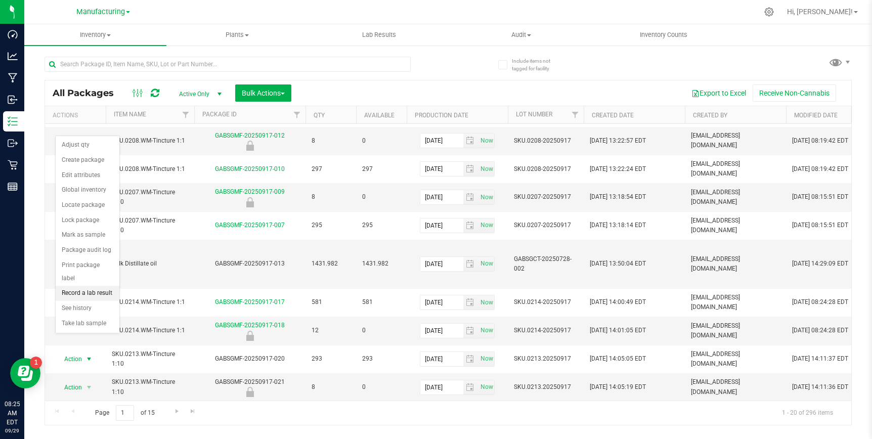
click at [94, 286] on li "Record a lab result" at bounding box center [88, 293] width 64 height 15
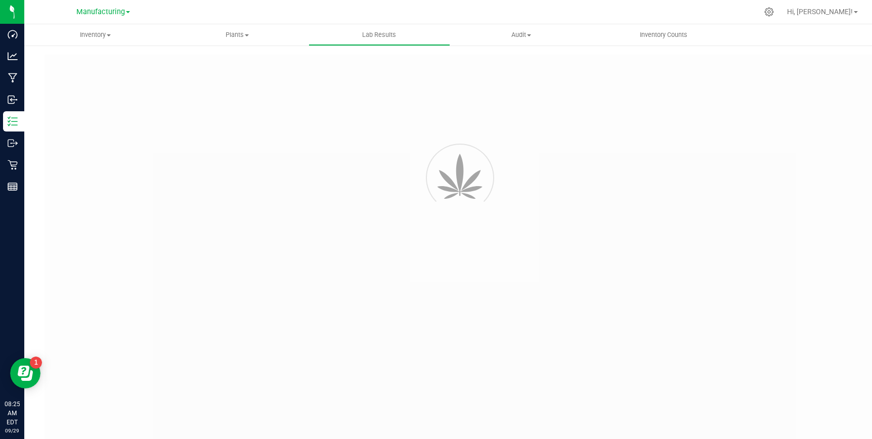
type input "GABSGMF-20250917-020"
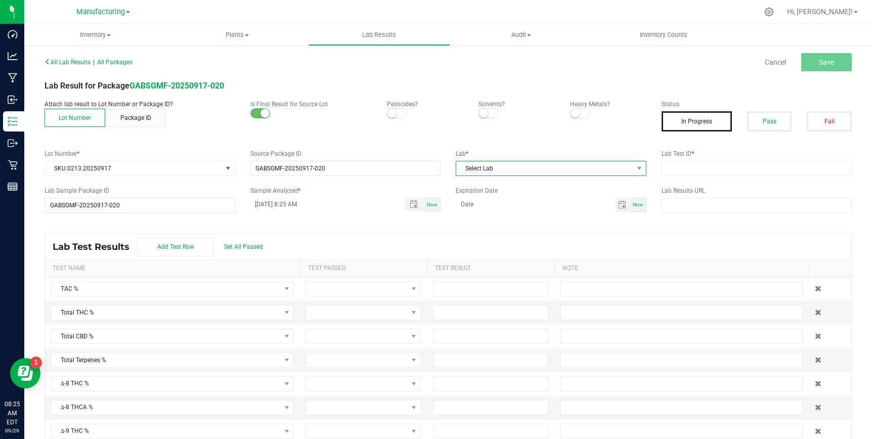
click at [512, 170] on span "Select Lab" at bounding box center [544, 168] width 177 height 14
click at [500, 211] on li "SJ Labs & Analytics" at bounding box center [551, 211] width 190 height 17
click at [398, 115] on span at bounding box center [397, 113] width 20 height 10
click at [488, 116] on span at bounding box center [488, 113] width 20 height 10
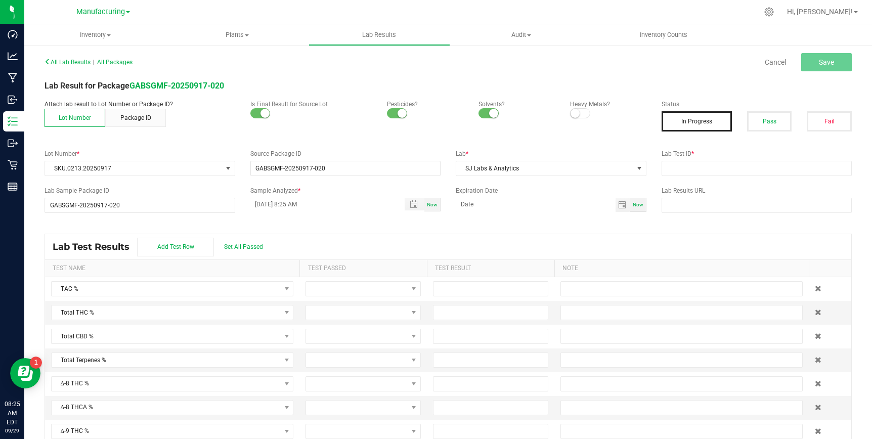
click at [584, 113] on span at bounding box center [580, 113] width 20 height 10
click at [767, 116] on button "Pass" at bounding box center [769, 121] width 45 height 20
click at [415, 202] on span "Toggle popup" at bounding box center [414, 204] width 8 height 8
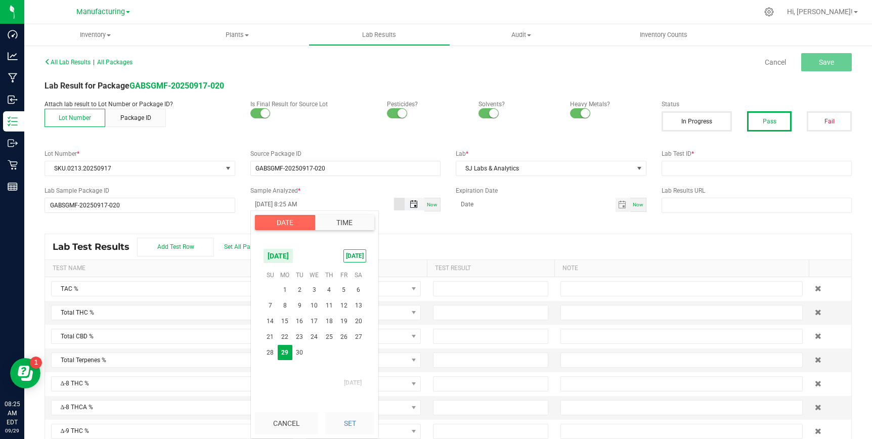
scroll to position [343, 0]
click at [340, 336] on span "26" at bounding box center [343, 337] width 15 height 16
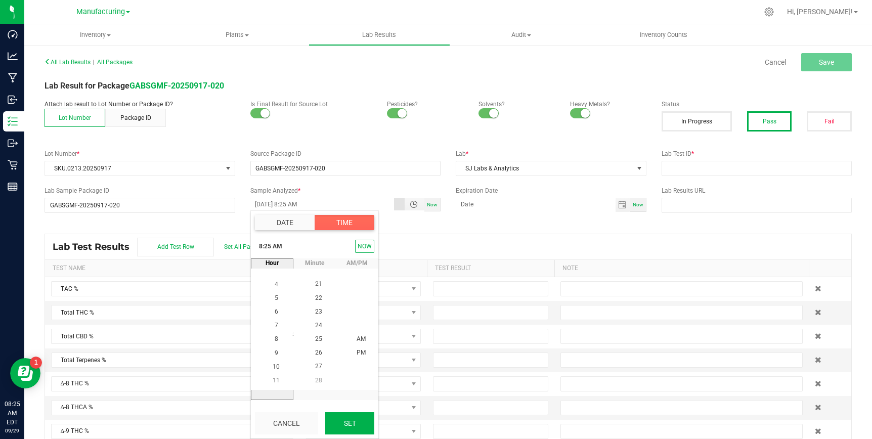
click at [350, 420] on button "Set" at bounding box center [349, 423] width 49 height 22
type input "[DATE] 8:25 AM"
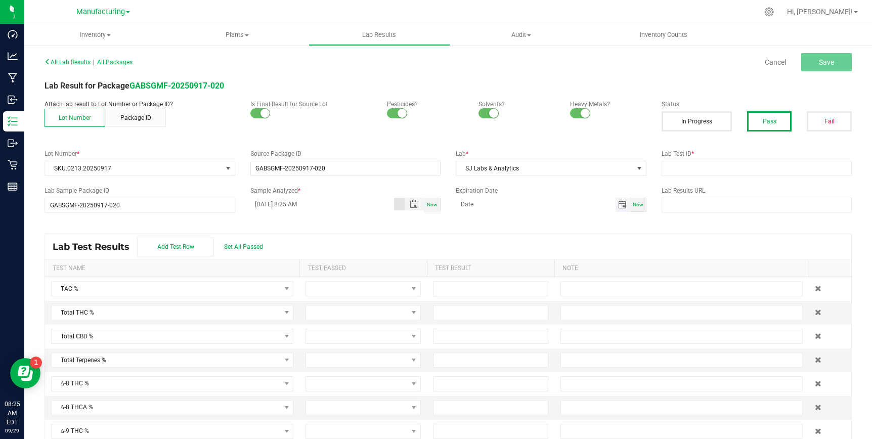
click at [624, 206] on span "Toggle calendar" at bounding box center [622, 205] width 8 height 8
click at [469, 331] on span "Sep" at bounding box center [471, 333] width 10 height 7
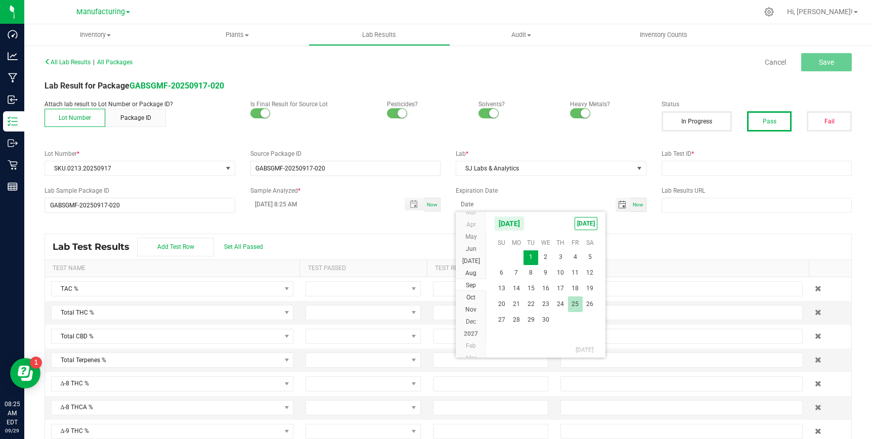
click at [576, 298] on span "25" at bounding box center [575, 304] width 15 height 16
type input "[DATE]"
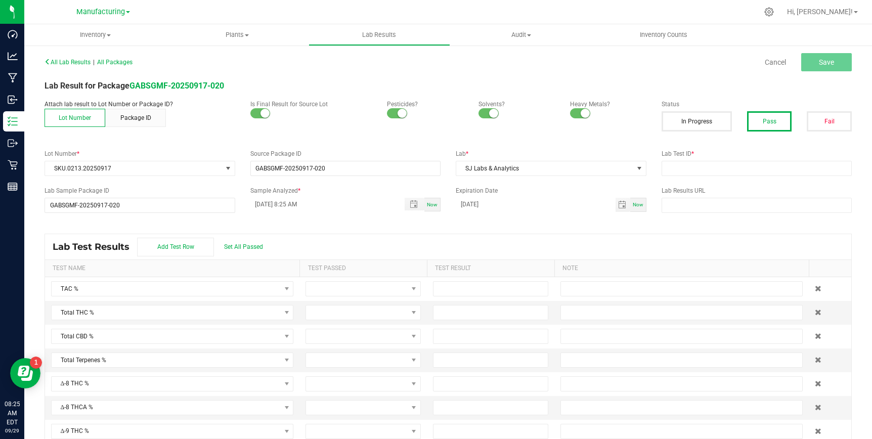
click at [604, 239] on div "Lab Test Results Add Test Row Set All Passed" at bounding box center [448, 246] width 806 height 25
click at [685, 168] on input "text" at bounding box center [756, 168] width 191 height 15
paste input "[PERSON_NAME]-091725-0014"
type input "[PERSON_NAME]-091725-0014"
click at [830, 69] on button "Save" at bounding box center [826, 62] width 51 height 18
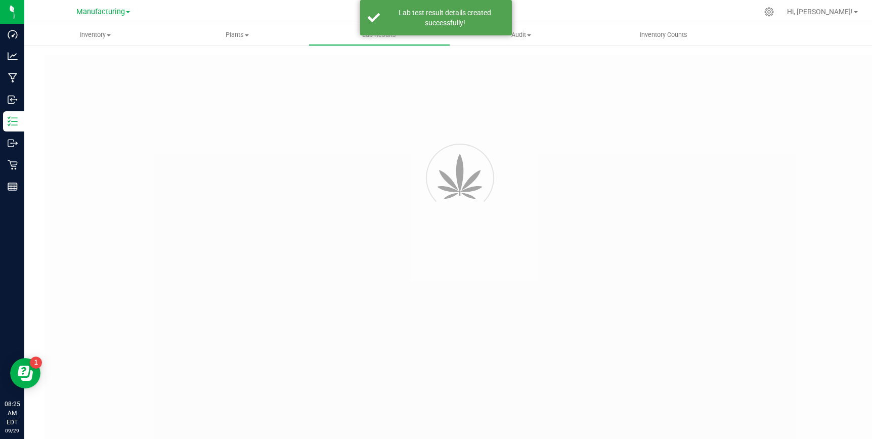
type input "GABSGMF-20250917-020"
type input "[PERSON_NAME]-091725-0014"
type input "GABSGMF-20250917-020"
type input "[DATE] 8:25 AM"
type input "[DATE]"
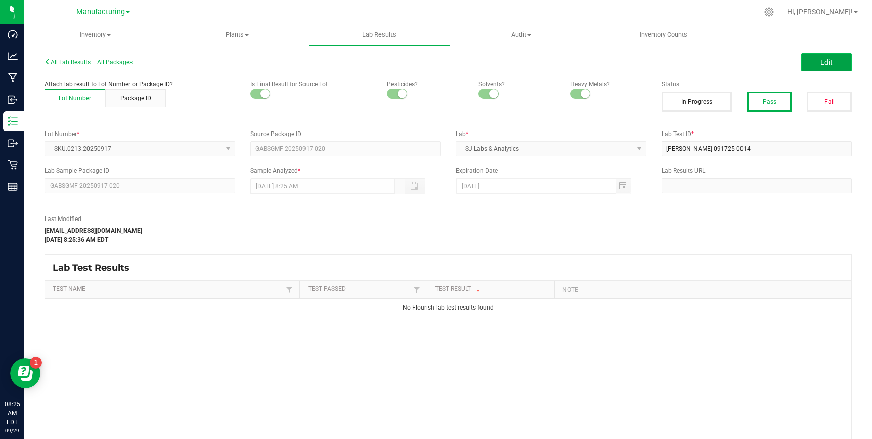
click at [834, 54] on button "Edit" at bounding box center [826, 62] width 51 height 18
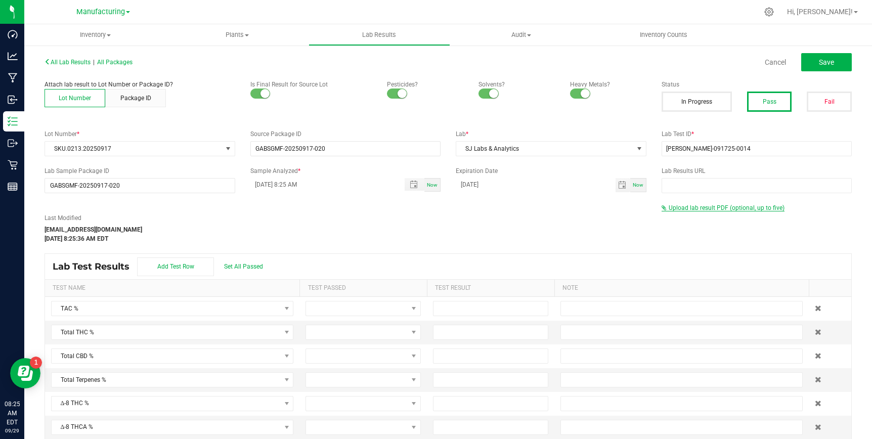
click at [689, 207] on span "Upload lab result PDF (optional, up to five)" at bounding box center [726, 207] width 116 height 7
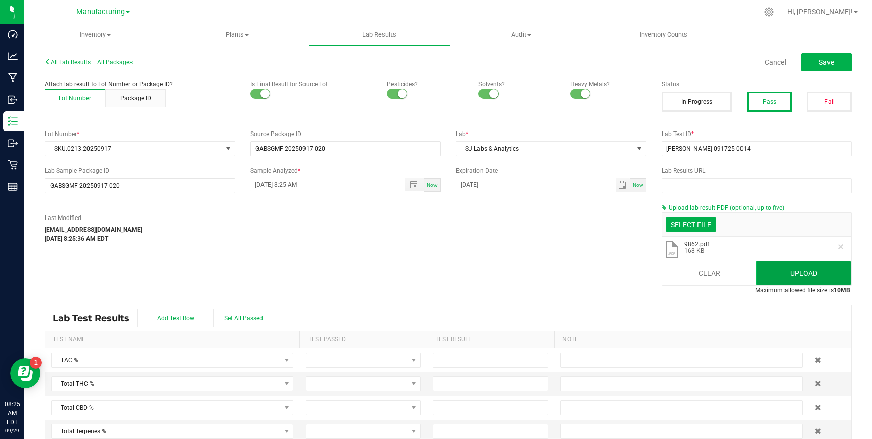
click at [804, 274] on button "Upload" at bounding box center [803, 273] width 95 height 24
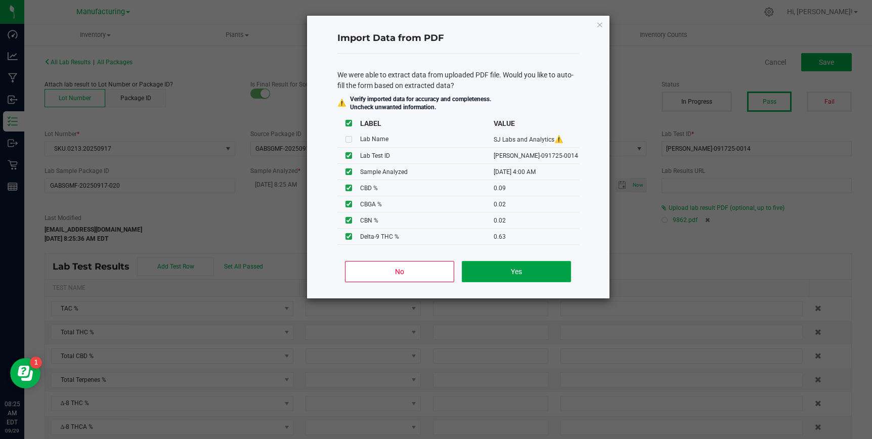
click at [488, 269] on button "Yes" at bounding box center [516, 271] width 109 height 21
type input "[DATE] 4:00 AM"
type input "1.0100"
type input "0.6300"
type input "0.2800"
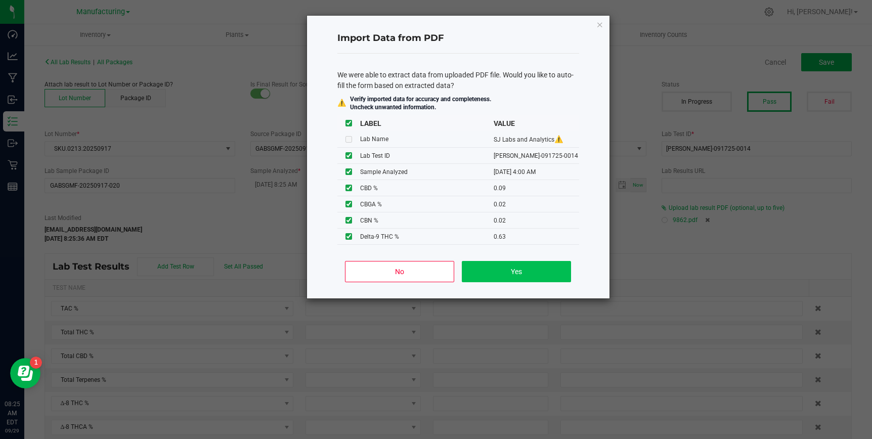
type input "0.0900"
type input "0.0200"
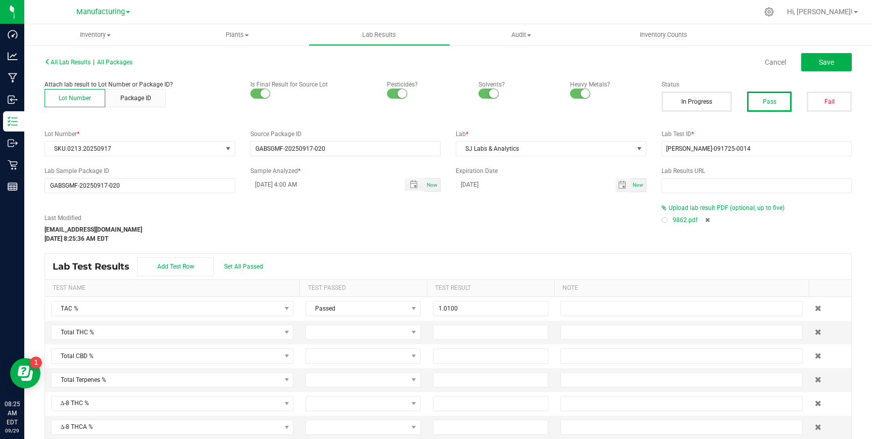
click at [664, 220] on div at bounding box center [664, 219] width 3 height 3
click at [246, 264] on span "Set All Passed" at bounding box center [243, 266] width 39 height 7
click at [455, 334] on input at bounding box center [490, 332] width 114 height 14
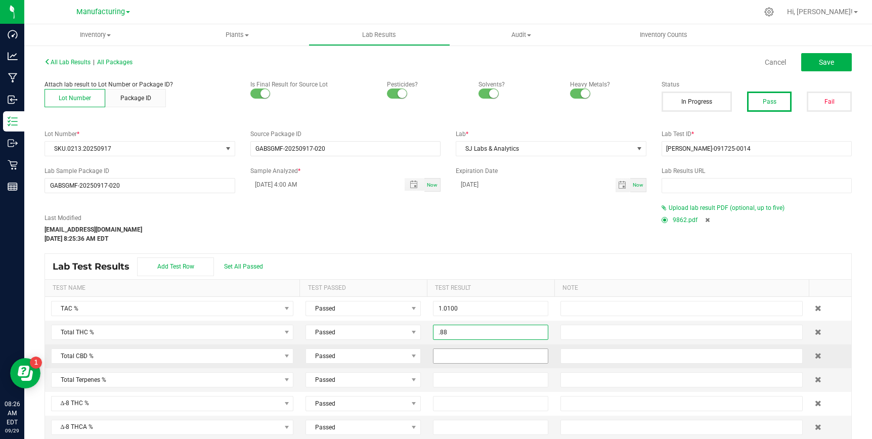
type input "0.8800"
click at [456, 354] on input at bounding box center [490, 356] width 114 height 14
type input "0.0900"
click at [475, 258] on div "Lab Test Results Add Test Row Set All Passed" at bounding box center [448, 266] width 806 height 25
click at [823, 62] on span "Save" at bounding box center [826, 62] width 15 height 8
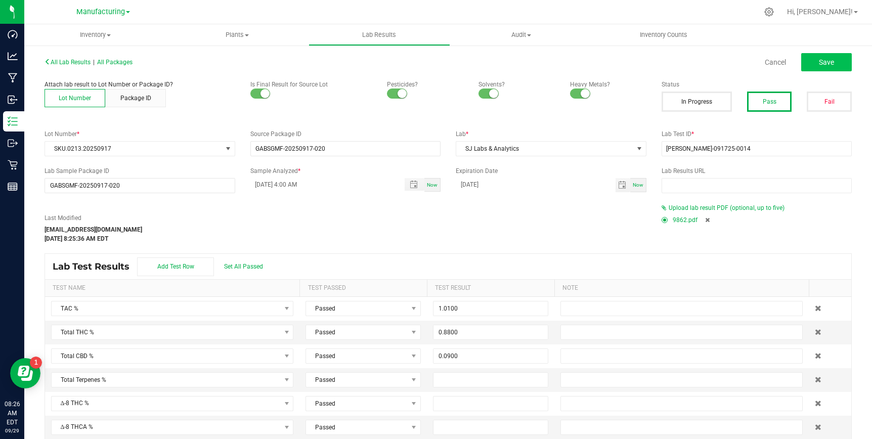
type input "0.6300"
type input "0.2800"
type input "0.0900"
type input "0.0200"
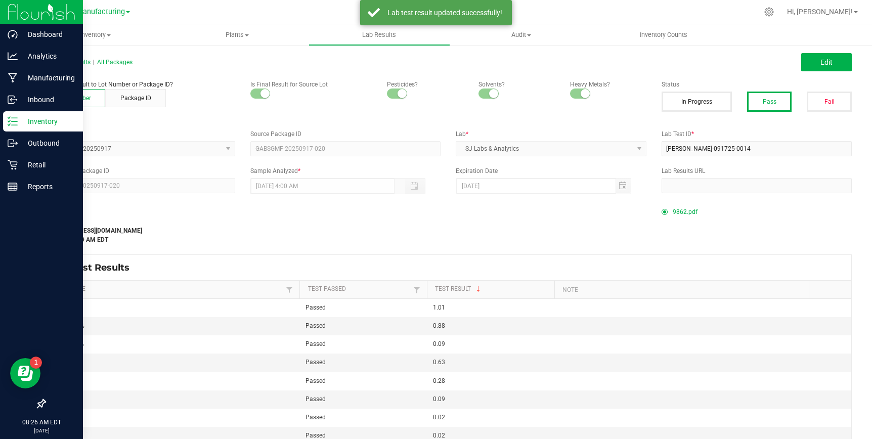
click at [40, 124] on p "Inventory" at bounding box center [48, 121] width 61 height 12
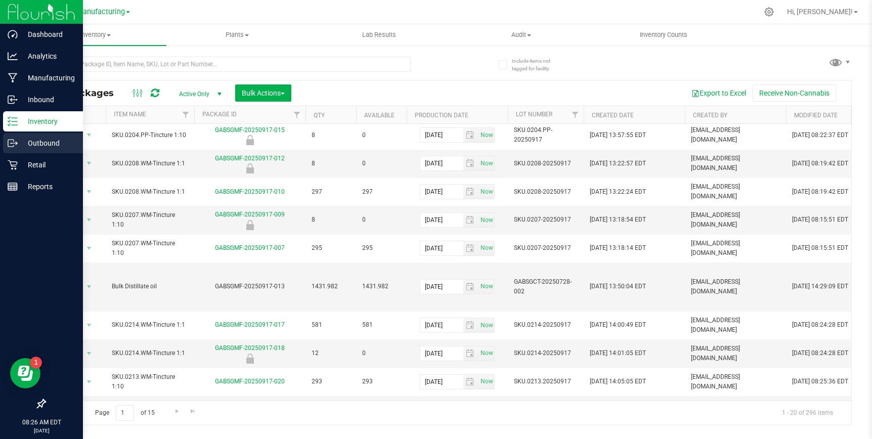
scroll to position [270, 0]
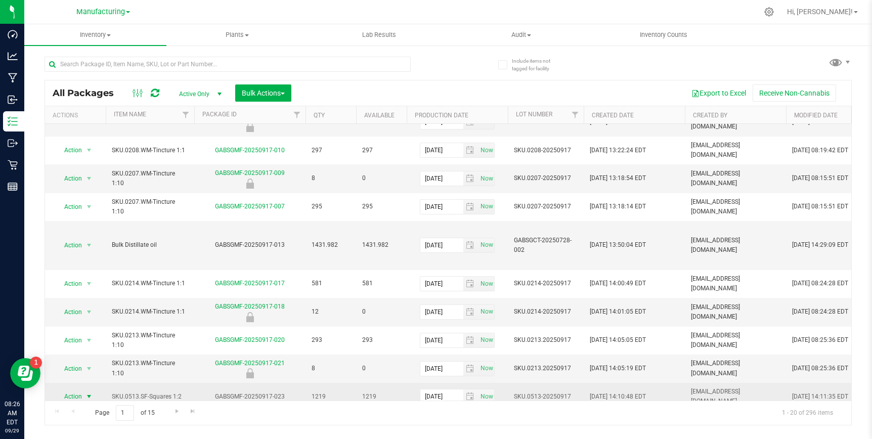
click at [87, 392] on span "select" at bounding box center [89, 396] width 8 height 8
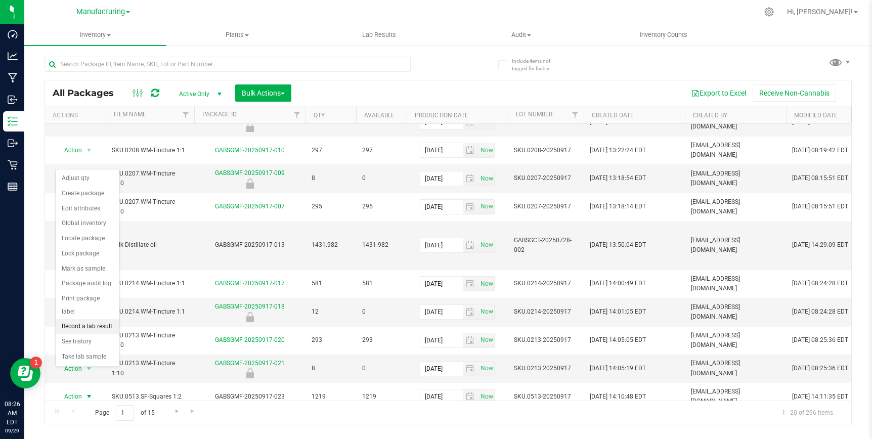
click at [90, 319] on li "Record a lab result" at bounding box center [88, 326] width 64 height 15
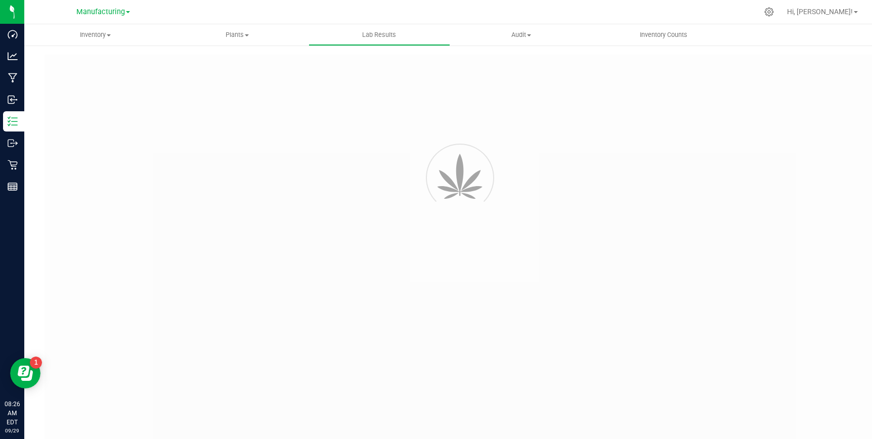
type input "GABSGMF-20250917-023"
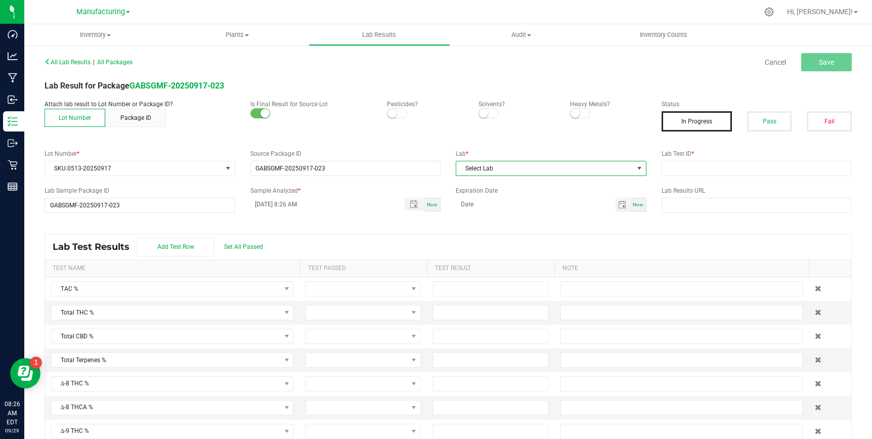
click at [534, 170] on span "Select Lab" at bounding box center [544, 168] width 177 height 14
click at [503, 216] on li "SJ Labs & Analytics" at bounding box center [551, 211] width 190 height 17
click at [412, 203] on span "Toggle popup" at bounding box center [414, 204] width 8 height 8
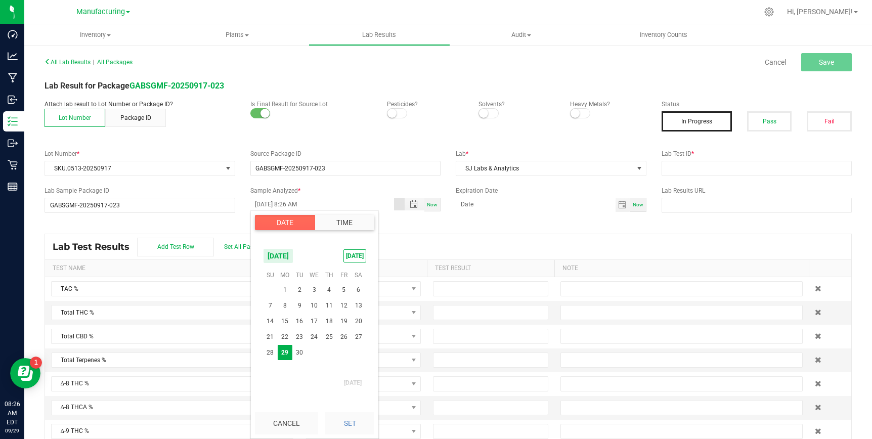
scroll to position [357, 0]
click at [340, 333] on span "26" at bounding box center [343, 337] width 15 height 16
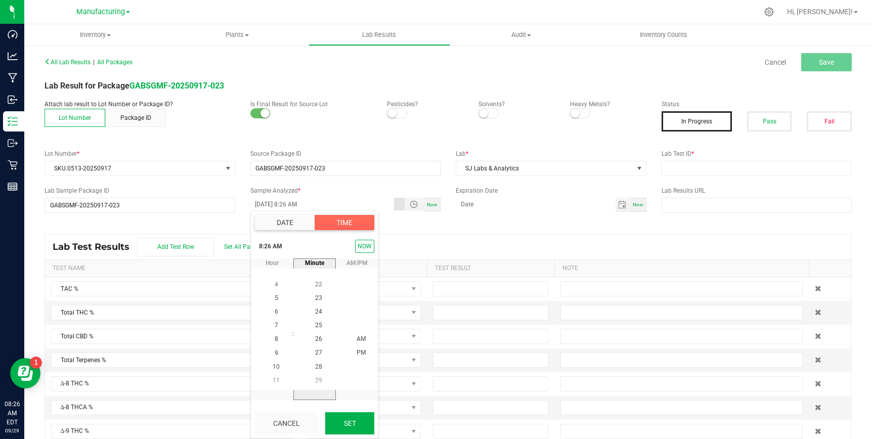
click at [345, 421] on button "Set" at bounding box center [349, 423] width 49 height 22
type input "[DATE] 8:26 AM"
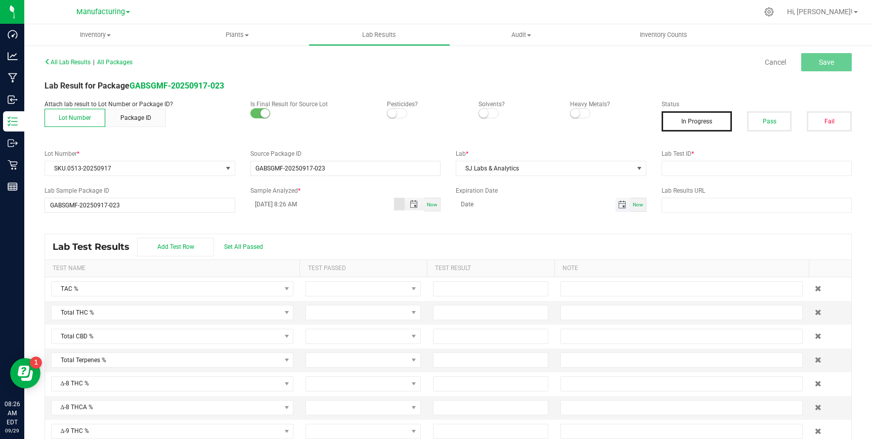
click at [618, 206] on span "Toggle calendar" at bounding box center [622, 205] width 8 height 8
click at [470, 338] on span "Sep" at bounding box center [471, 340] width 10 height 7
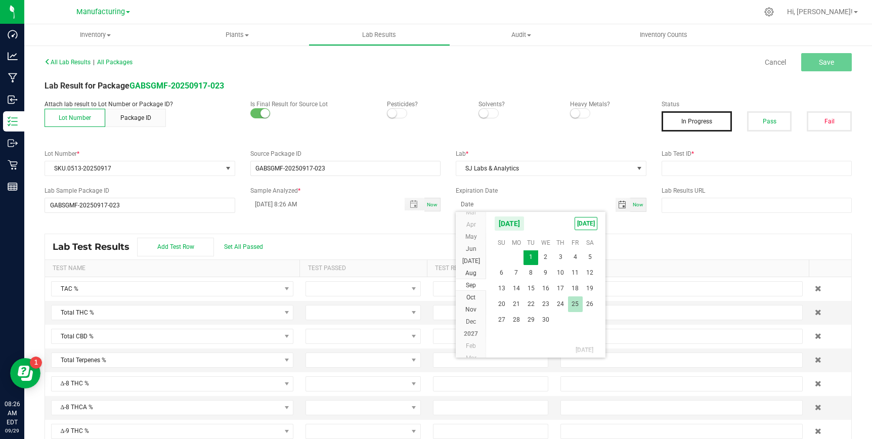
click at [572, 303] on span "25" at bounding box center [575, 304] width 15 height 16
type input "[DATE]"
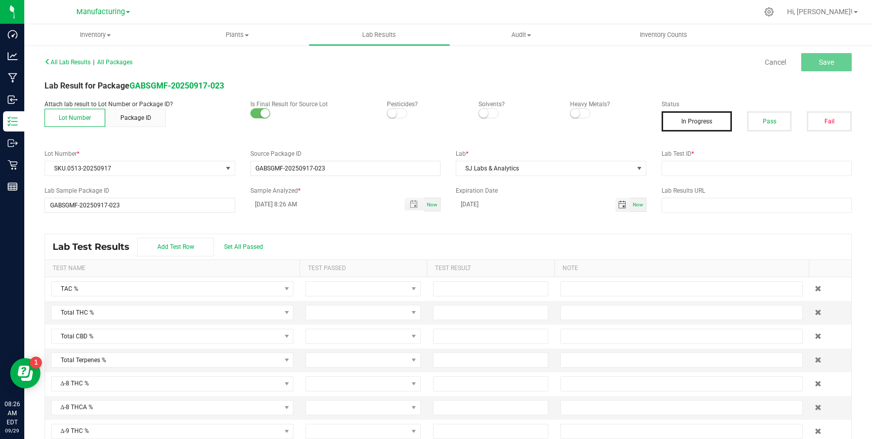
click at [596, 232] on div "All Lab Results | All Packages Cancel Save Lab Result for Package GABSGMF-20250…" at bounding box center [447, 252] width 807 height 395
click at [760, 124] on button "Pass" at bounding box center [769, 121] width 45 height 20
click at [581, 109] on span at bounding box center [580, 113] width 20 height 10
click at [491, 112] on span at bounding box center [488, 113] width 20 height 10
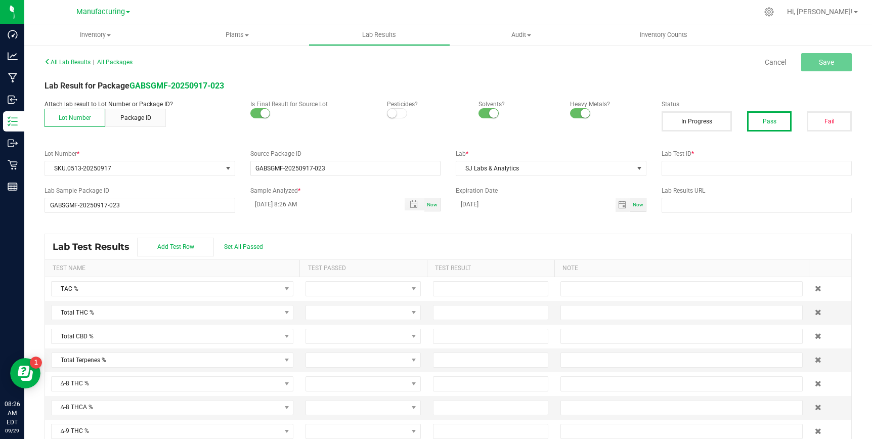
click at [397, 113] on span at bounding box center [397, 113] width 20 height 10
click at [679, 166] on input "text" at bounding box center [756, 168] width 191 height 15
paste input "[PERSON_NAME]-091725-0015"
type input "[PERSON_NAME]-091725-0015"
click at [582, 230] on div "All Lab Results | All Packages Cancel Save Lab Result for Package GABSGMF-20250…" at bounding box center [447, 252] width 807 height 395
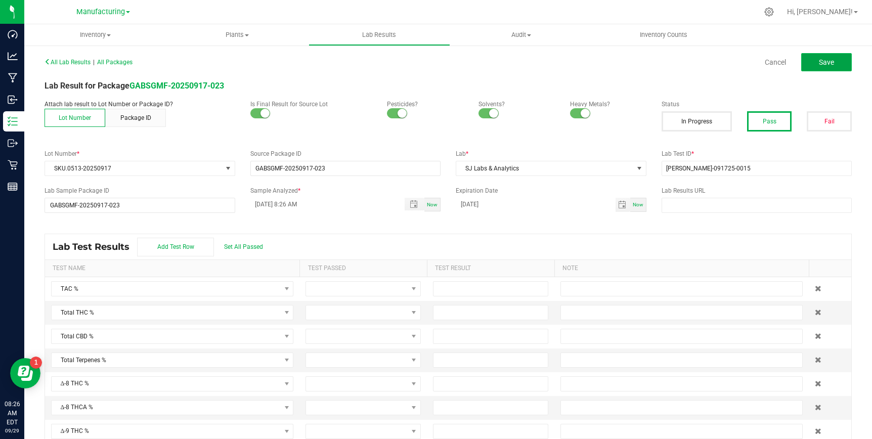
click at [835, 63] on button "Save" at bounding box center [826, 62] width 51 height 18
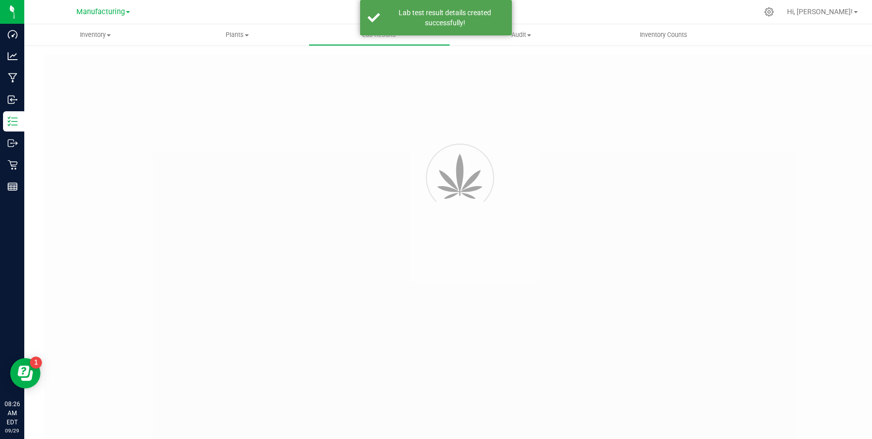
type input "GABSGMF-20250917-023"
type input "[PERSON_NAME]-091725-0015"
type input "GABSGMF-20250917-023"
type input "[DATE] 8:26 AM"
type input "[DATE]"
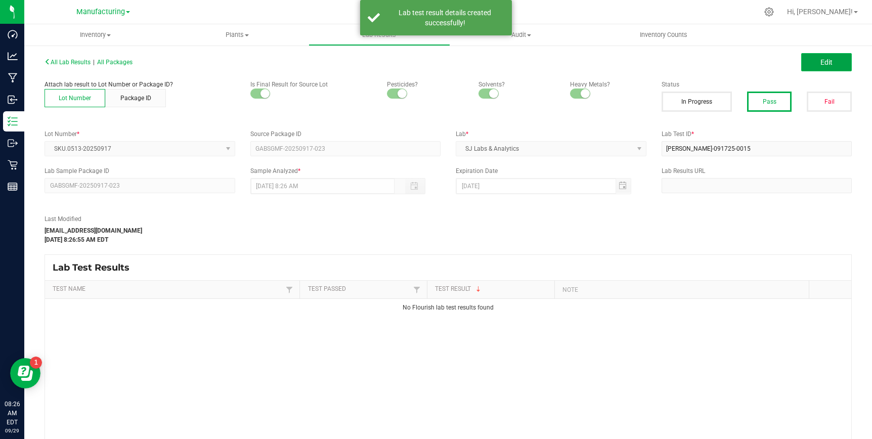
click at [828, 64] on span "Edit" at bounding box center [826, 62] width 12 height 8
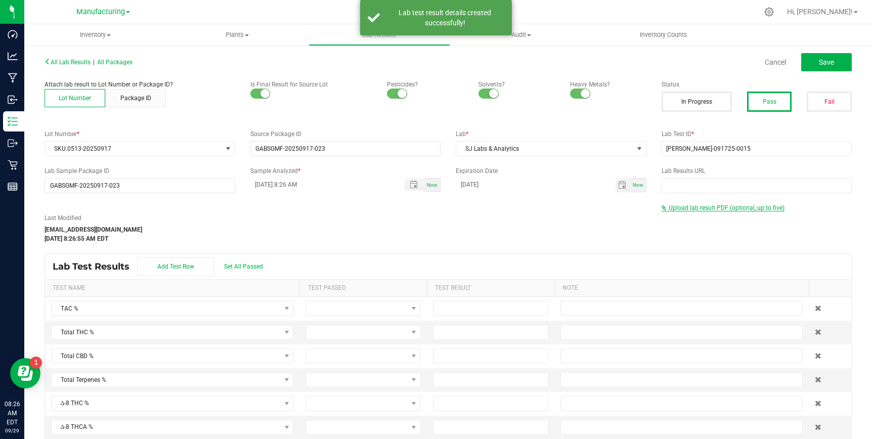
click at [708, 209] on span "Upload lab result PDF (optional, up to five)" at bounding box center [726, 207] width 116 height 7
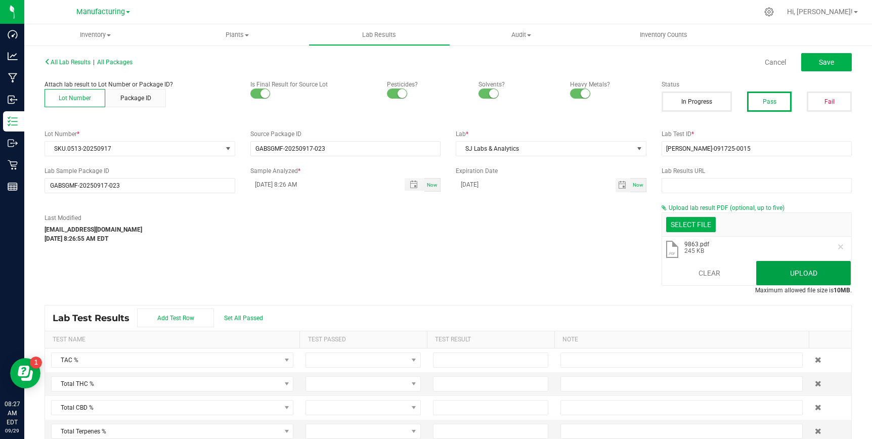
click at [776, 266] on button "Upload" at bounding box center [803, 273] width 95 height 24
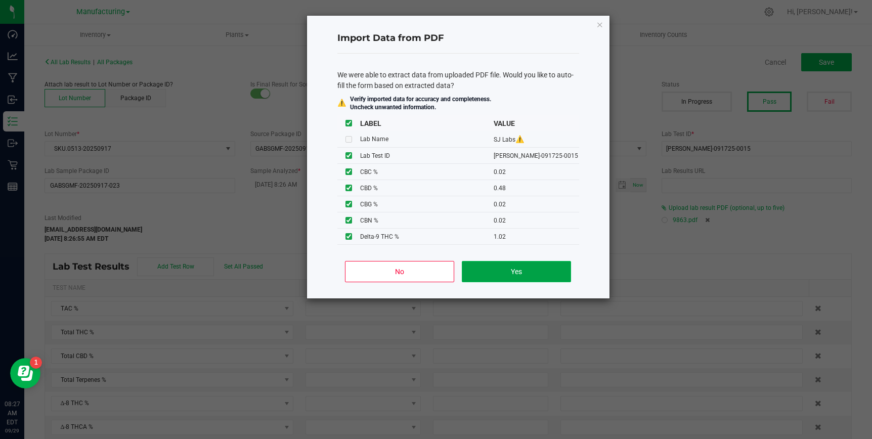
click at [528, 266] on button "Yes" at bounding box center [516, 271] width 109 height 21
type input "1.5700"
type input "1.0200"
type input "0.0000"
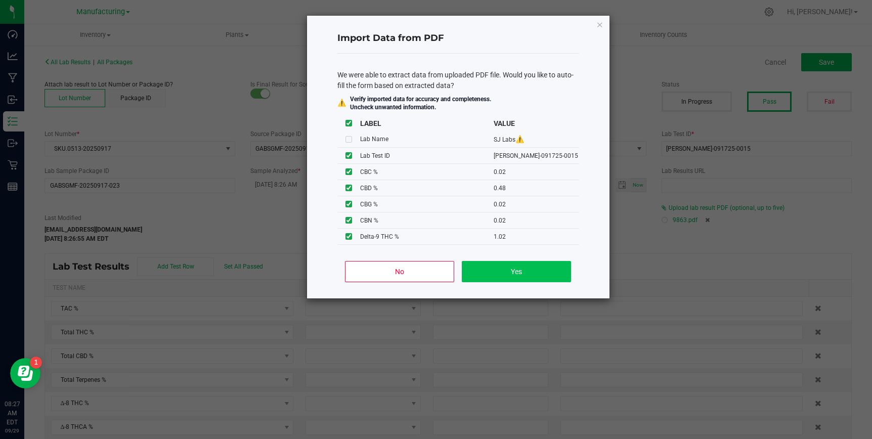
type input "0.0200"
type input "0.4800"
type input "0.0200"
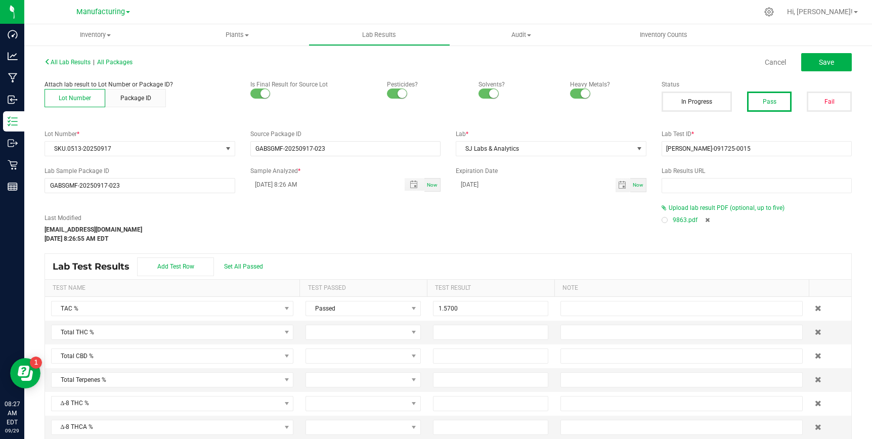
click at [664, 217] on div at bounding box center [664, 220] width 6 height 6
click at [240, 261] on div "Lab Test Results Add Test Row Set All Passed" at bounding box center [448, 266] width 806 height 25
click at [241, 266] on span "Set All Passed" at bounding box center [243, 266] width 39 height 7
click at [466, 334] on input at bounding box center [490, 332] width 114 height 14
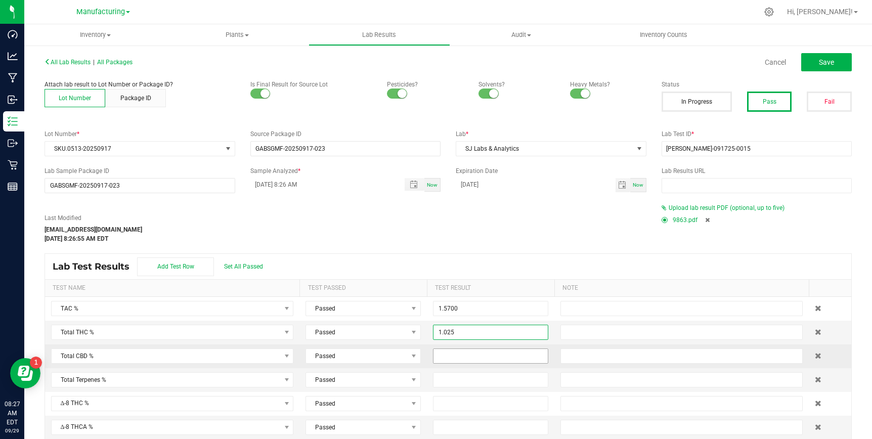
type input "1.0250"
click at [467, 359] on input at bounding box center [490, 356] width 114 height 14
type input "0.4800"
click at [429, 248] on div "All Lab Results | All Packages Cancel Save Attach lab result to Lot Number or P…" at bounding box center [447, 262] width 807 height 415
click at [824, 67] on button "Save" at bounding box center [826, 62] width 51 height 18
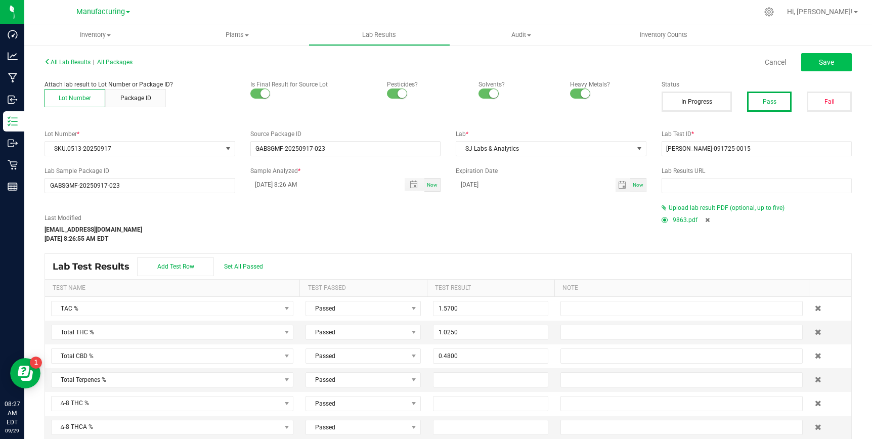
type input "1.0200"
type input "0.0000"
type input "0.0200"
type input "0.4800"
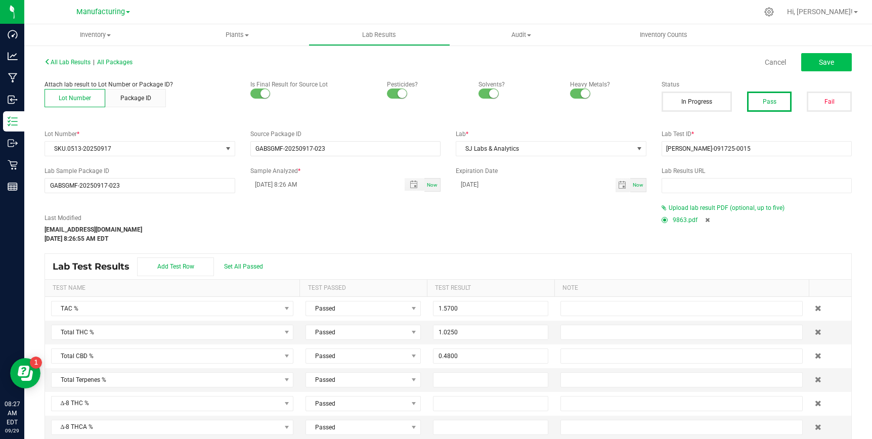
type input "0.0200"
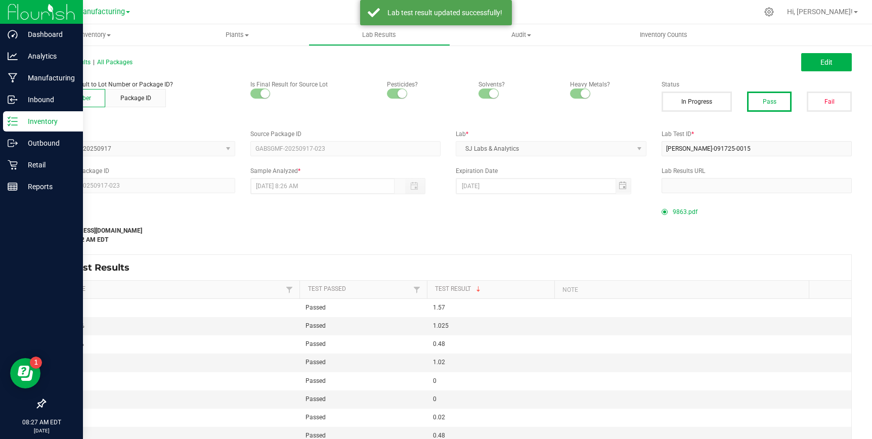
click at [32, 119] on p "Inventory" at bounding box center [48, 121] width 61 height 12
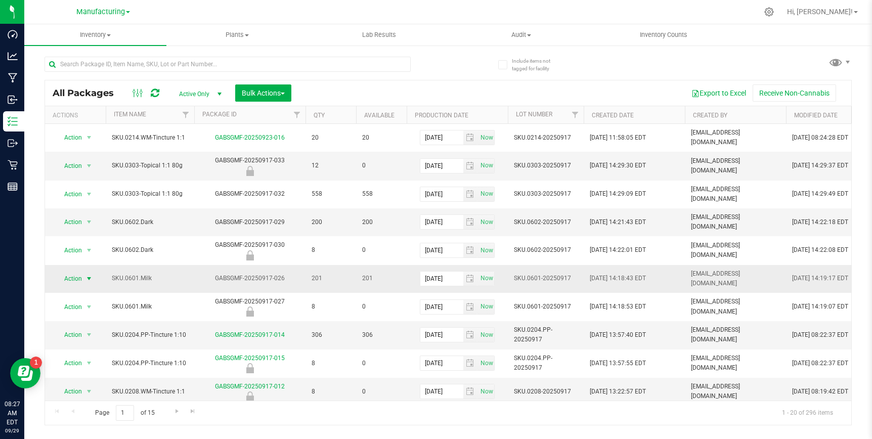
click at [88, 275] on span "select" at bounding box center [89, 279] width 8 height 8
click at [88, 222] on li "Record a lab result" at bounding box center [88, 229] width 64 height 15
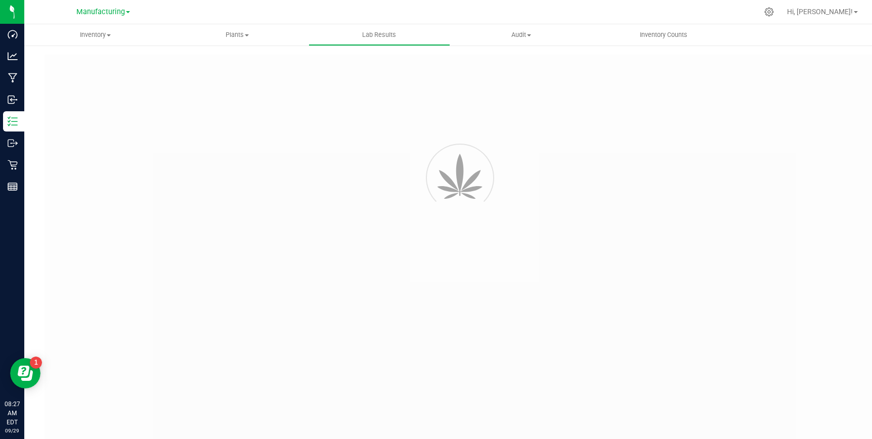
type input "GABSGMF-20250917-026"
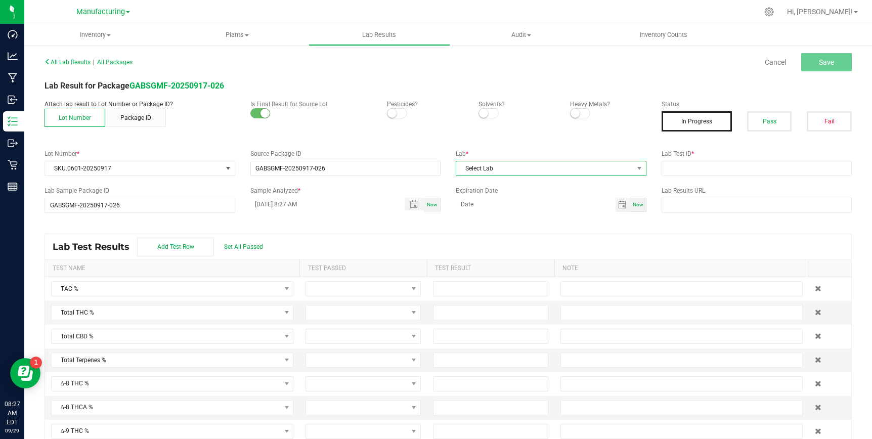
click at [510, 173] on span "Select Lab" at bounding box center [544, 168] width 177 height 14
click at [497, 208] on li "SJ Labs & Analytics" at bounding box center [551, 211] width 190 height 17
click at [410, 199] on span "Toggle popup" at bounding box center [415, 204] width 20 height 13
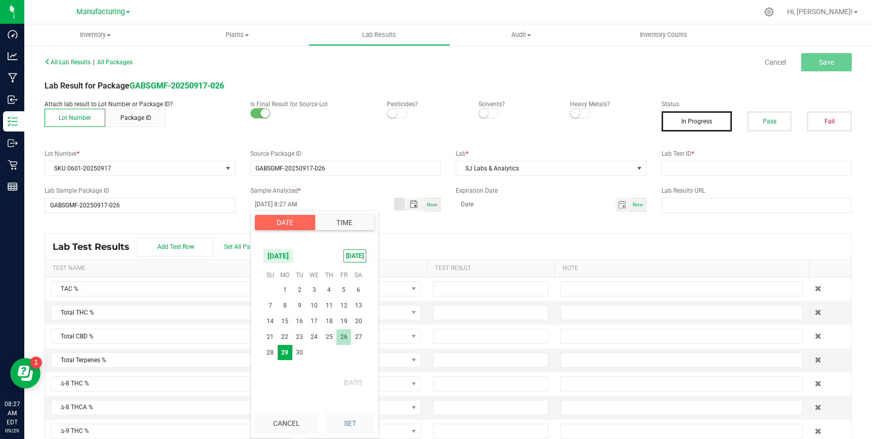
click at [344, 331] on span "26" at bounding box center [343, 337] width 15 height 16
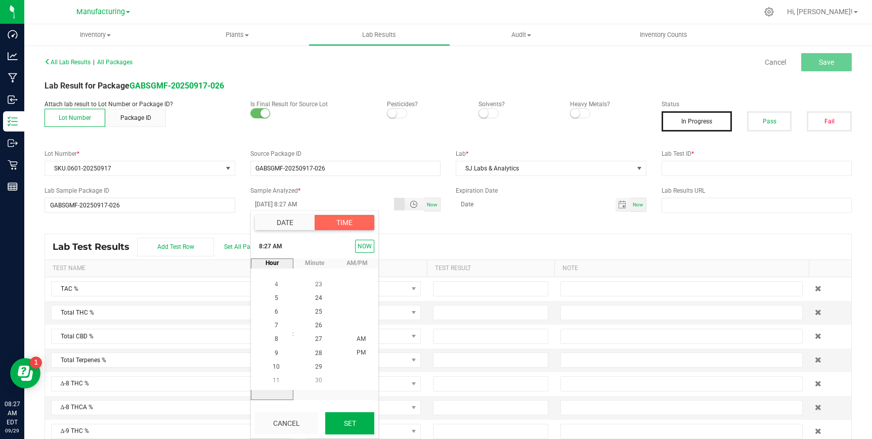
click at [344, 418] on button "Set" at bounding box center [349, 423] width 49 height 22
type input "[DATE] 8:27 AM"
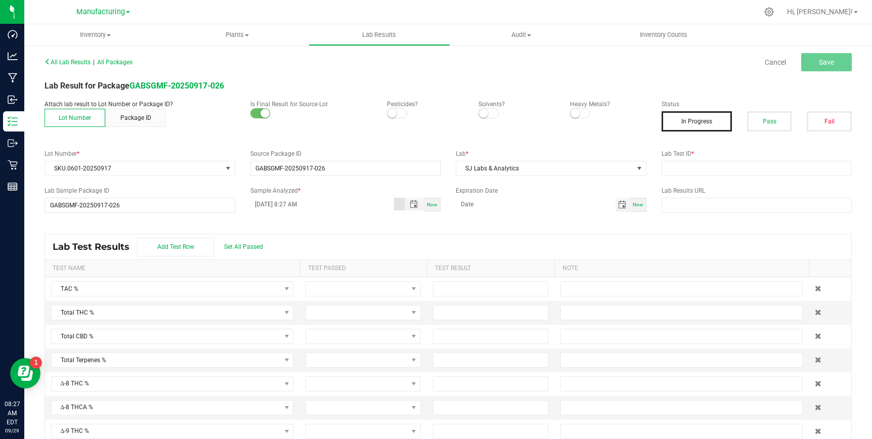
click at [621, 204] on span "Toggle calendar" at bounding box center [622, 205] width 8 height 8
click at [477, 318] on li "Sep" at bounding box center [471, 315] width 30 height 12
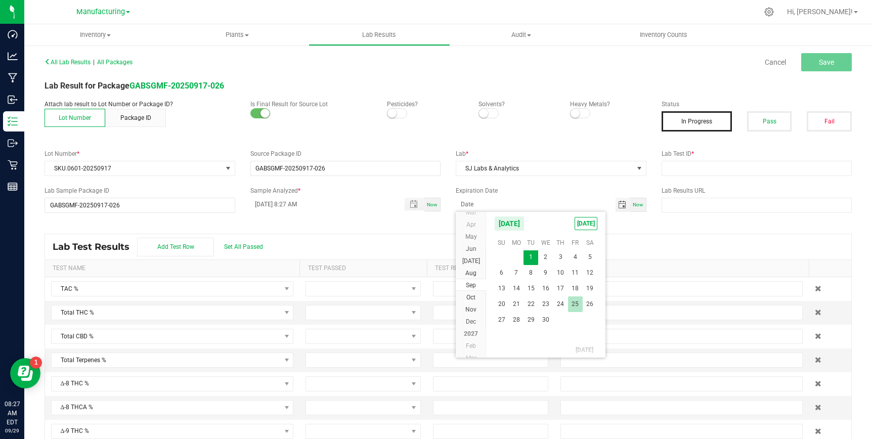
click at [573, 301] on span "25" at bounding box center [575, 304] width 15 height 16
type input "[DATE]"
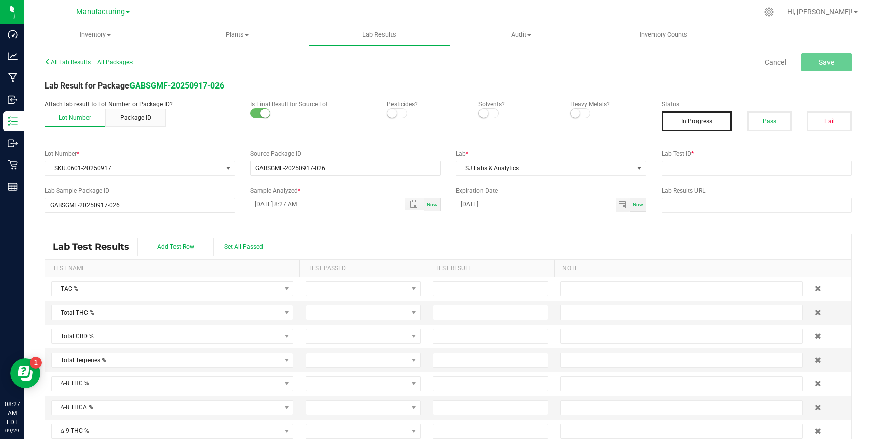
click at [616, 243] on div "Lab Test Results Add Test Row Set All Passed" at bounding box center [448, 246] width 806 height 25
click at [396, 109] on span at bounding box center [397, 113] width 20 height 10
click at [492, 109] on span at bounding box center [488, 113] width 20 height 10
click at [578, 114] on small at bounding box center [574, 113] width 9 height 9
click at [772, 120] on button "Pass" at bounding box center [769, 121] width 45 height 20
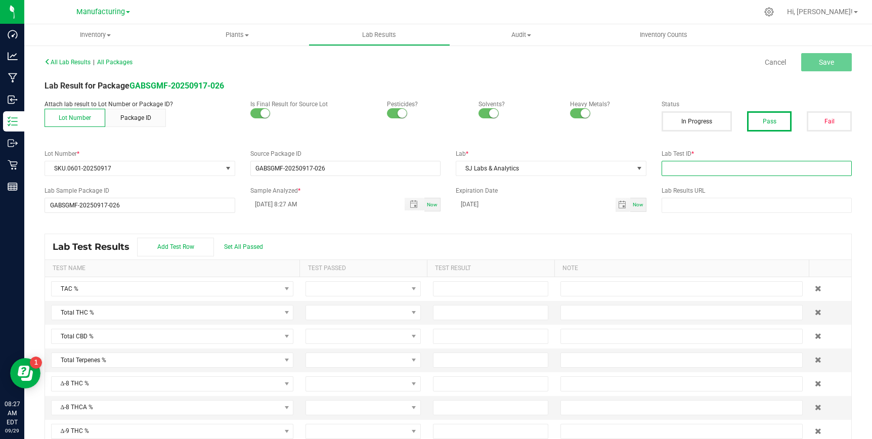
click at [676, 169] on input "text" at bounding box center [756, 168] width 191 height 15
paste input "[PERSON_NAME]-091725-0016"
type input "[PERSON_NAME]-091725-0016"
click at [674, 235] on div "Lab Test Results Add Test Row Set All Passed" at bounding box center [448, 246] width 806 height 25
click at [815, 58] on button "Save" at bounding box center [826, 62] width 51 height 18
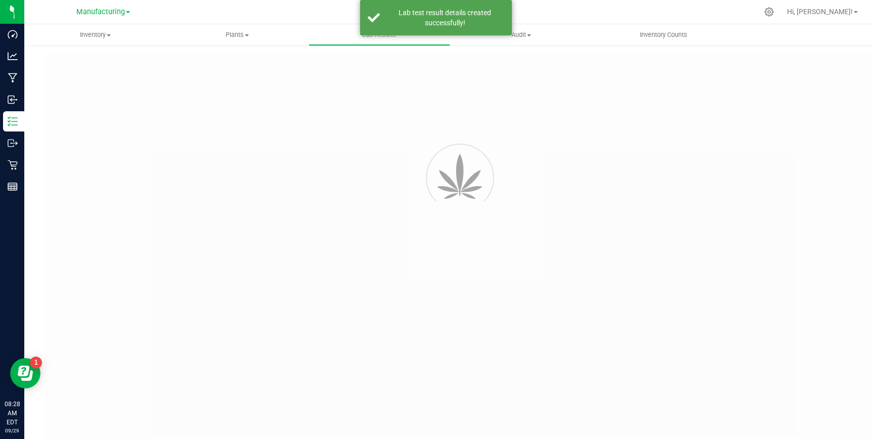
type input "GABSGMF-20250917-026"
type input "[PERSON_NAME]-091725-0016"
type input "GABSGMF-20250917-026"
type input "[DATE] 8:27 AM"
type input "[DATE]"
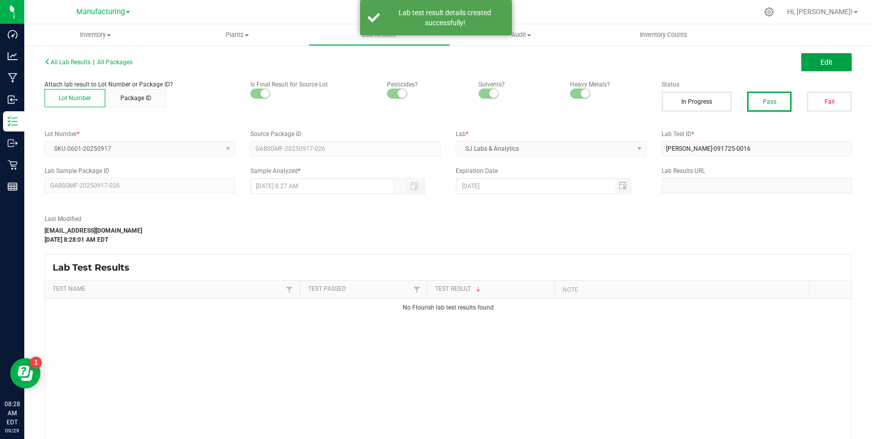
click at [834, 62] on button "Edit" at bounding box center [826, 62] width 51 height 18
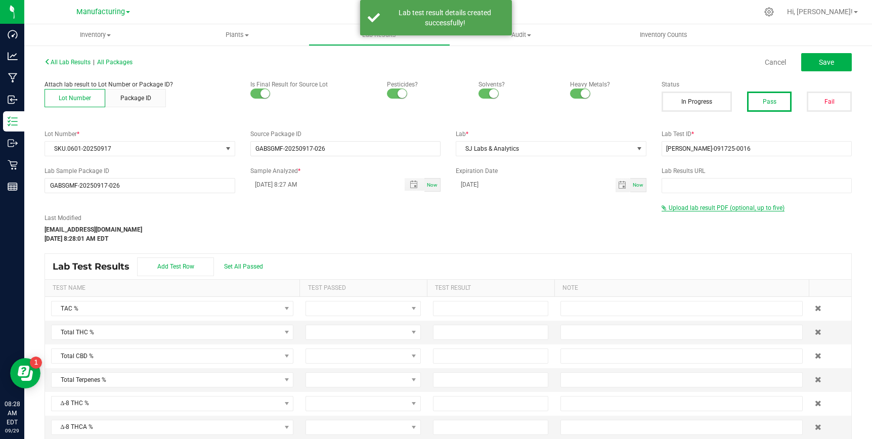
click at [702, 207] on span "Upload lab result PDF (optional, up to five)" at bounding box center [726, 207] width 116 height 7
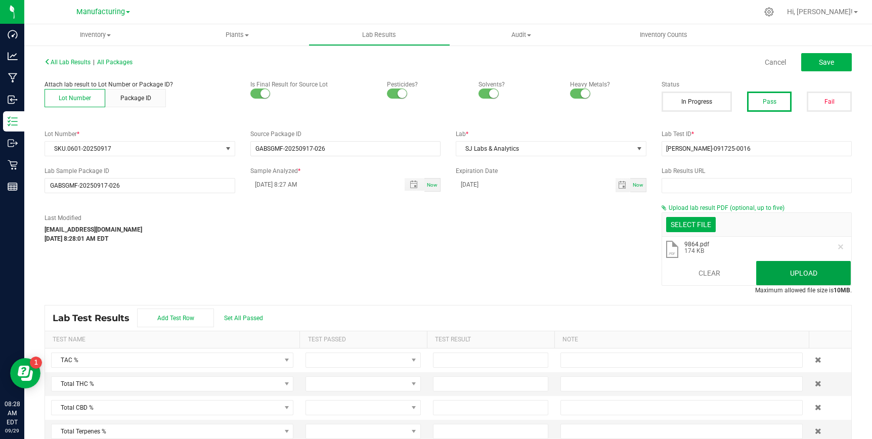
click at [809, 277] on button "Upload" at bounding box center [803, 273] width 95 height 24
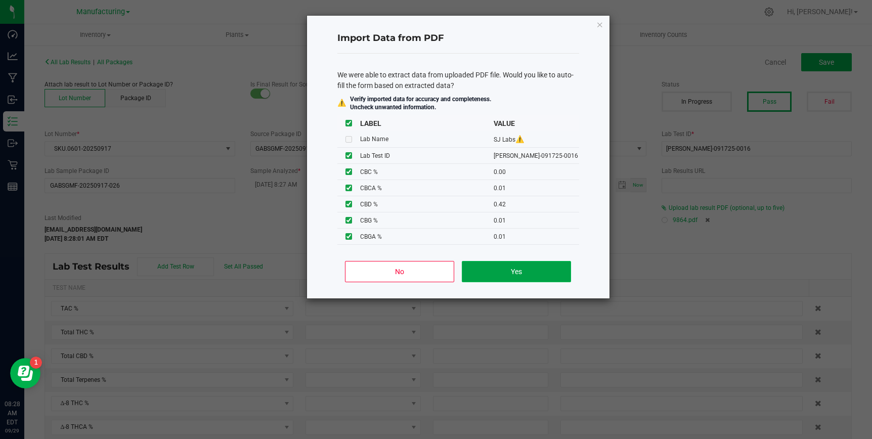
click at [509, 275] on button "Yes" at bounding box center [516, 271] width 109 height 21
type input "0.8500"
type input "0.3840"
type input "0.4200"
type input "0.2600"
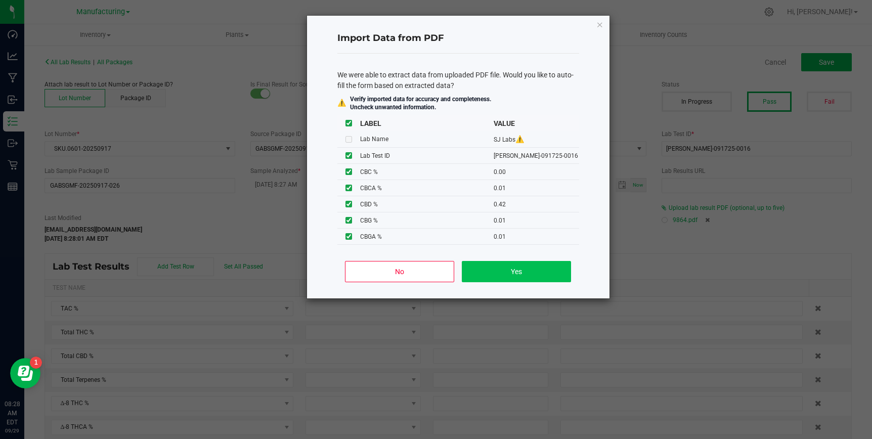
type input "0.1400"
type input "0.0000"
type input "0.0100"
type input "0.4200"
type input "0.0100"
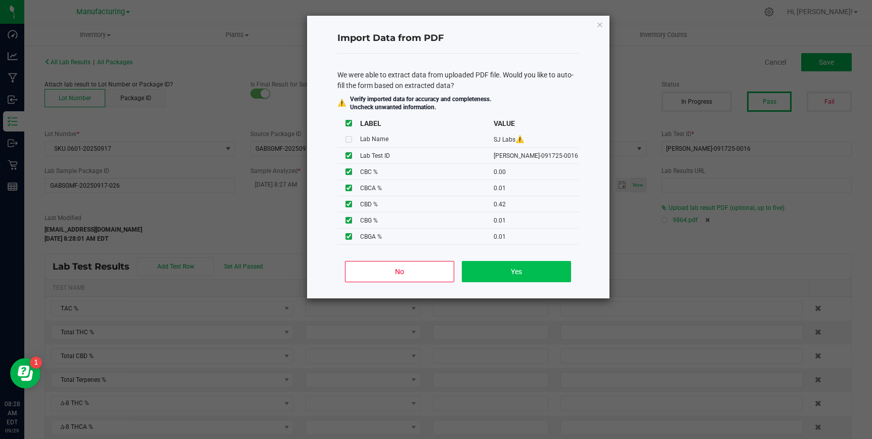
type input "0.0100"
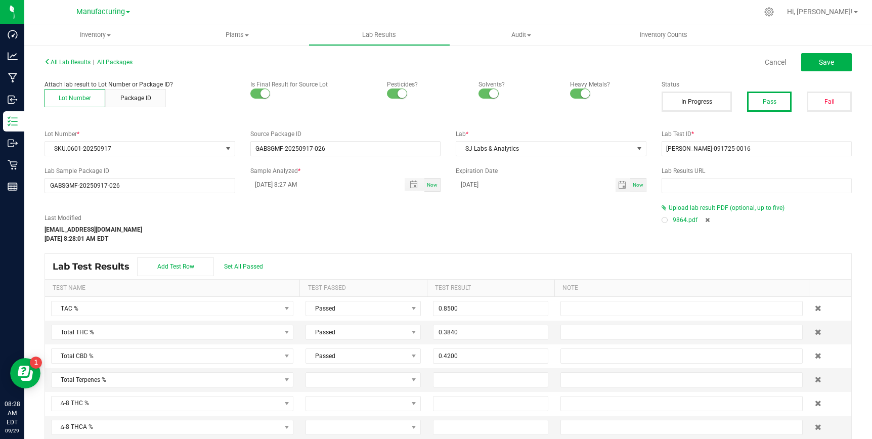
click at [665, 221] on div at bounding box center [664, 220] width 6 height 6
click at [582, 238] on div "Last Modified [EMAIL_ADDRESS][DOMAIN_NAME] [DATE] 8:28:01 AM EDT" at bounding box center [345, 228] width 617 height 30
click at [240, 259] on div "Lab Test Results Add Test Row Set All Passed" at bounding box center [448, 266] width 806 height 25
click at [240, 271] on div "Lab Test Results Add Test Row Set All Passed" at bounding box center [448, 266] width 806 height 25
click at [241, 266] on span "Set All Passed" at bounding box center [243, 266] width 39 height 7
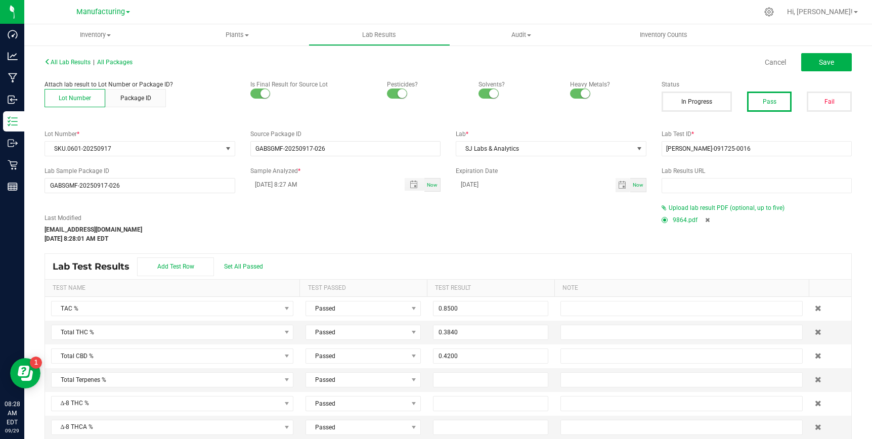
click at [510, 238] on div "Last Modified [EMAIL_ADDRESS][DOMAIN_NAME] [DATE] 8:28:01 AM EDT" at bounding box center [345, 228] width 617 height 30
click at [826, 60] on span "Save" at bounding box center [826, 62] width 15 height 8
type input "0.2600"
type input "0.1400"
type input "0.0000"
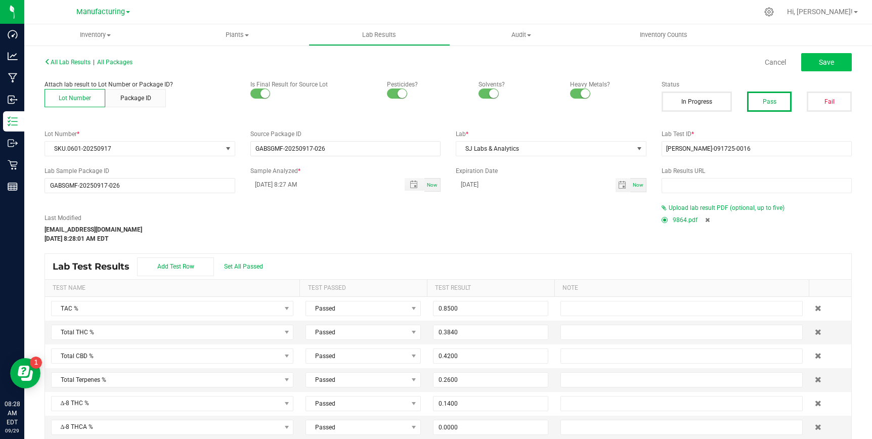
type input "0.0100"
type input "0.4200"
type input "0.0100"
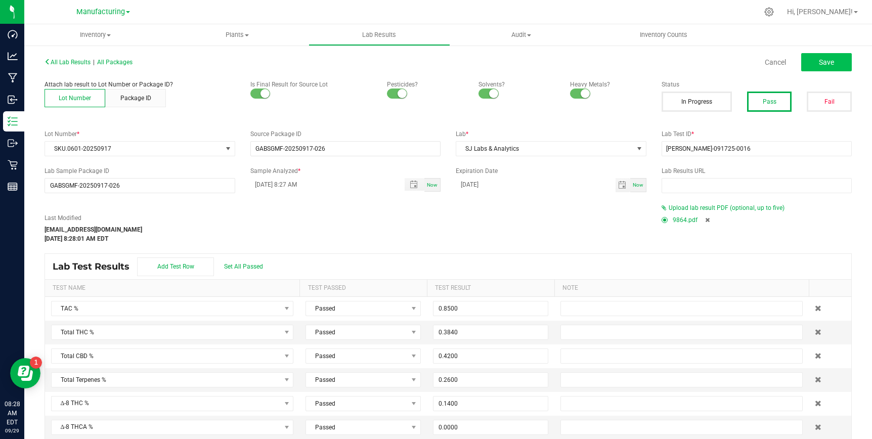
type input "0.0200"
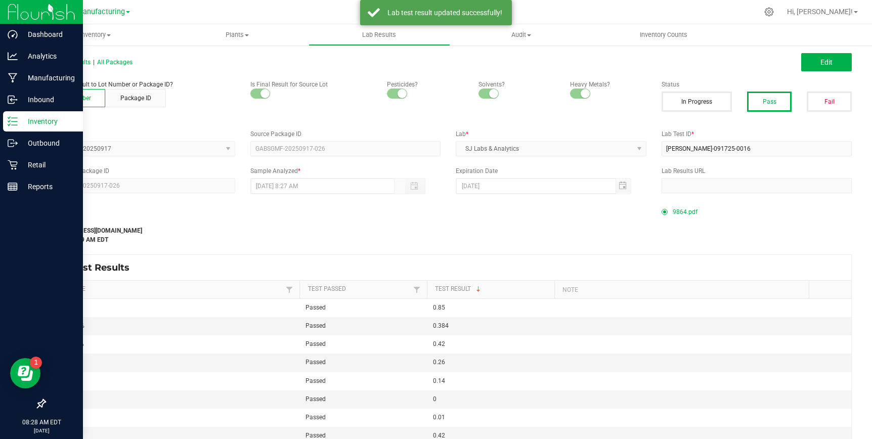
click at [32, 115] on p "Inventory" at bounding box center [48, 121] width 61 height 12
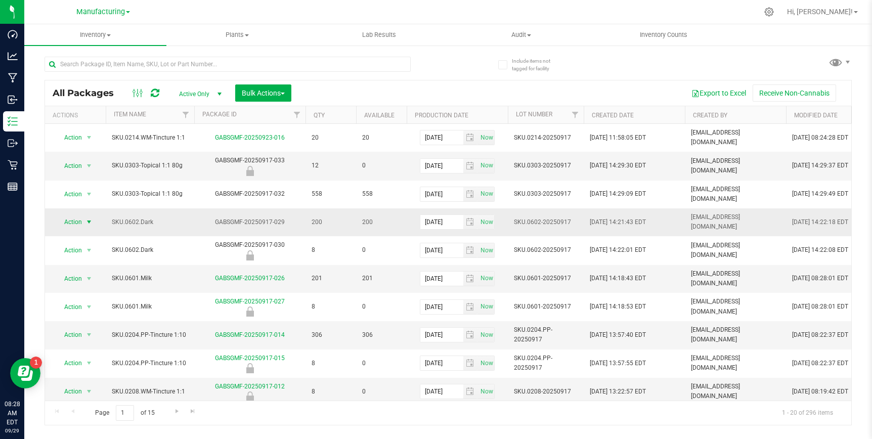
click at [90, 218] on span "select" at bounding box center [89, 222] width 8 height 8
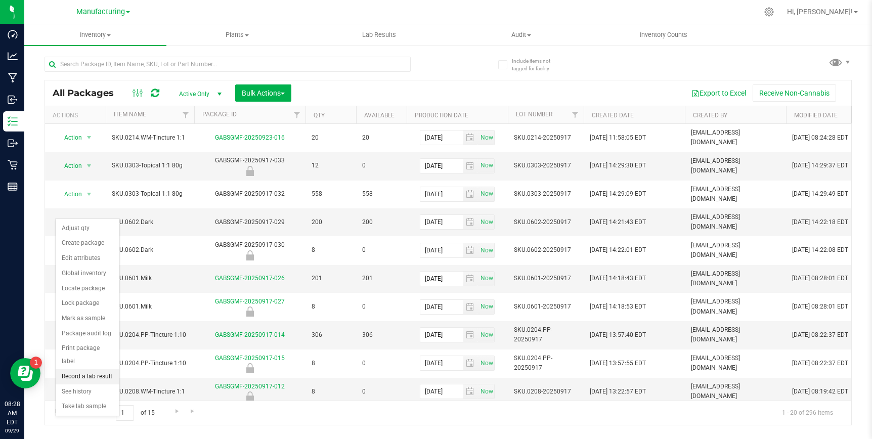
click at [82, 369] on li "Record a lab result" at bounding box center [88, 376] width 64 height 15
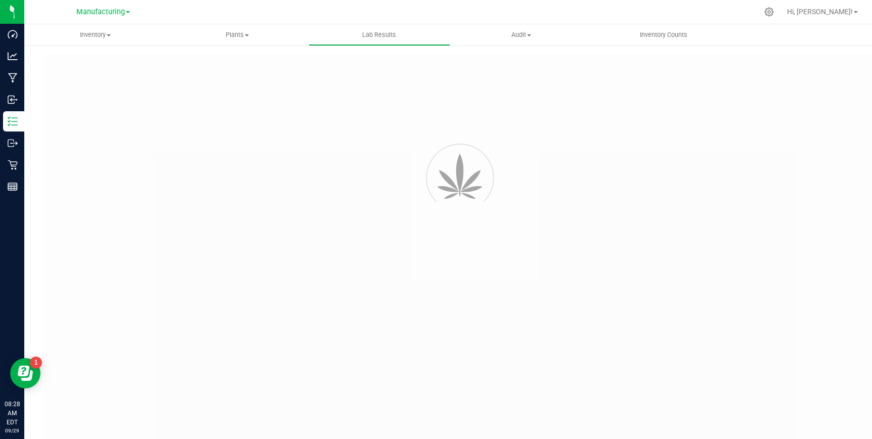
type input "GABSGMF-20250917-029"
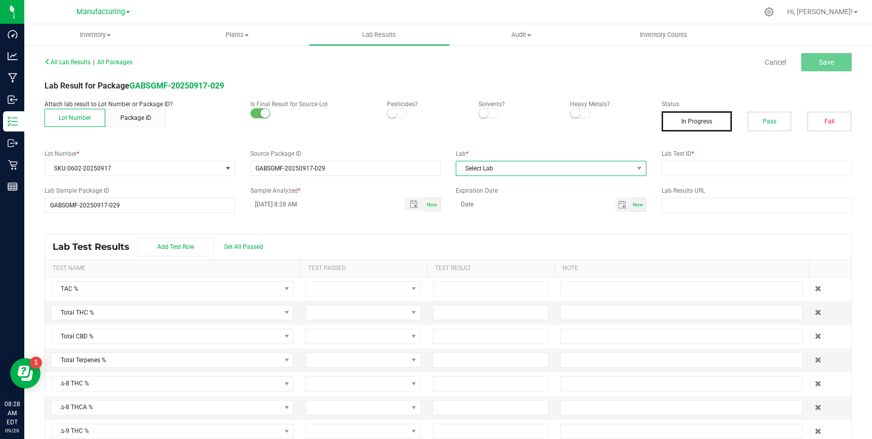
click at [479, 169] on span "Select Lab" at bounding box center [544, 168] width 177 height 14
click at [486, 206] on li "SJ Labs & Analytics" at bounding box center [551, 211] width 190 height 17
click at [414, 201] on span "Toggle popup" at bounding box center [414, 204] width 8 height 8
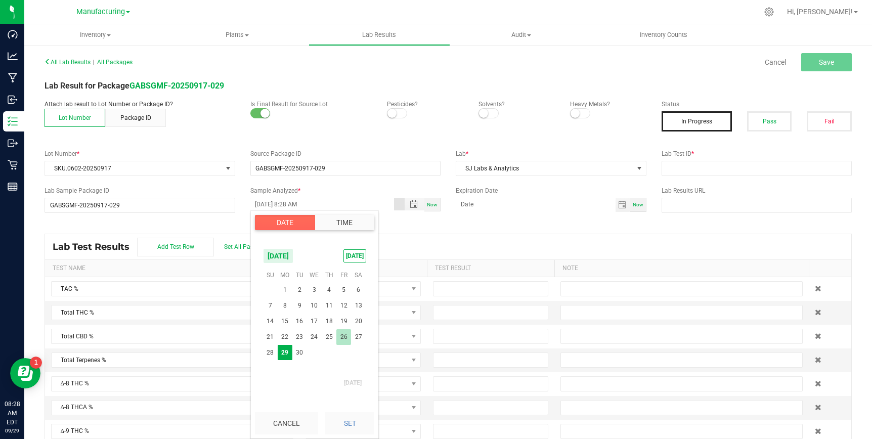
click at [342, 340] on span "26" at bounding box center [343, 337] width 15 height 16
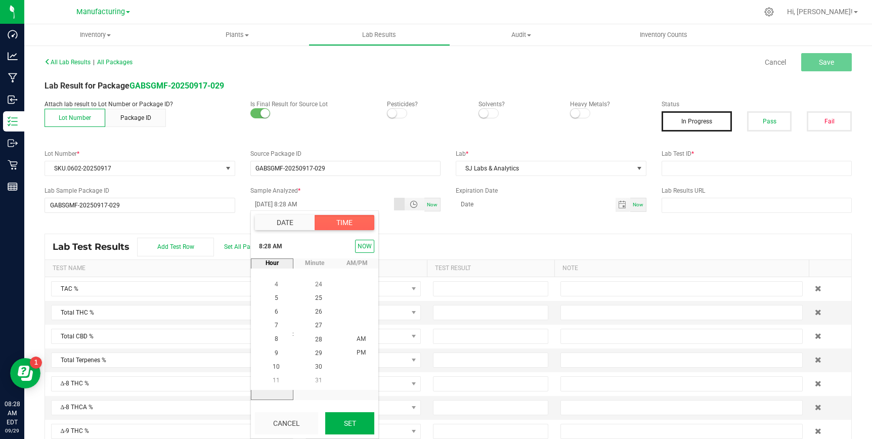
click at [351, 422] on button "Set" at bounding box center [349, 423] width 49 height 22
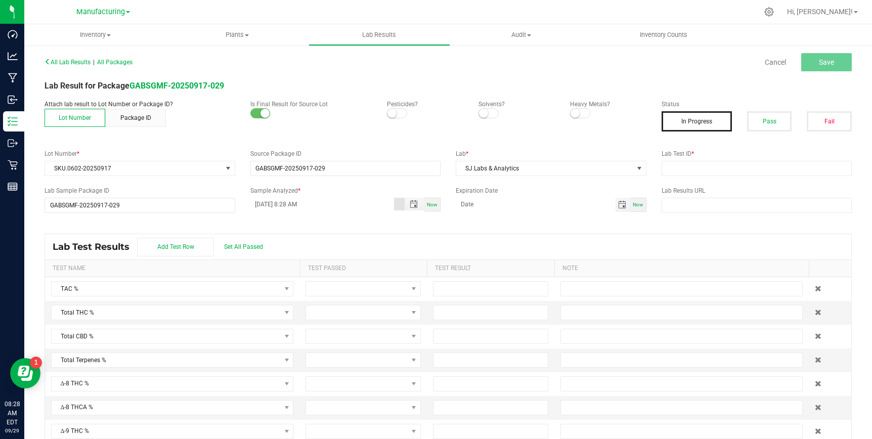
click at [623, 203] on span "Toggle calendar" at bounding box center [622, 205] width 8 height 8
click at [471, 334] on span "Sep" at bounding box center [471, 336] width 10 height 7
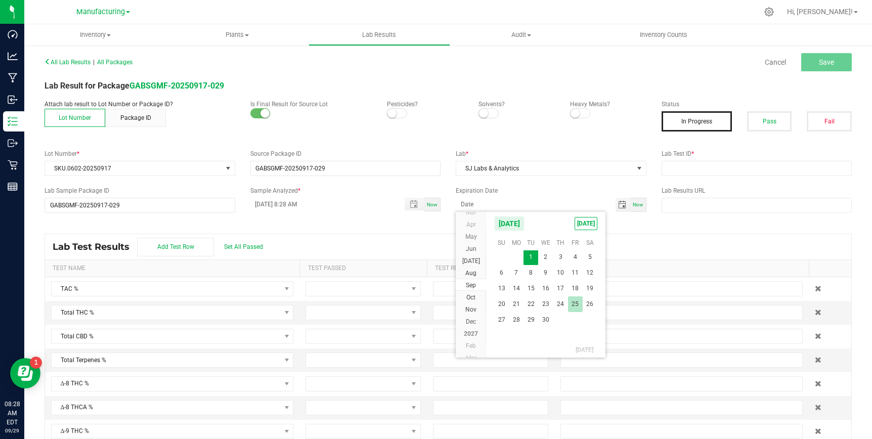
click at [570, 304] on span "25" at bounding box center [575, 304] width 15 height 16
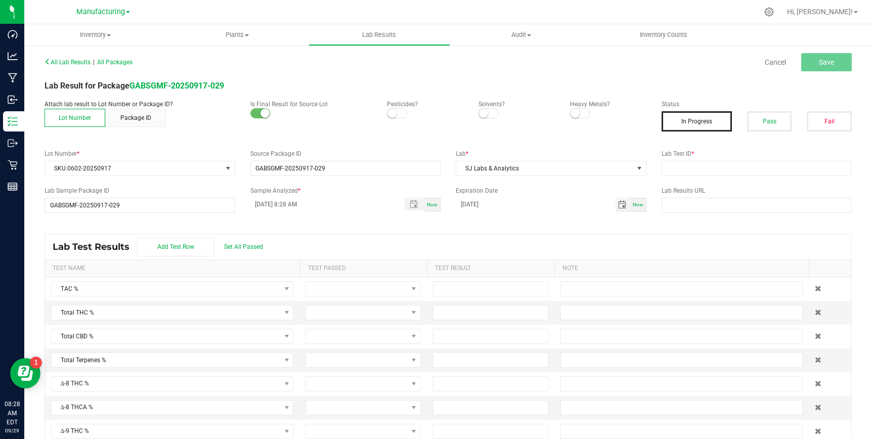
click at [612, 234] on kendo-grid "Lab Test Results Add Test Row Set All Passed Test Name Test Passed Test Result …" at bounding box center [447, 342] width 807 height 216
click at [402, 113] on span at bounding box center [397, 113] width 20 height 10
click at [486, 112] on small at bounding box center [483, 113] width 9 height 9
click at [582, 114] on span at bounding box center [580, 113] width 20 height 10
click at [760, 126] on button "Pass" at bounding box center [769, 121] width 45 height 20
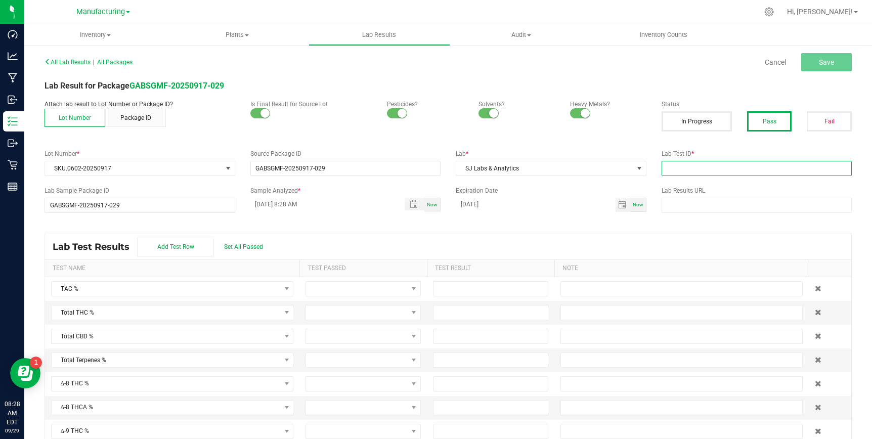
click at [694, 170] on input "text" at bounding box center [756, 168] width 191 height 15
paste input "[PERSON_NAME]-091725-0017"
click at [828, 65] on span "Save" at bounding box center [826, 62] width 15 height 8
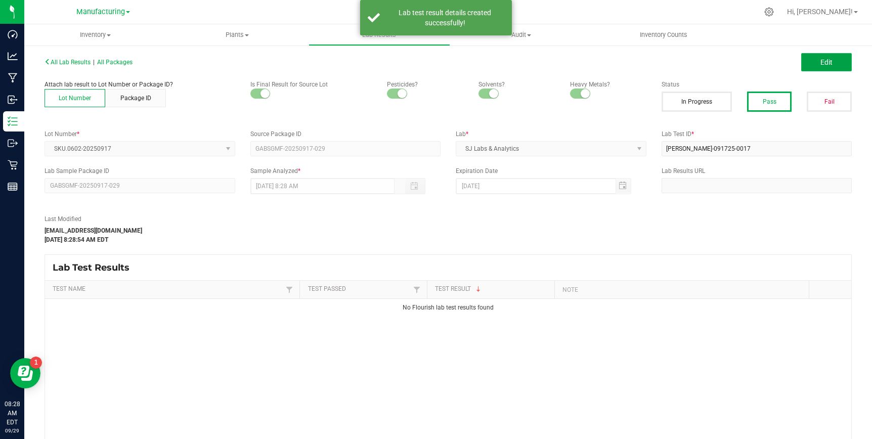
click at [823, 64] on span "Edit" at bounding box center [826, 62] width 12 height 8
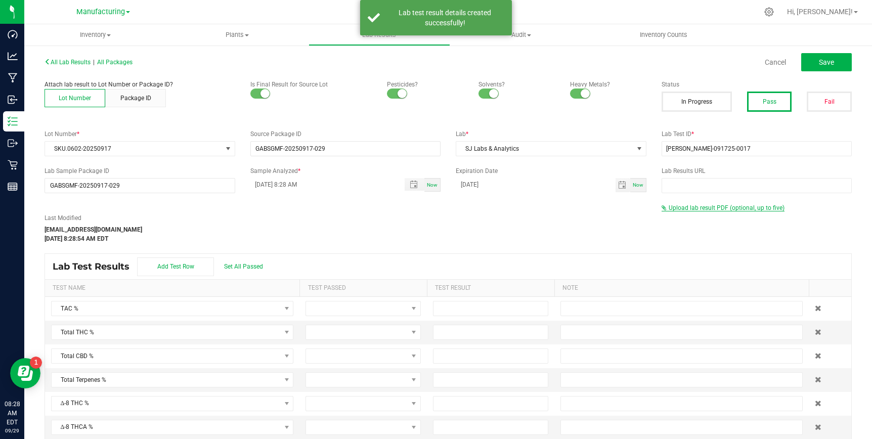
click at [687, 204] on span "Upload lab result PDF (optional, up to five)" at bounding box center [726, 207] width 116 height 7
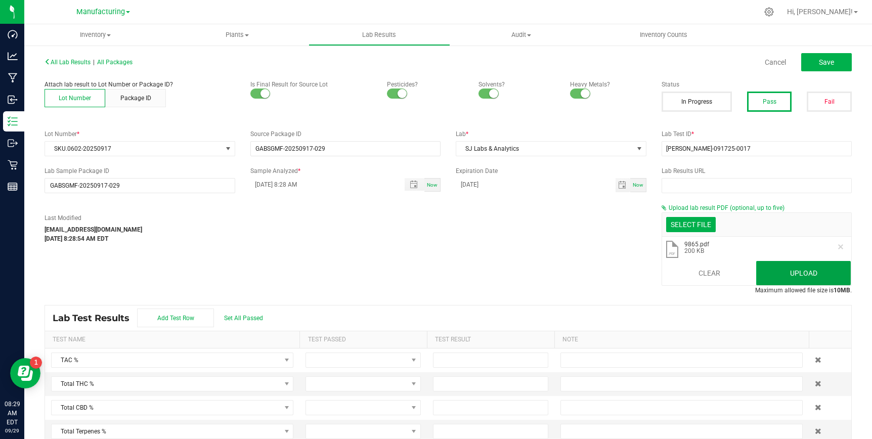
click at [786, 272] on button "Upload" at bounding box center [803, 273] width 95 height 24
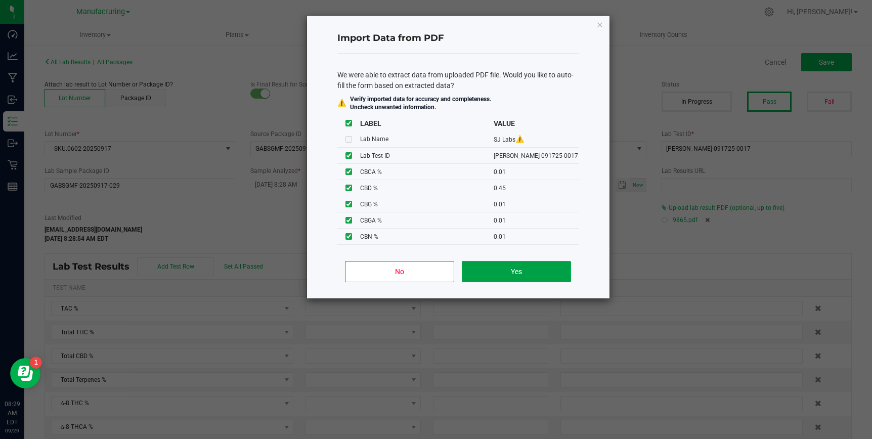
click at [531, 276] on button "Yes" at bounding box center [516, 271] width 109 height 21
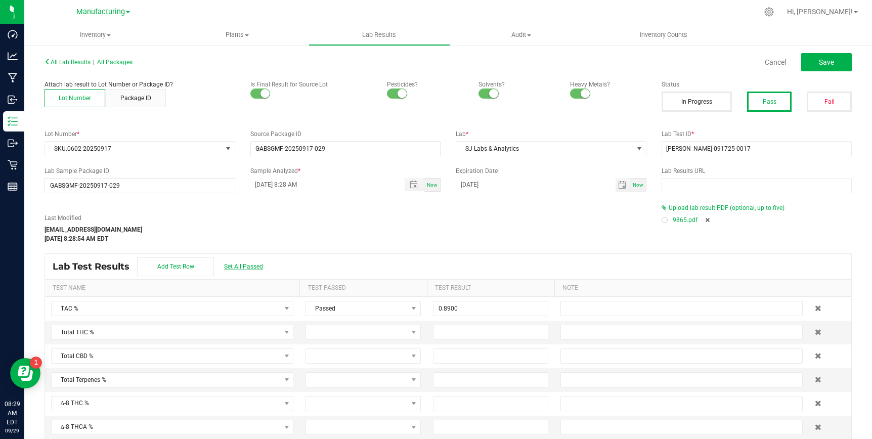
click at [242, 267] on span "Set All Passed" at bounding box center [243, 266] width 39 height 7
click at [666, 219] on div at bounding box center [664, 220] width 6 height 6
click at [460, 326] on input at bounding box center [490, 332] width 114 height 14
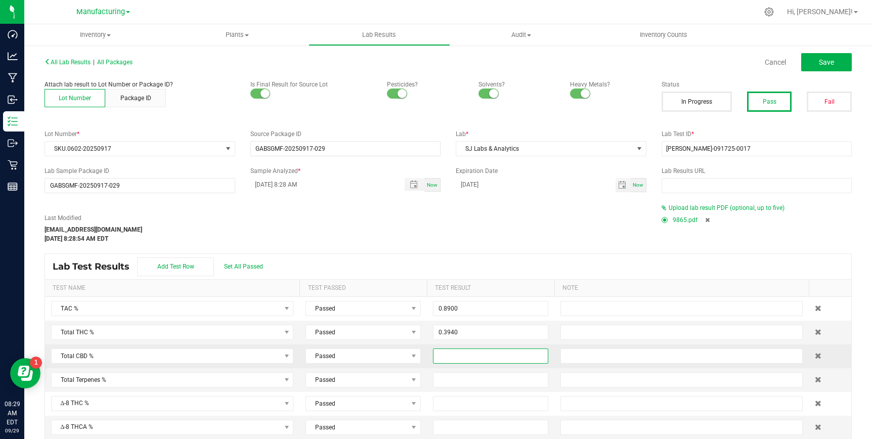
click at [454, 360] on input at bounding box center [490, 356] width 114 height 14
click at [452, 253] on kendo-grid "Lab Test Results Add Test Row Set All Passed Test Name Test Passed Test Result …" at bounding box center [447, 361] width 807 height 216
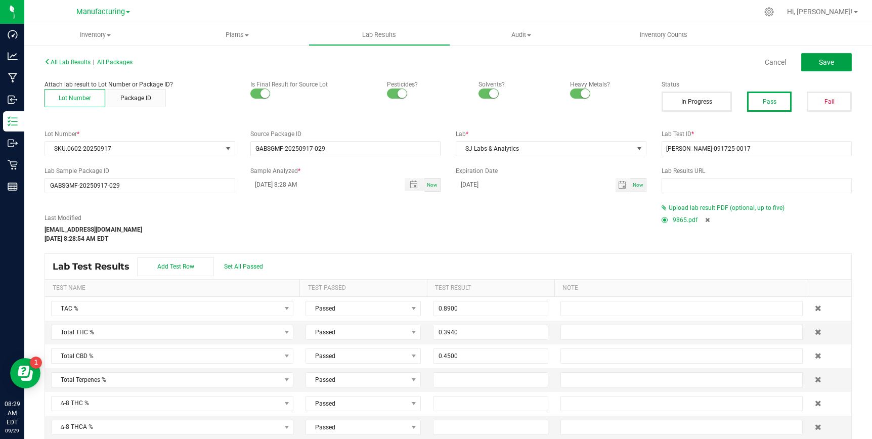
click at [823, 67] on button "Save" at bounding box center [826, 62] width 51 height 18
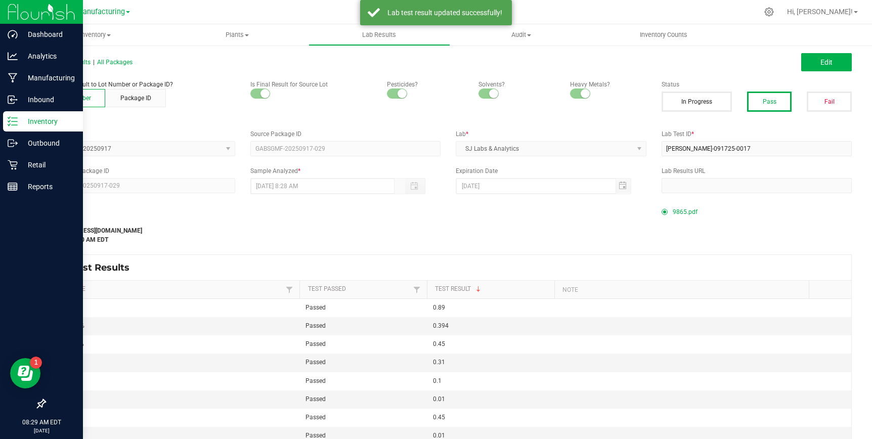
click at [25, 117] on p "Inventory" at bounding box center [48, 121] width 61 height 12
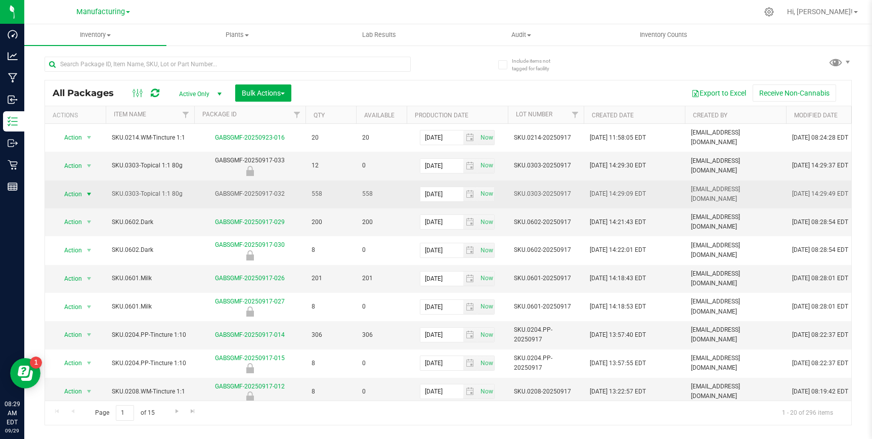
click at [87, 190] on span "select" at bounding box center [89, 194] width 8 height 8
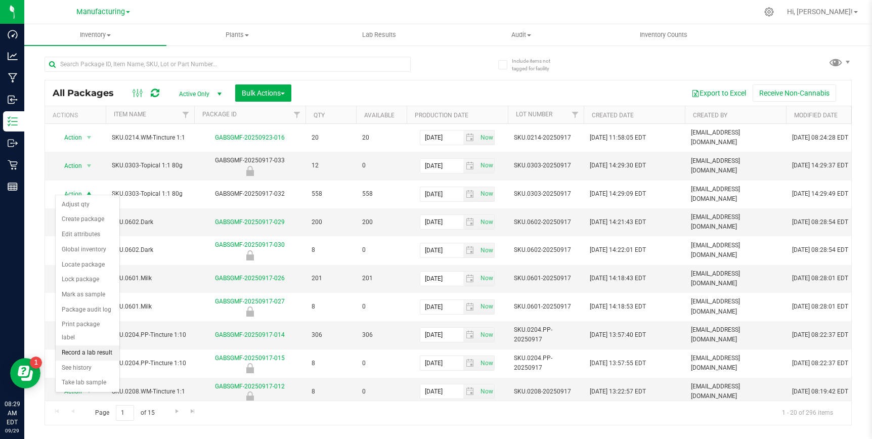
click at [86, 345] on li "Record a lab result" at bounding box center [88, 352] width 64 height 15
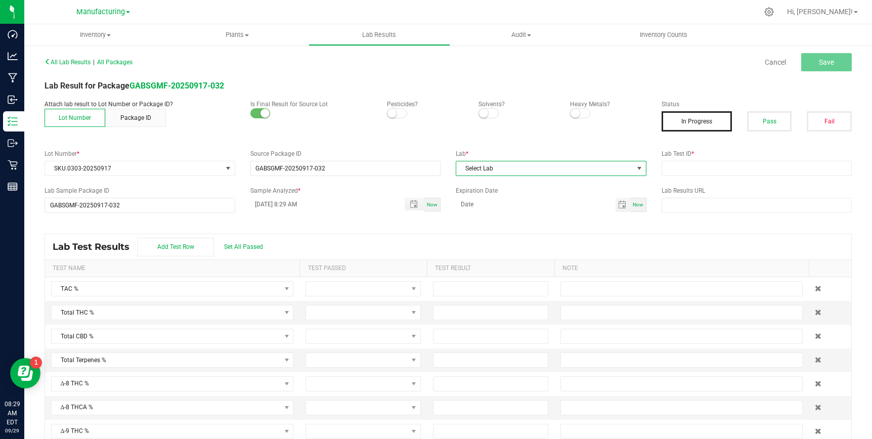
click at [505, 170] on span "Select Lab" at bounding box center [544, 168] width 177 height 14
click at [500, 213] on li "SJ Labs & Analytics" at bounding box center [551, 211] width 190 height 17
click at [414, 203] on span "Toggle popup" at bounding box center [414, 204] width 8 height 8
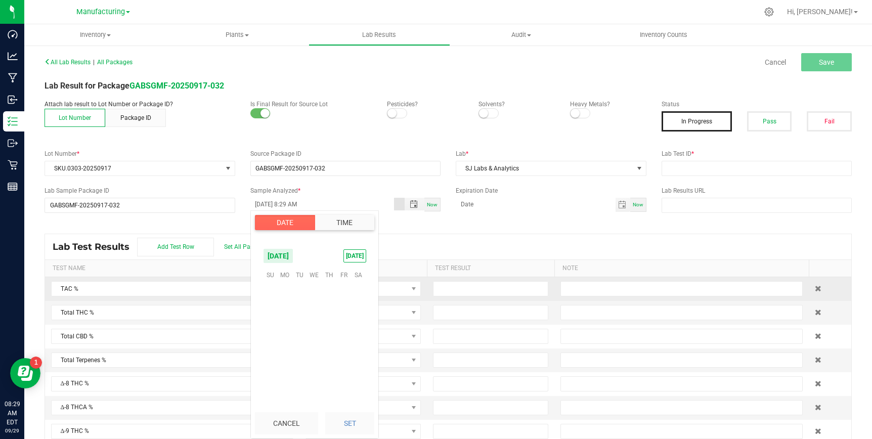
scroll to position [398, 0]
click at [343, 334] on span "26" at bounding box center [343, 337] width 15 height 16
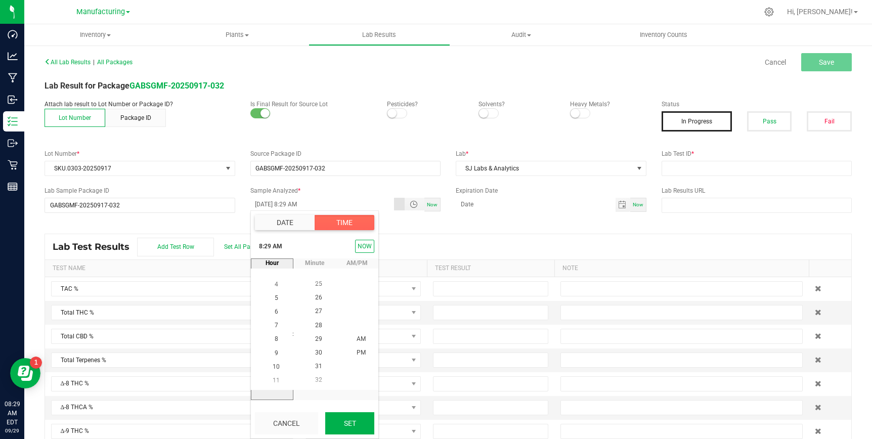
click at [345, 428] on button "Set" at bounding box center [349, 423] width 49 height 22
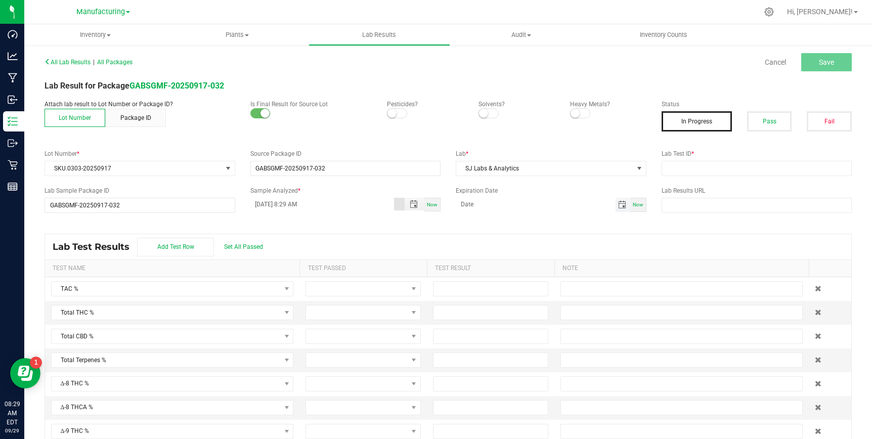
click at [619, 206] on span "Toggle calendar" at bounding box center [622, 205] width 8 height 8
click at [471, 333] on span "Sep" at bounding box center [471, 331] width 10 height 7
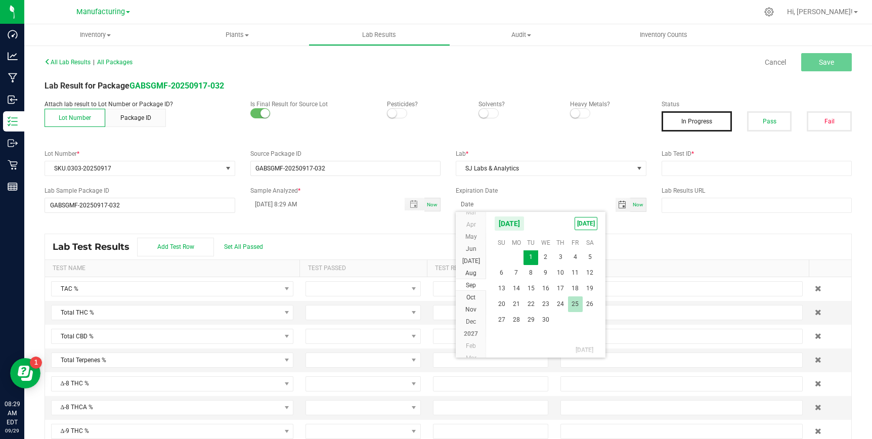
click at [573, 303] on span "25" at bounding box center [575, 304] width 15 height 16
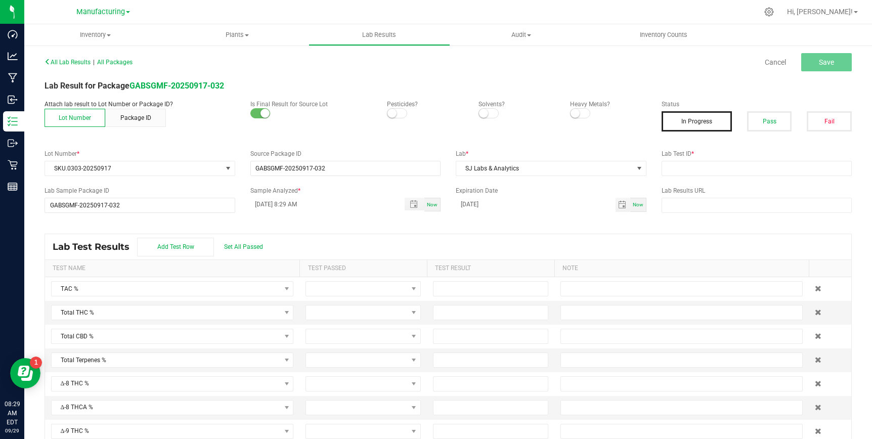
click at [603, 247] on div "Lab Test Results Add Test Row Set All Passed" at bounding box center [448, 246] width 806 height 25
click at [396, 117] on span at bounding box center [397, 113] width 20 height 10
click at [487, 110] on small at bounding box center [483, 113] width 9 height 9
click at [582, 115] on span at bounding box center [580, 113] width 20 height 10
click at [755, 115] on button "Pass" at bounding box center [769, 121] width 45 height 20
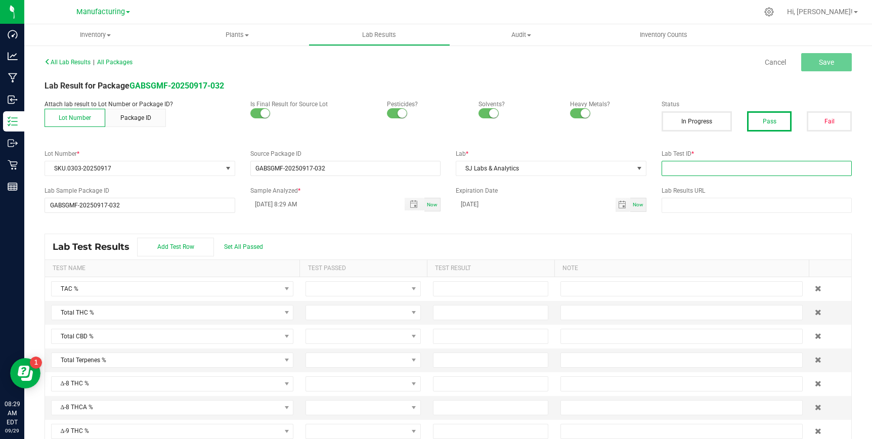
click at [687, 168] on input "text" at bounding box center [756, 168] width 191 height 15
paste input "[PERSON_NAME]-091725-0018"
click at [826, 63] on span "Save" at bounding box center [826, 62] width 15 height 8
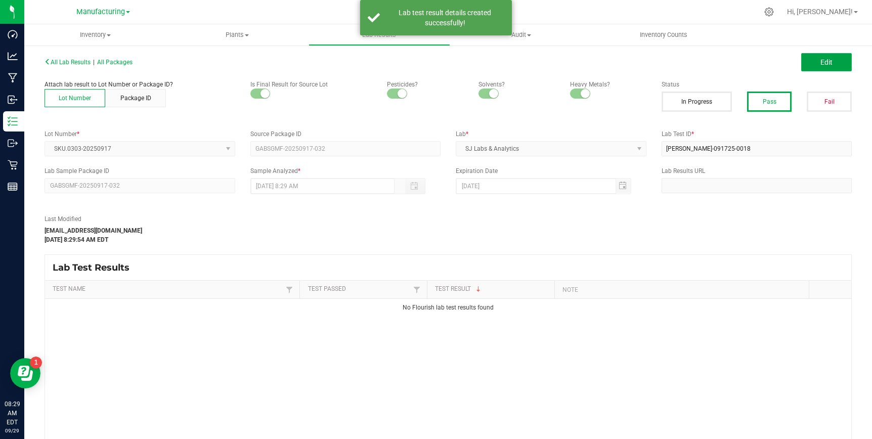
click at [826, 60] on span "Edit" at bounding box center [826, 62] width 12 height 8
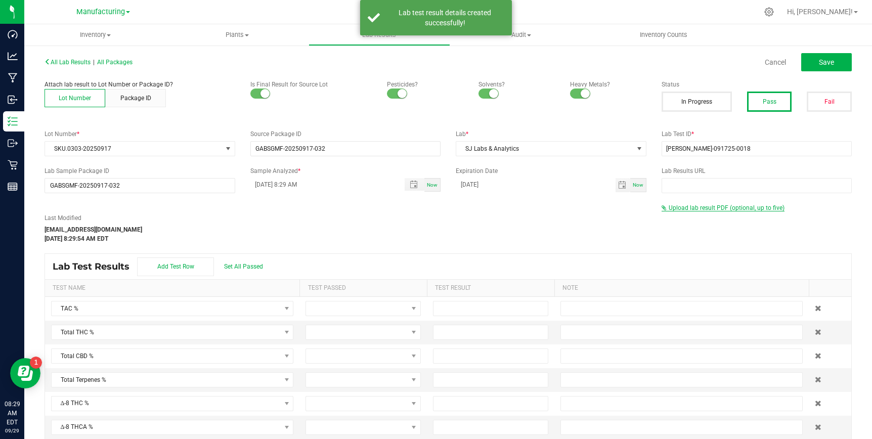
click at [704, 209] on span "Upload lab result PDF (optional, up to five)" at bounding box center [726, 207] width 116 height 7
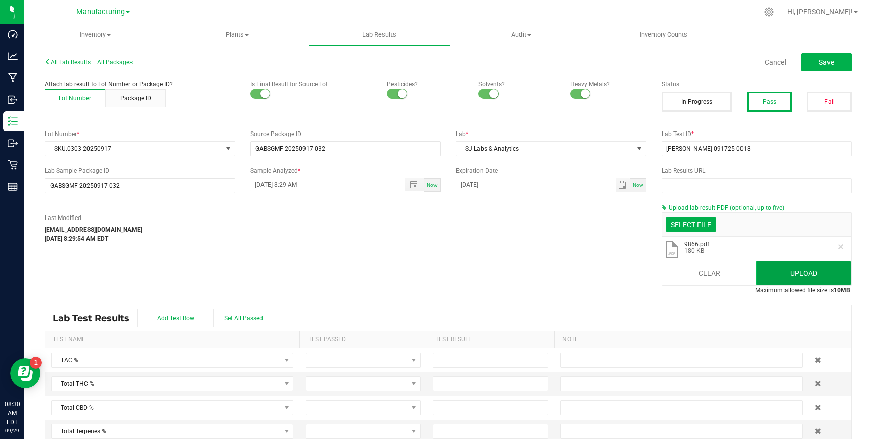
click at [782, 265] on button "Upload" at bounding box center [803, 273] width 95 height 24
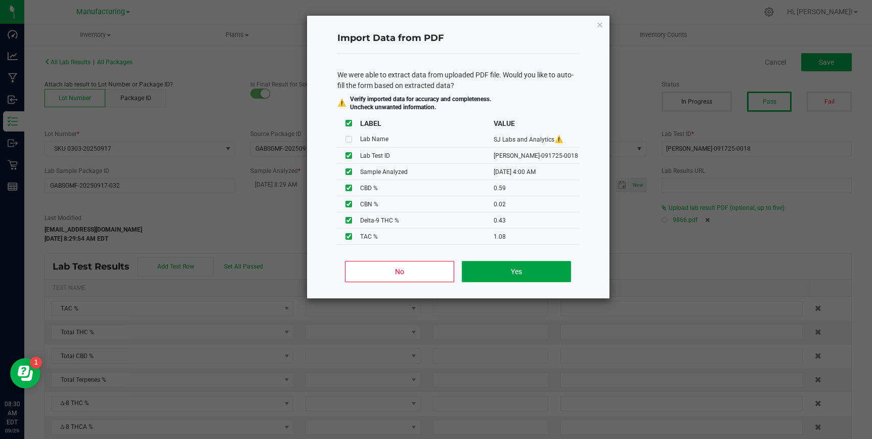
click at [545, 267] on button "Yes" at bounding box center [516, 271] width 109 height 21
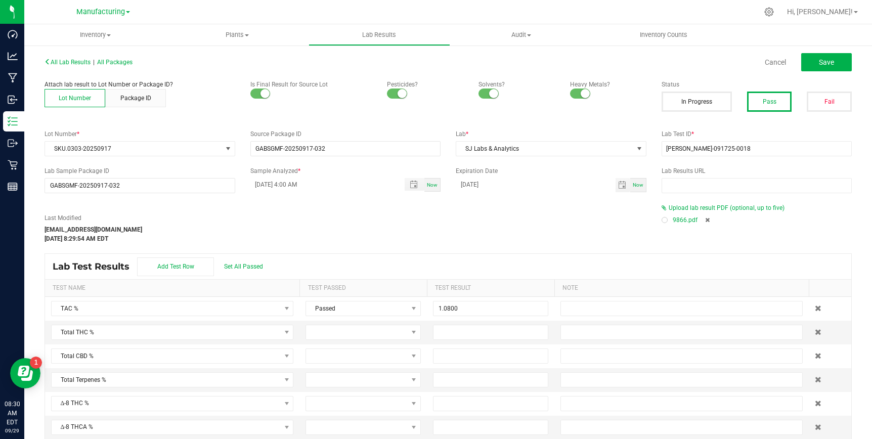
click at [663, 217] on div at bounding box center [664, 220] width 6 height 6
click at [245, 263] on span "Set All Passed" at bounding box center [243, 266] width 39 height 7
click at [454, 333] on input at bounding box center [490, 332] width 114 height 14
click at [457, 365] on td at bounding box center [490, 356] width 127 height 24
click at [462, 349] on input at bounding box center [490, 356] width 114 height 14
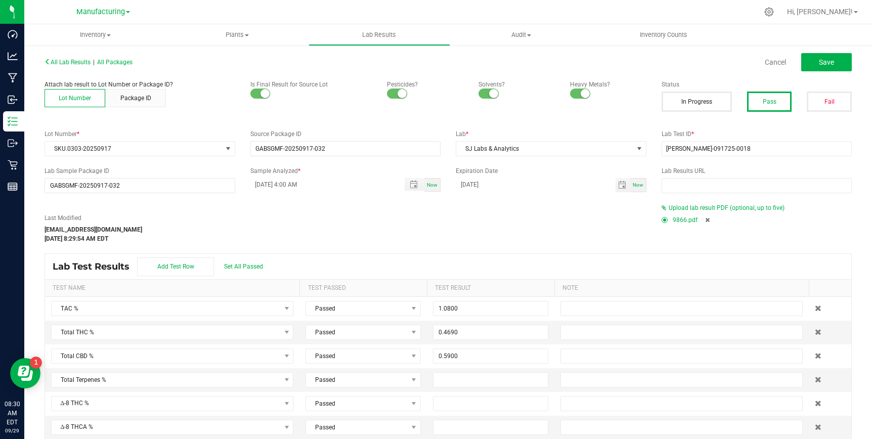
click at [461, 270] on div "Lab Test Results Add Test Row Set All Passed" at bounding box center [448, 266] width 806 height 25
click at [828, 66] on span "Save" at bounding box center [826, 62] width 15 height 8
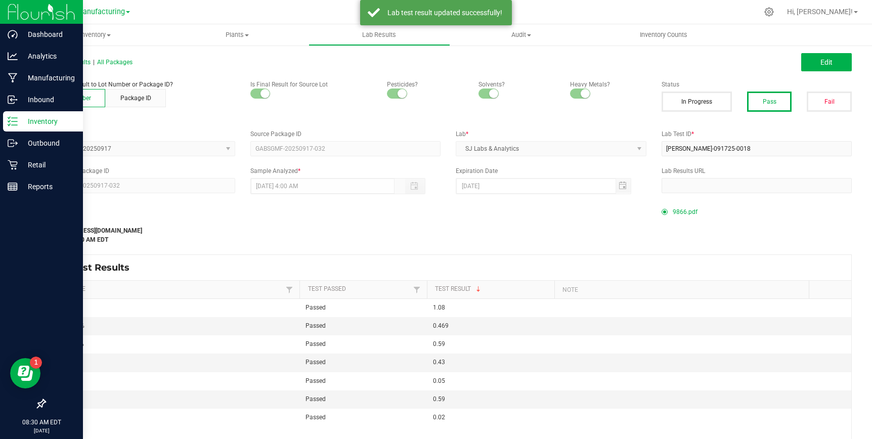
click at [18, 121] on p "Inventory" at bounding box center [48, 121] width 61 height 12
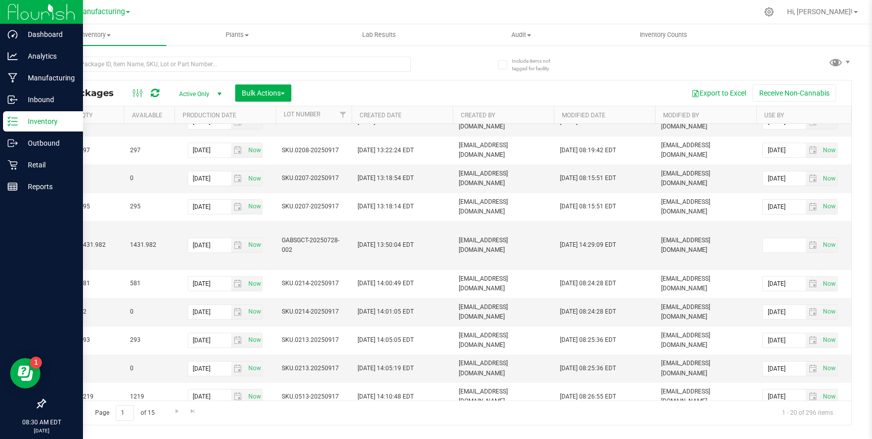
scroll to position [0, 274]
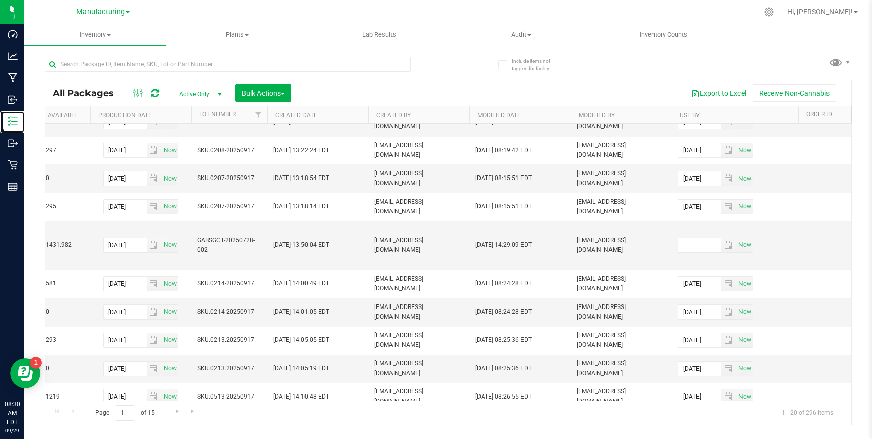
click at [729, 421] on span "select" at bounding box center [728, 425] width 8 height 8
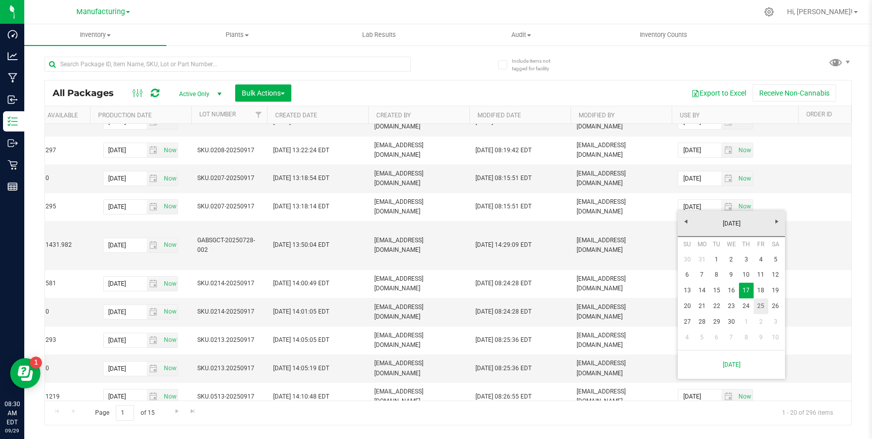
click at [762, 306] on link "25" at bounding box center [760, 306] width 15 height 16
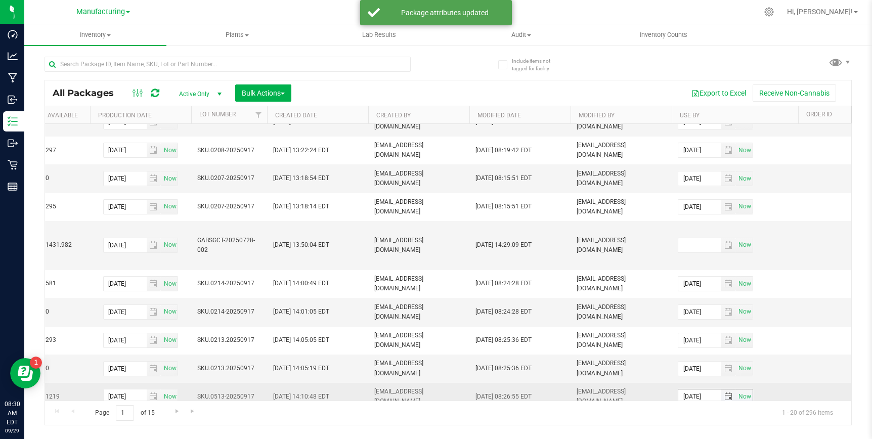
click at [725, 392] on span "select" at bounding box center [728, 396] width 8 height 8
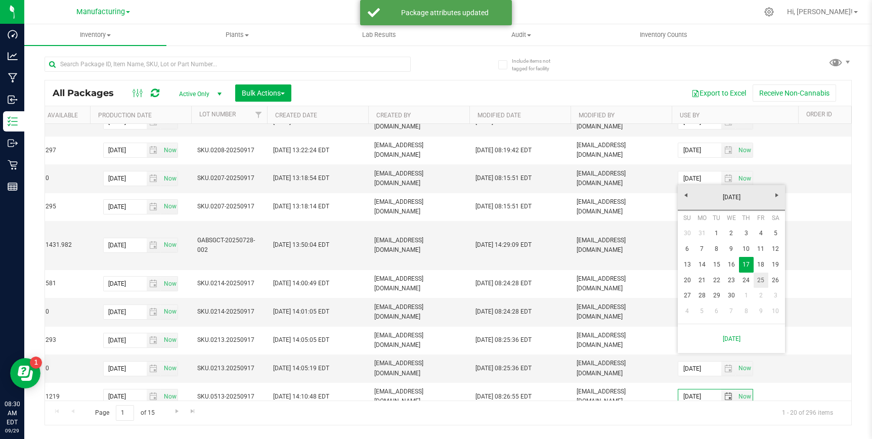
click at [758, 280] on link "25" at bounding box center [760, 281] width 15 height 16
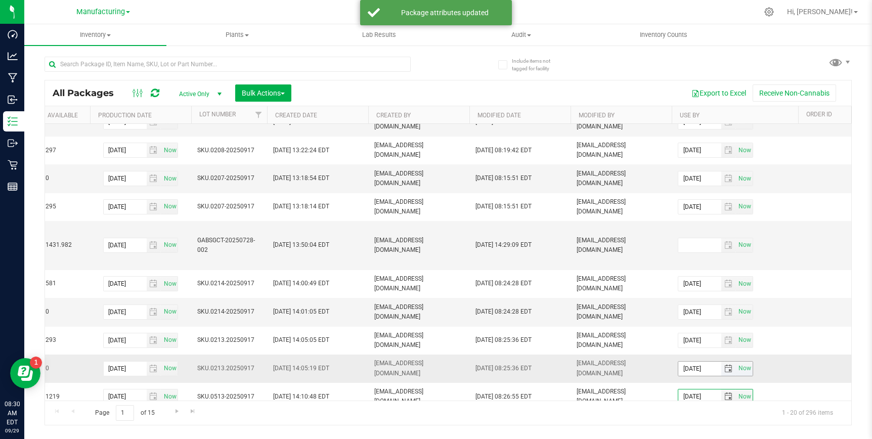
click at [727, 365] on span "select" at bounding box center [728, 369] width 8 height 8
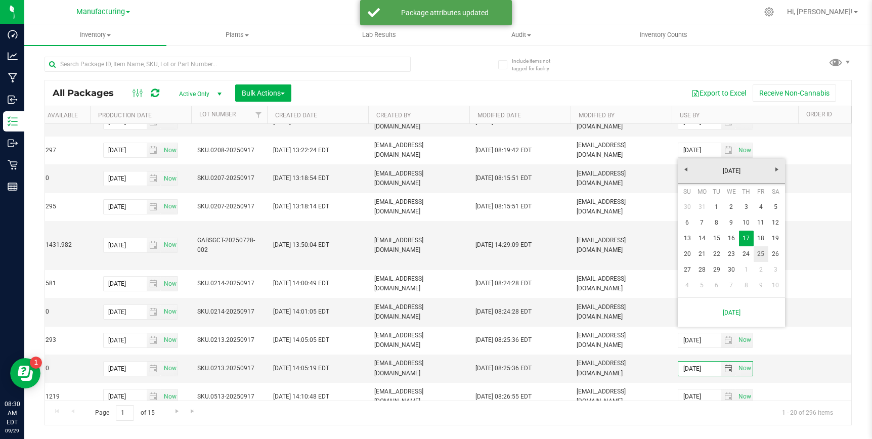
click at [760, 255] on link "25" at bounding box center [760, 254] width 15 height 16
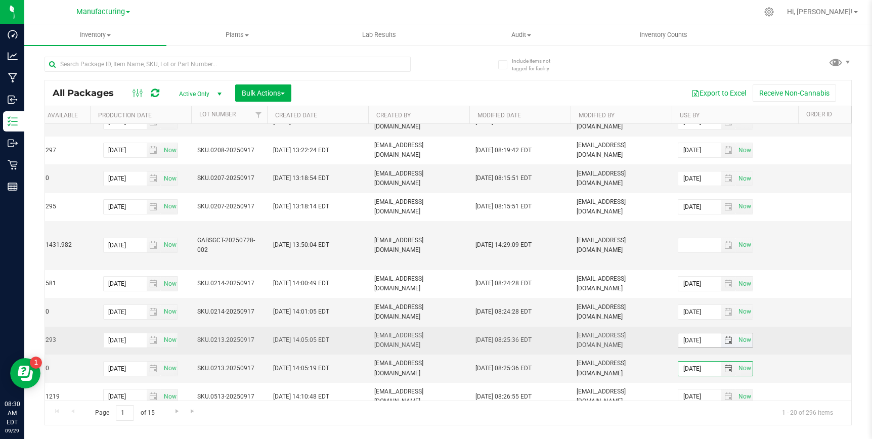
click at [730, 336] on span "select" at bounding box center [728, 340] width 8 height 8
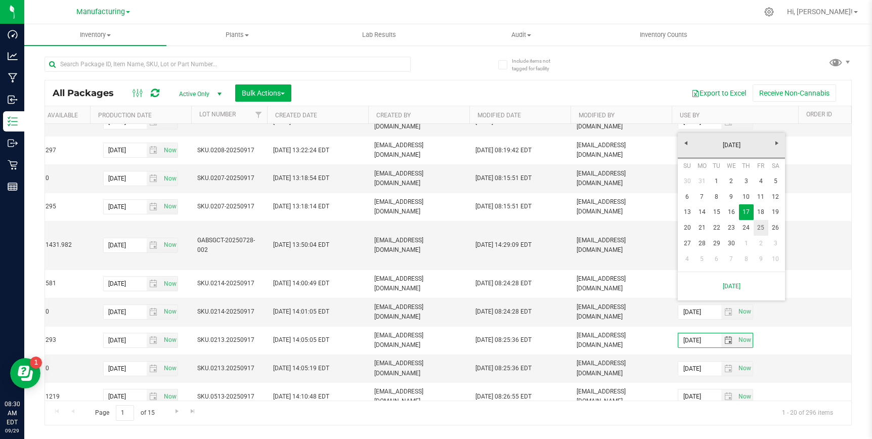
click at [757, 225] on link "25" at bounding box center [760, 228] width 15 height 16
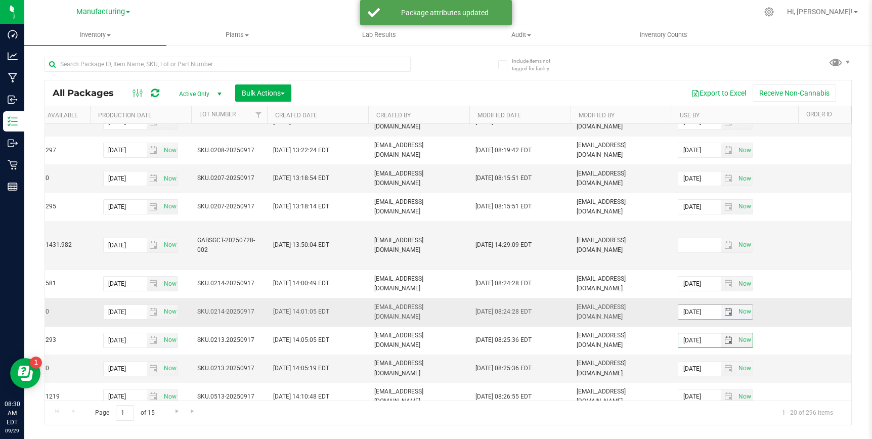
click at [726, 308] on span "select" at bounding box center [728, 312] width 8 height 8
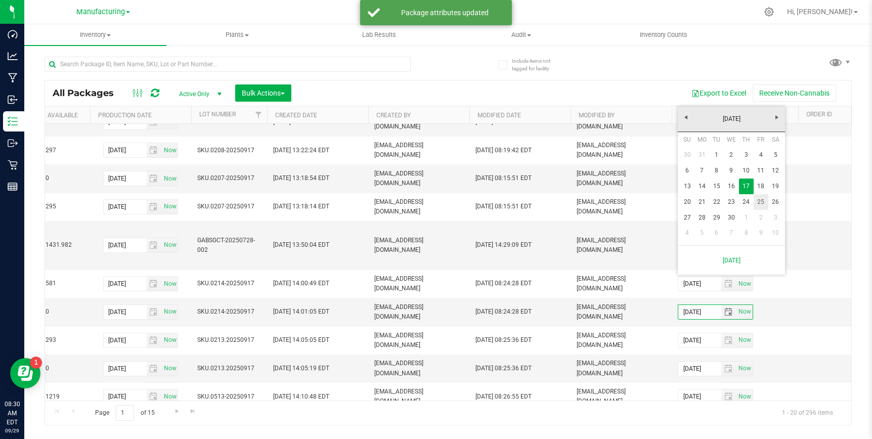
click at [757, 201] on link "25" at bounding box center [760, 202] width 15 height 16
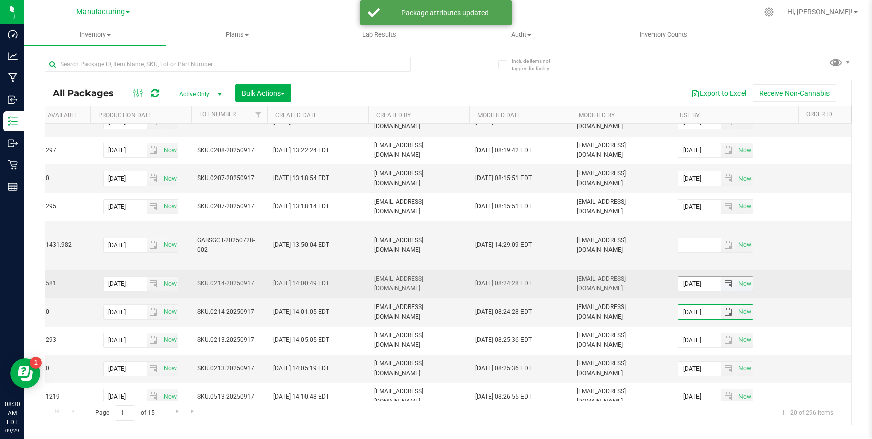
click at [728, 280] on span "select" at bounding box center [728, 284] width 8 height 8
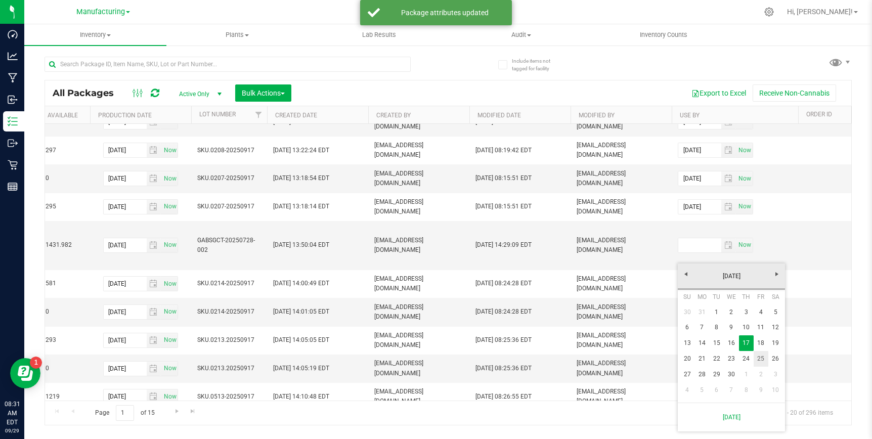
click at [759, 354] on link "25" at bounding box center [760, 359] width 15 height 16
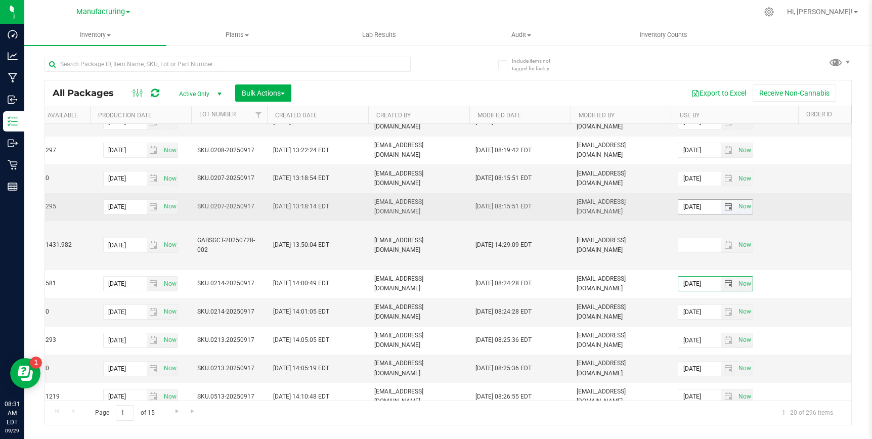
click at [729, 203] on span "select" at bounding box center [728, 207] width 8 height 8
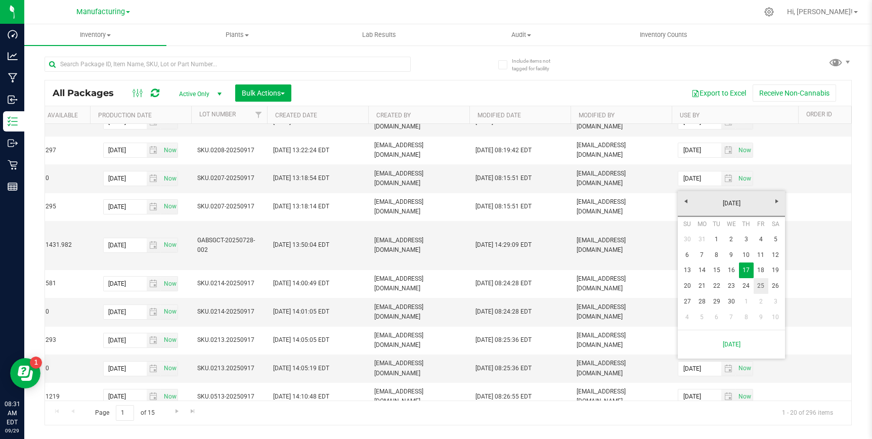
click at [757, 284] on link "25" at bounding box center [760, 286] width 15 height 16
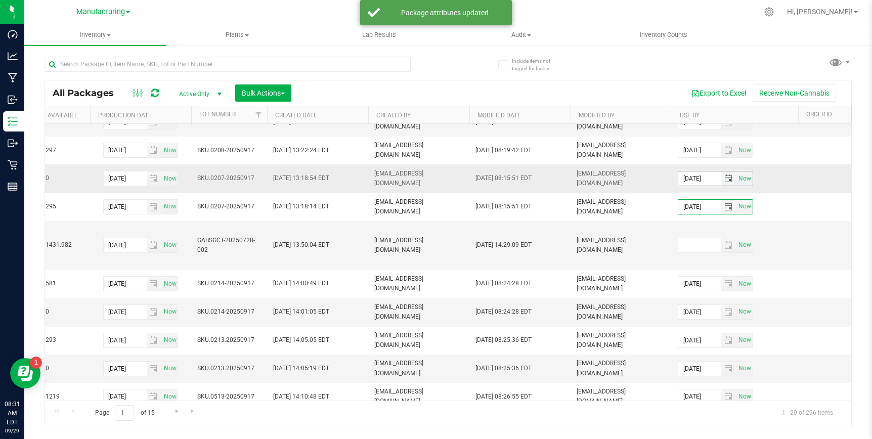
click at [728, 174] on span "select" at bounding box center [728, 178] width 8 height 8
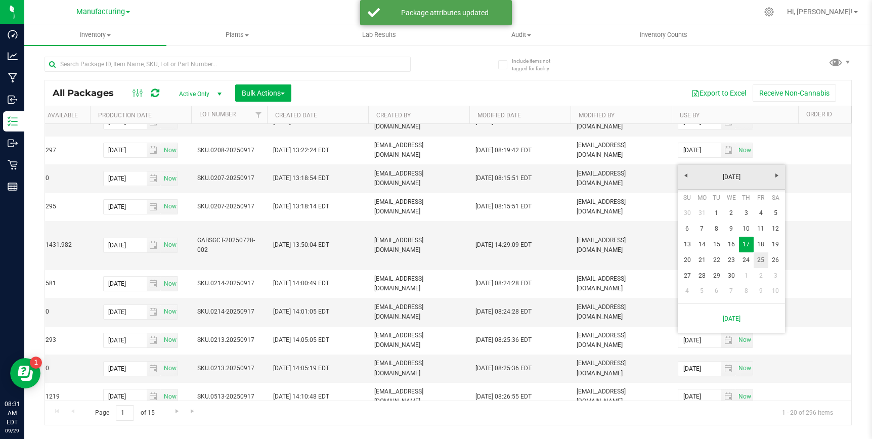
click at [760, 262] on link "25" at bounding box center [760, 260] width 15 height 16
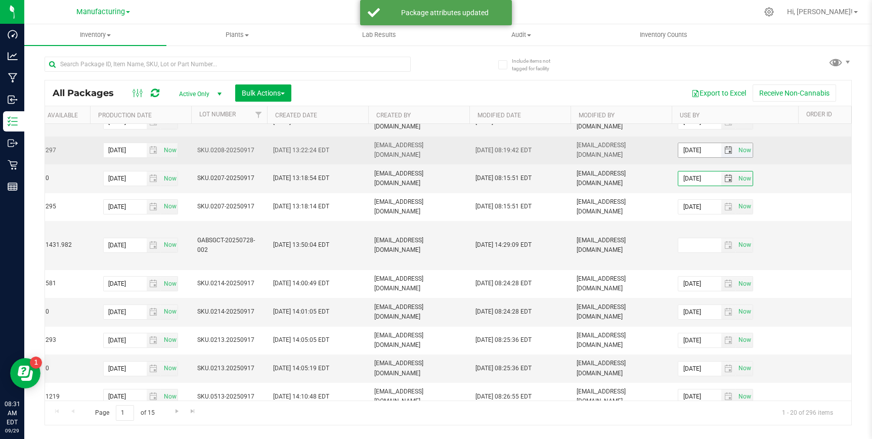
click at [728, 146] on span "select" at bounding box center [728, 150] width 8 height 8
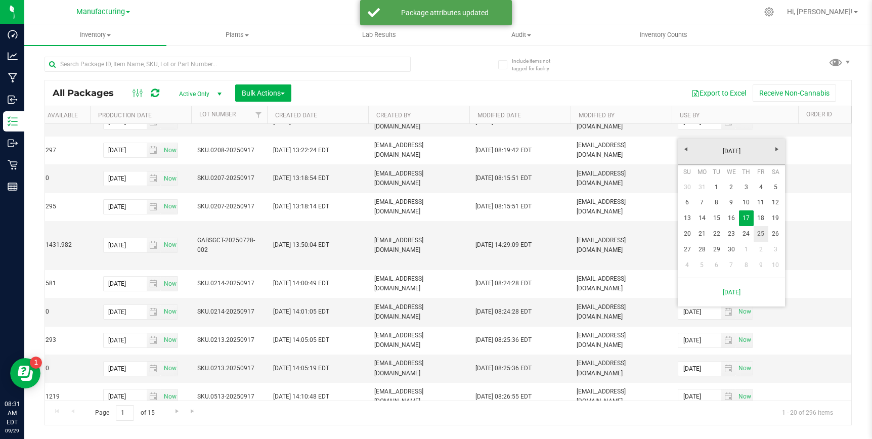
click at [759, 229] on link "25" at bounding box center [760, 234] width 15 height 16
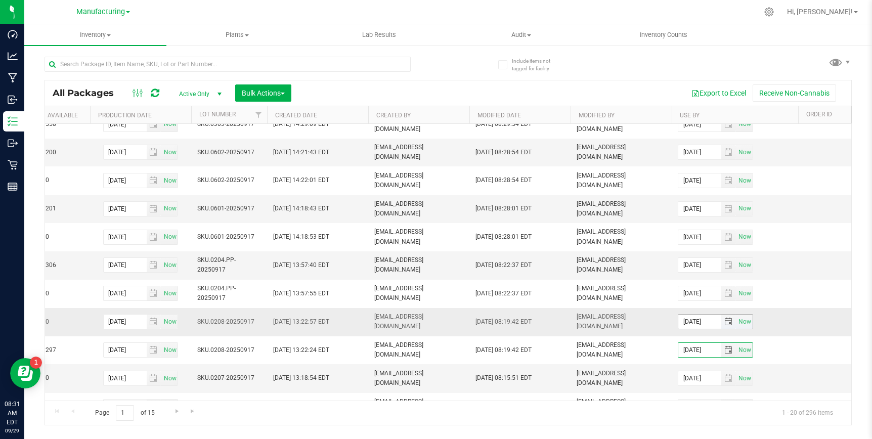
click at [730, 318] on span "select" at bounding box center [728, 322] width 8 height 8
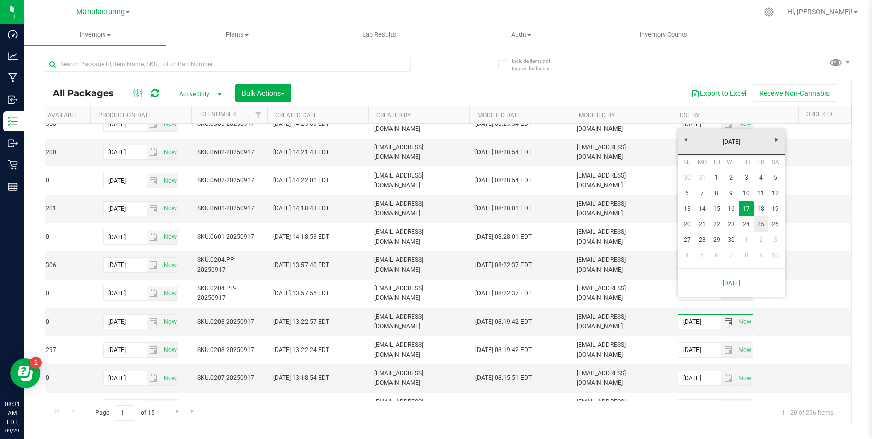
click at [761, 223] on link "25" at bounding box center [760, 224] width 15 height 16
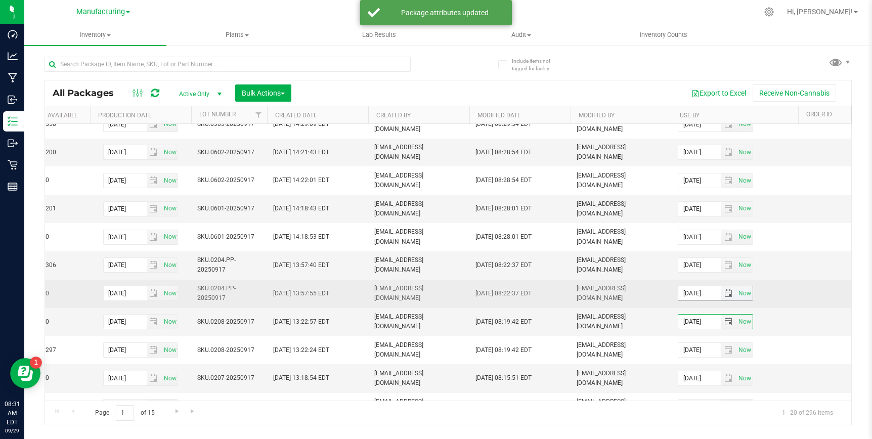
click at [731, 289] on span "select" at bounding box center [728, 293] width 8 height 8
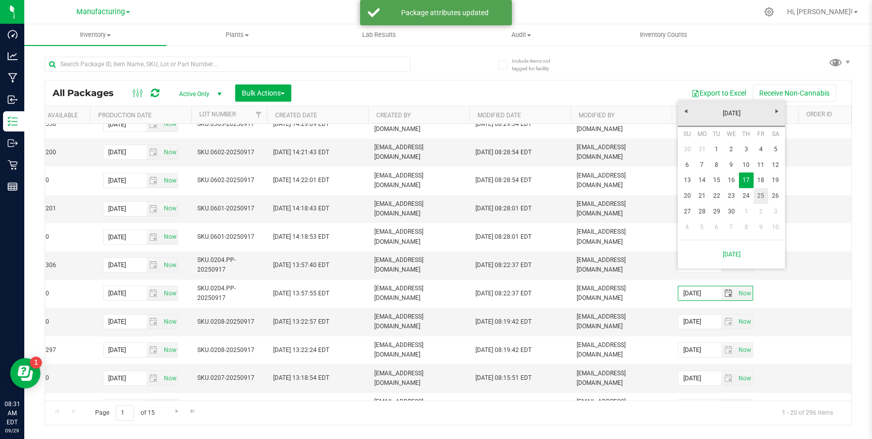
click at [761, 195] on link "25" at bounding box center [760, 196] width 15 height 16
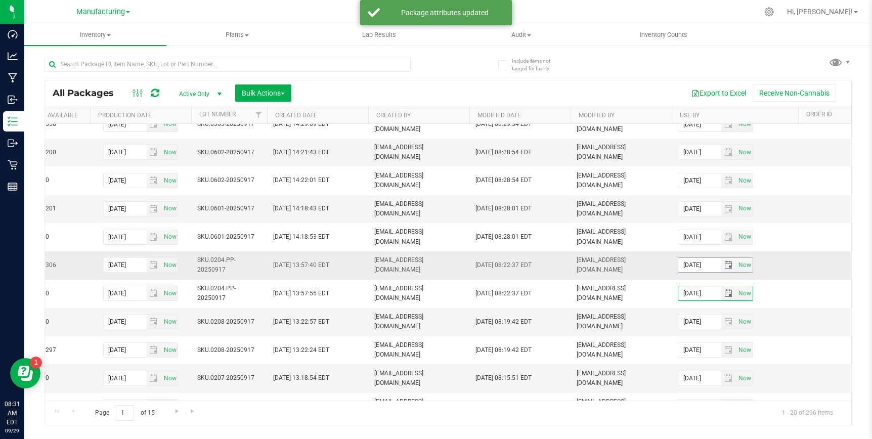
click at [728, 261] on span "select" at bounding box center [728, 265] width 8 height 8
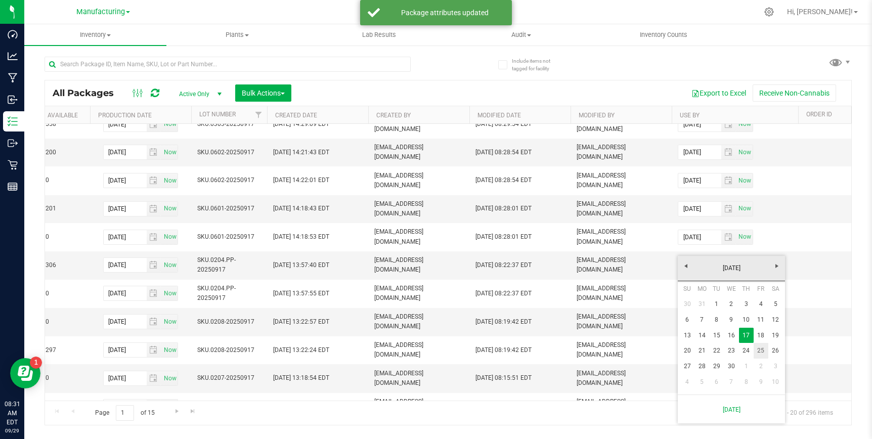
click at [757, 348] on link "25" at bounding box center [760, 351] width 15 height 16
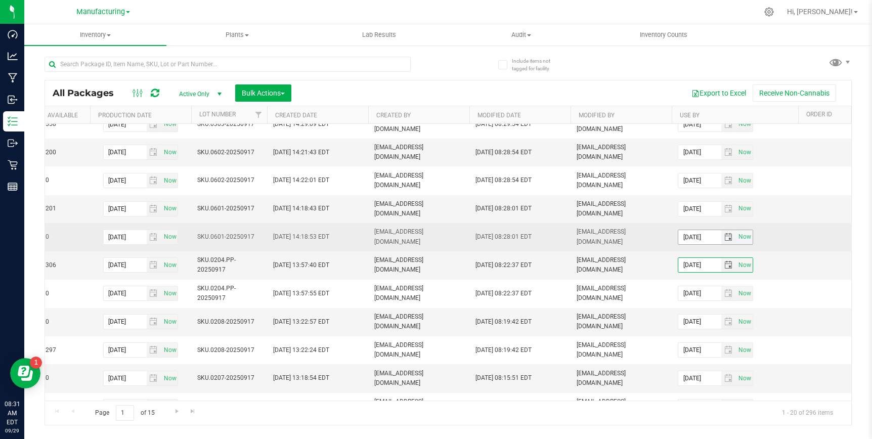
click at [729, 233] on span "select" at bounding box center [728, 237] width 8 height 8
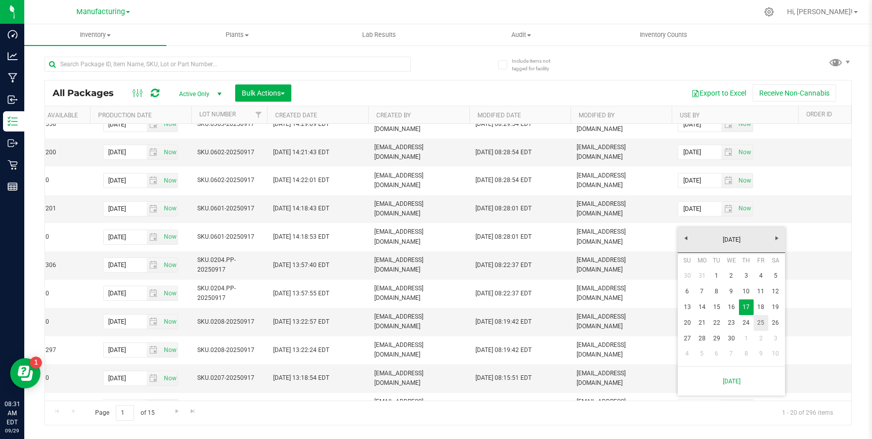
click at [759, 318] on link "25" at bounding box center [760, 323] width 15 height 16
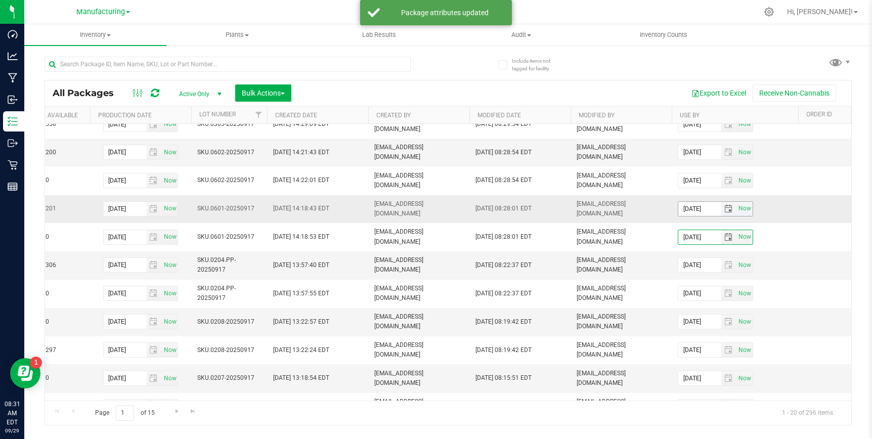
click at [727, 205] on span "select" at bounding box center [728, 209] width 8 height 8
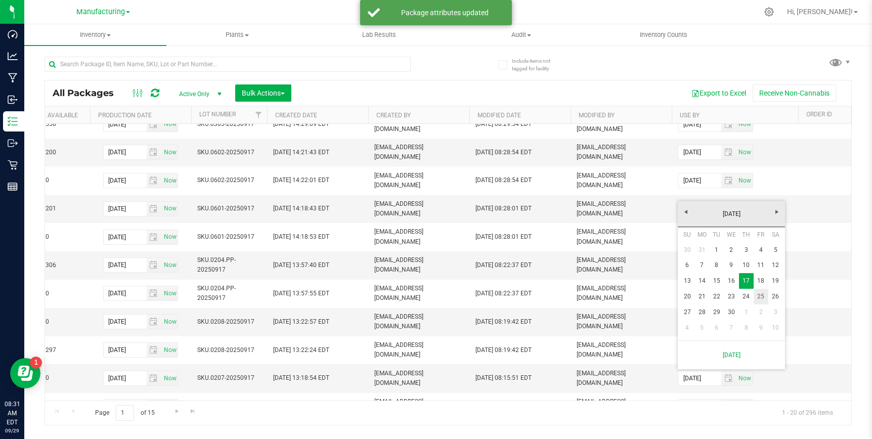
click at [756, 297] on link "25" at bounding box center [760, 297] width 15 height 16
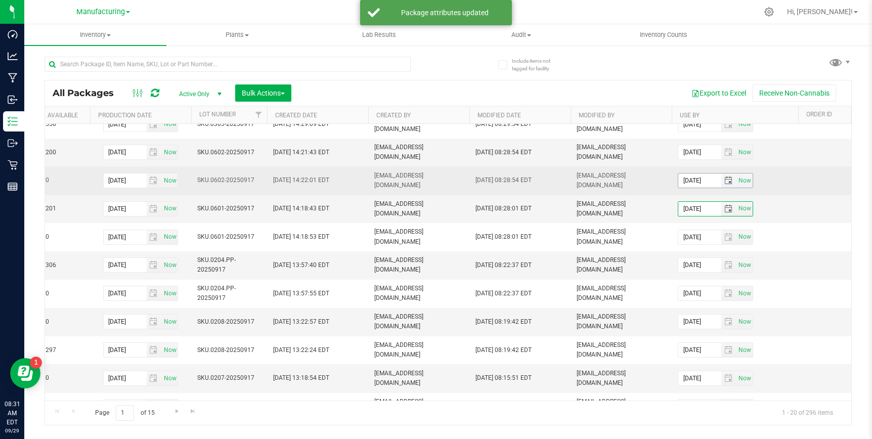
click at [730, 176] on span "select" at bounding box center [728, 180] width 8 height 8
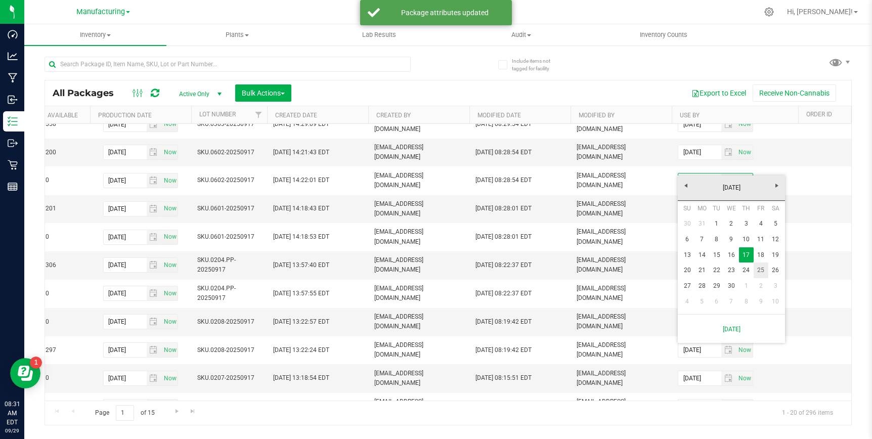
click at [761, 268] on link "25" at bounding box center [760, 270] width 15 height 16
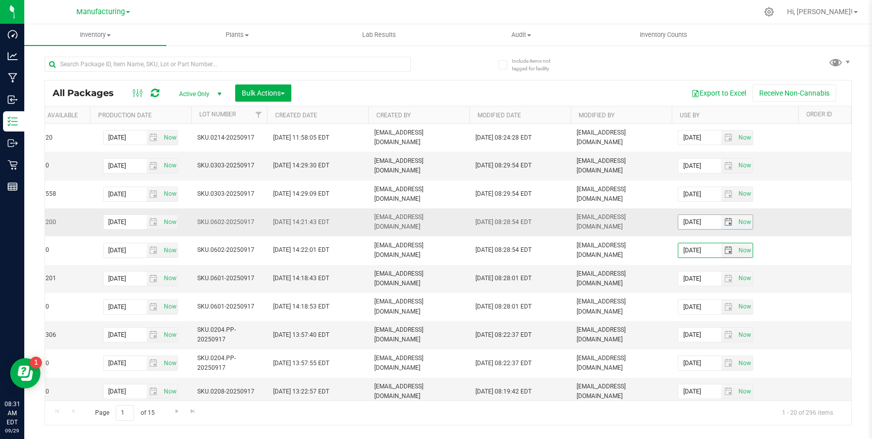
click at [725, 218] on span "select" at bounding box center [728, 222] width 8 height 8
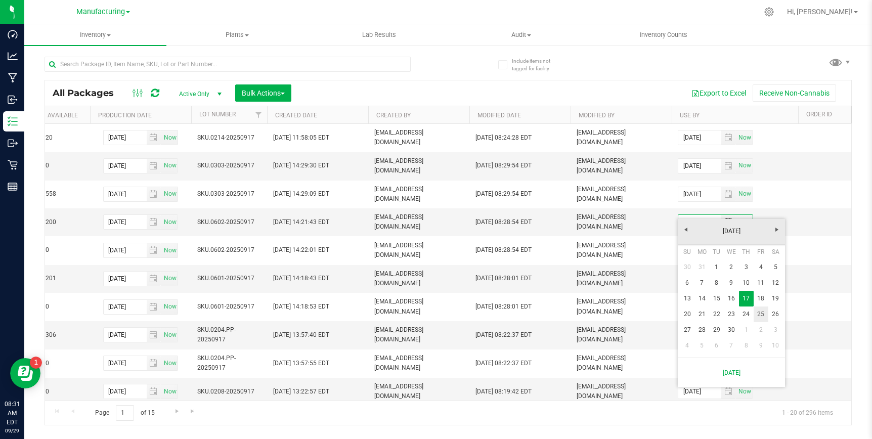
click at [756, 314] on link "25" at bounding box center [760, 314] width 15 height 16
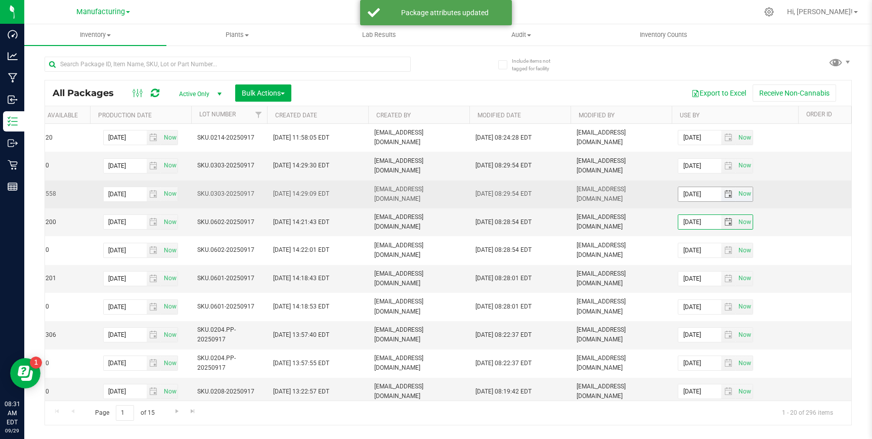
click at [726, 190] on span "select" at bounding box center [728, 194] width 8 height 8
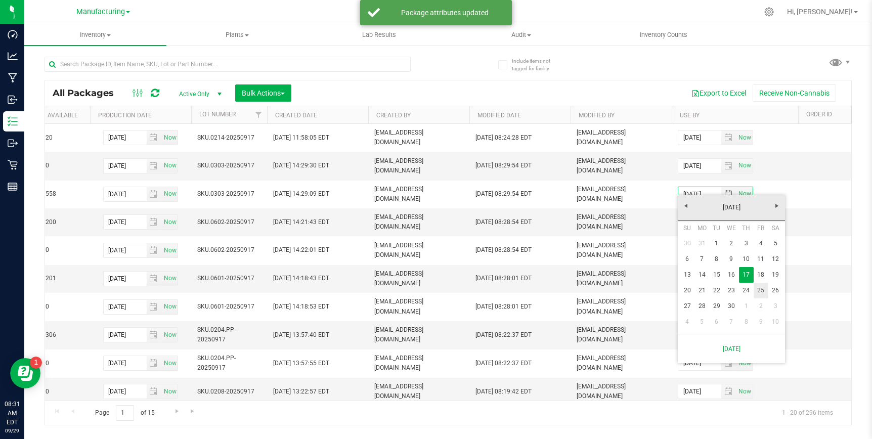
click at [762, 287] on link "25" at bounding box center [760, 291] width 15 height 16
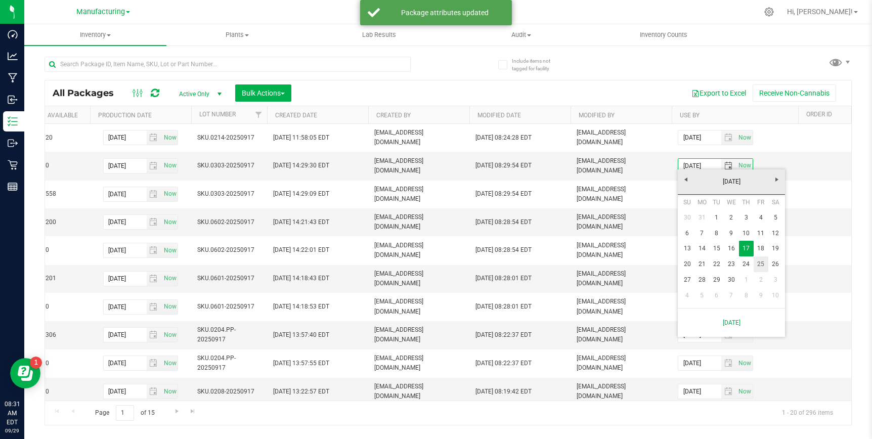
click at [761, 265] on link "25" at bounding box center [760, 264] width 15 height 16
type input "[DATE]"
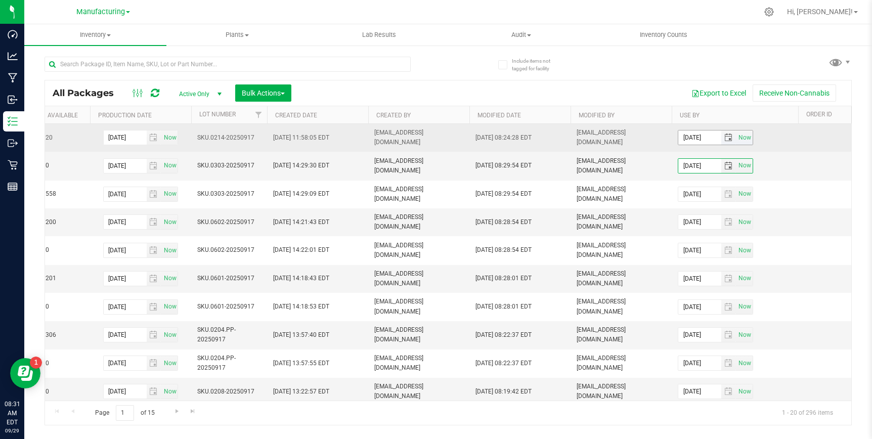
click at [726, 135] on span "select" at bounding box center [728, 137] width 8 height 8
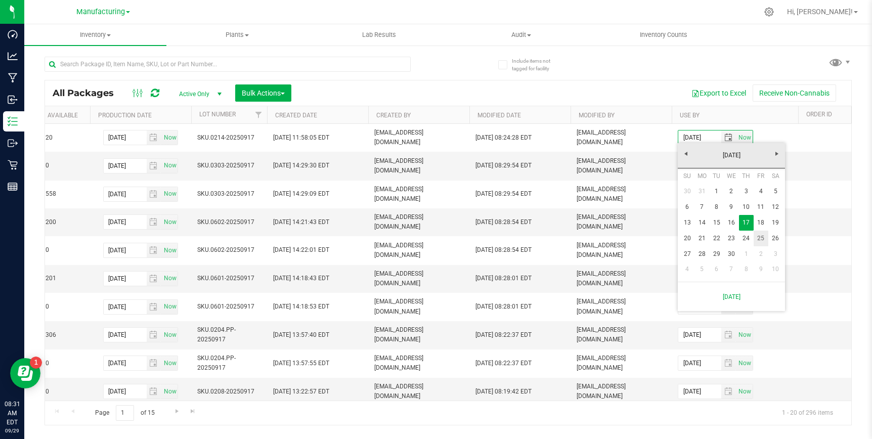
click at [760, 234] on link "25" at bounding box center [760, 239] width 15 height 16
type input "[DATE]"
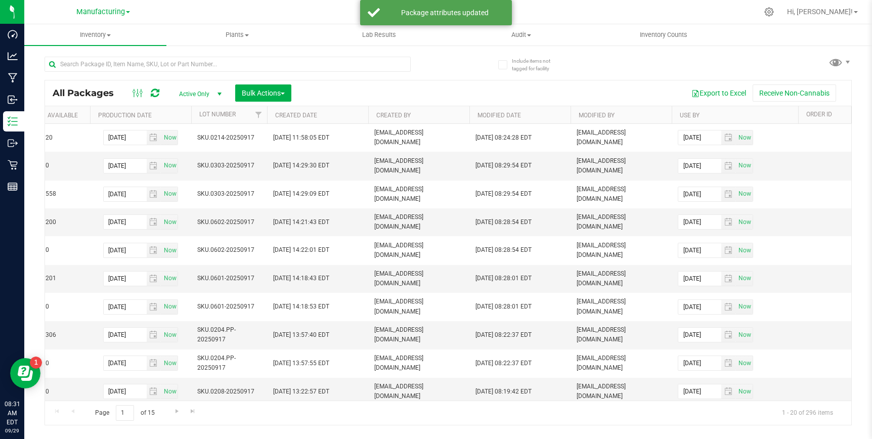
click at [441, 97] on div "Export to Excel Receive Non-Cannabis" at bounding box center [571, 92] width 545 height 17
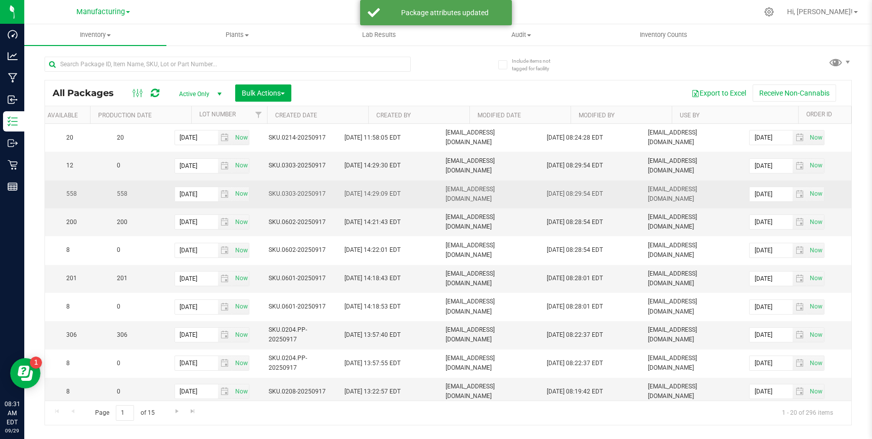
scroll to position [0, 0]
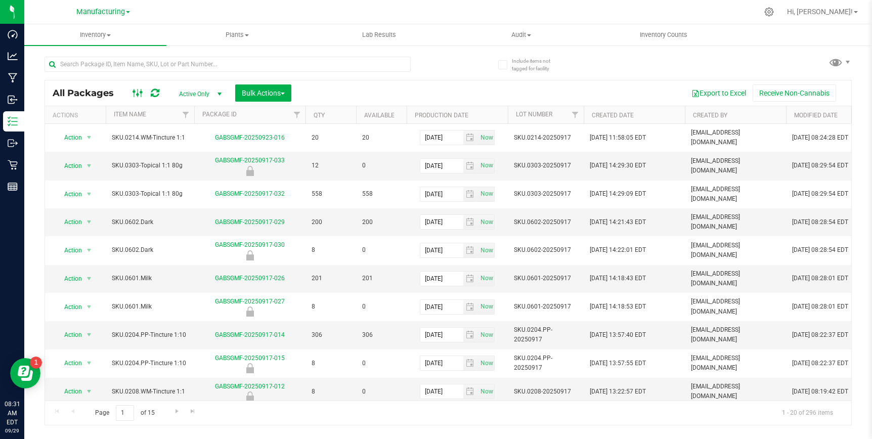
click at [135, 87] on icon at bounding box center [137, 93] width 11 height 12
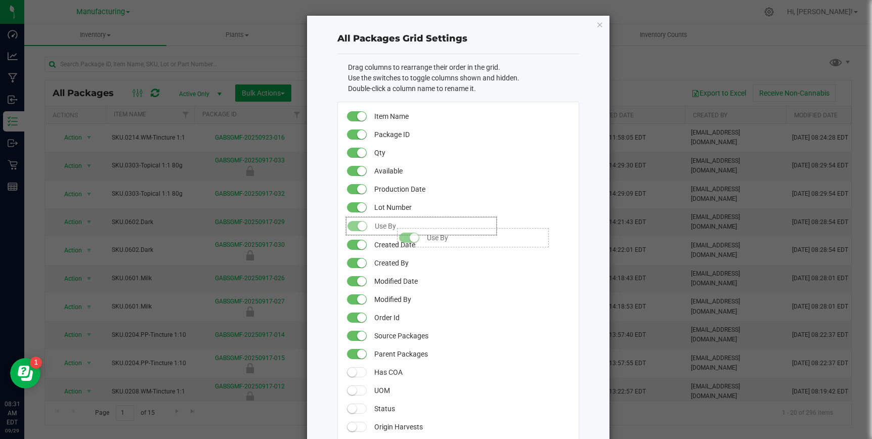
drag, startPoint x: 387, startPoint y: 297, endPoint x: 391, endPoint y: 222, distance: 74.4
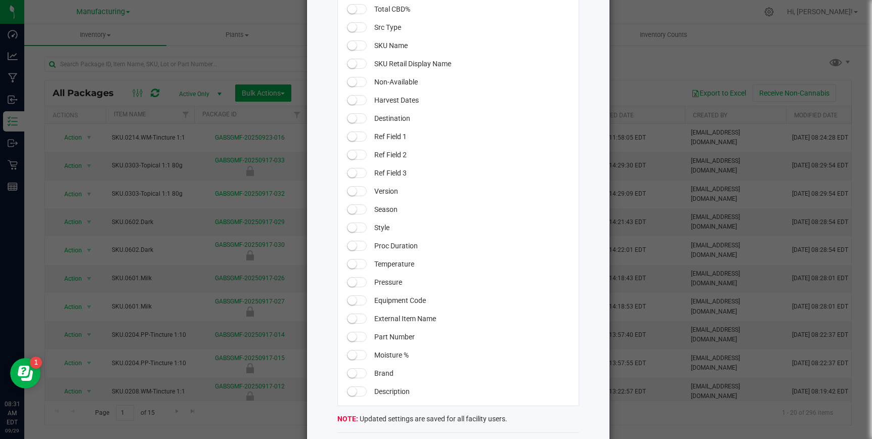
scroll to position [843, 0]
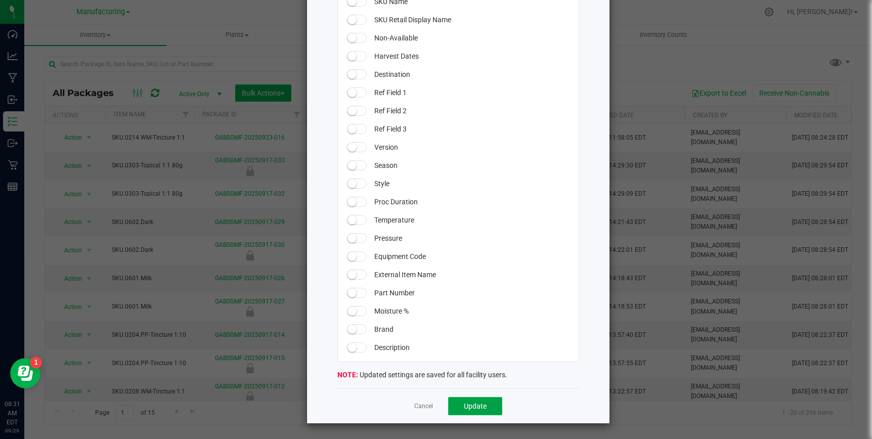
click at [480, 409] on span "Update" at bounding box center [475, 406] width 23 height 8
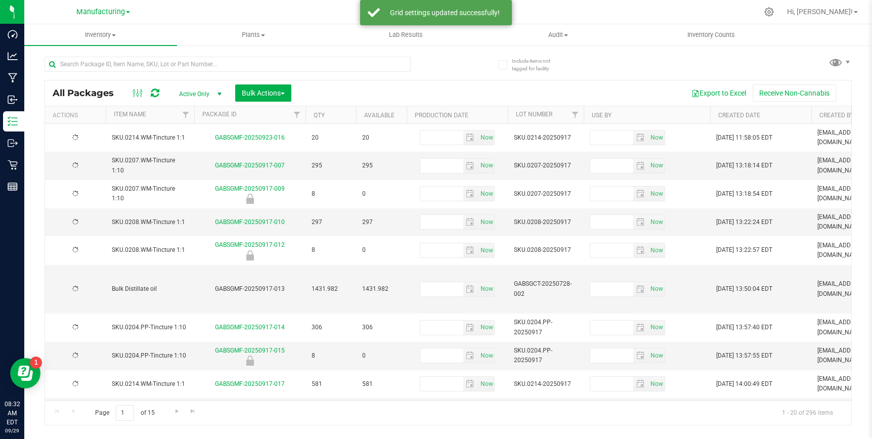
type input "[DATE]"
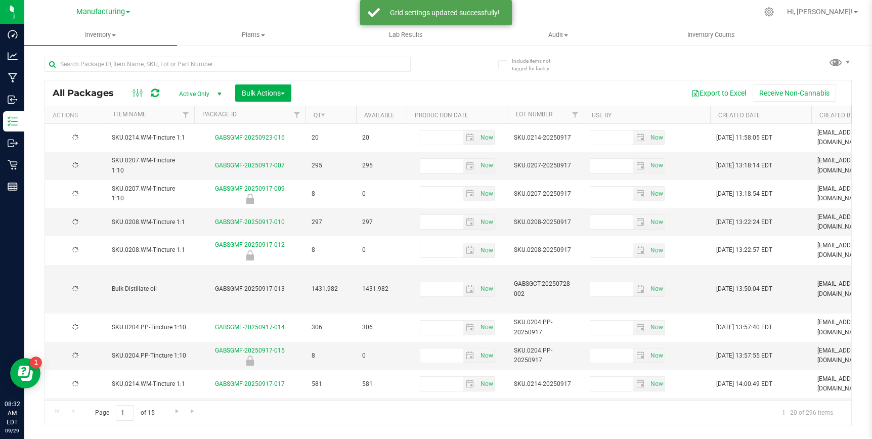
type input "[DATE]"
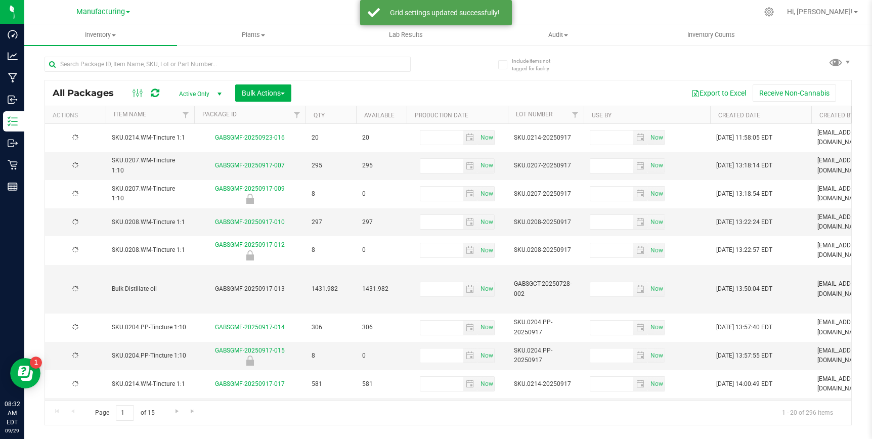
type input "[DATE]"
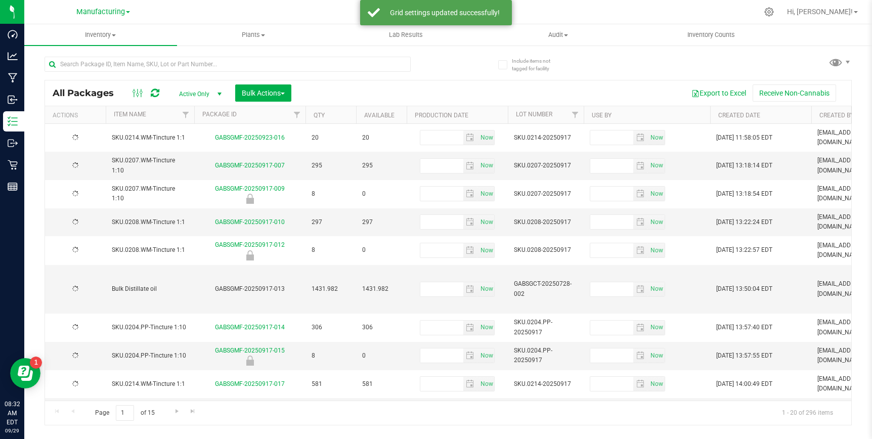
type input "[DATE]"
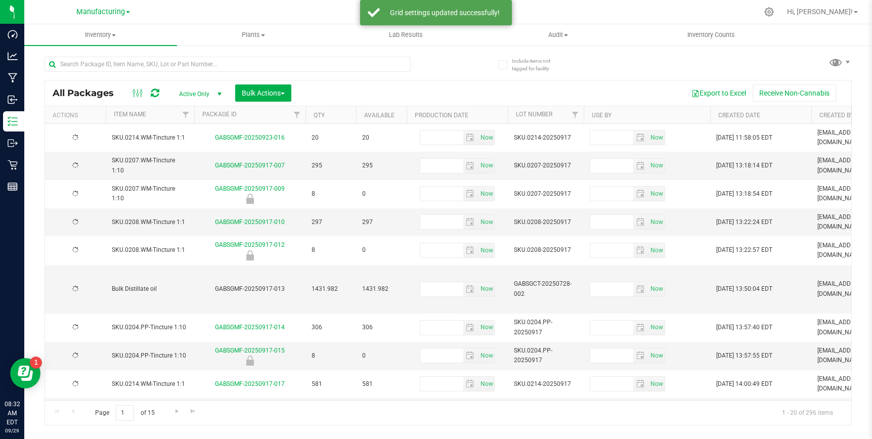
type input "[DATE]"
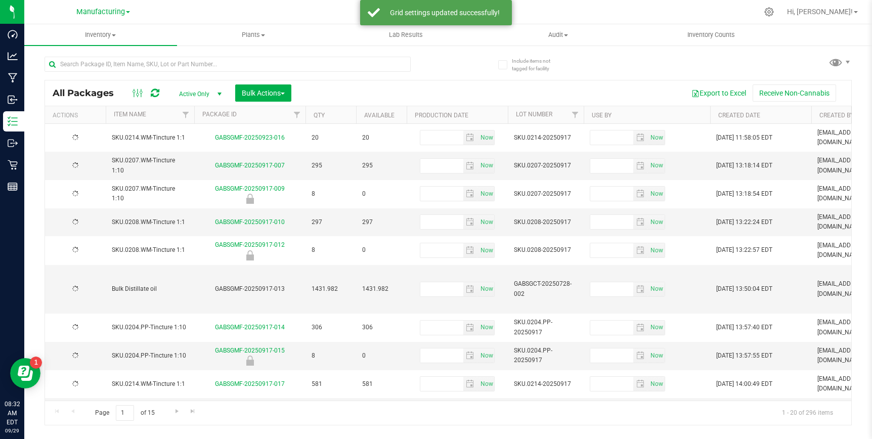
type input "[DATE]"
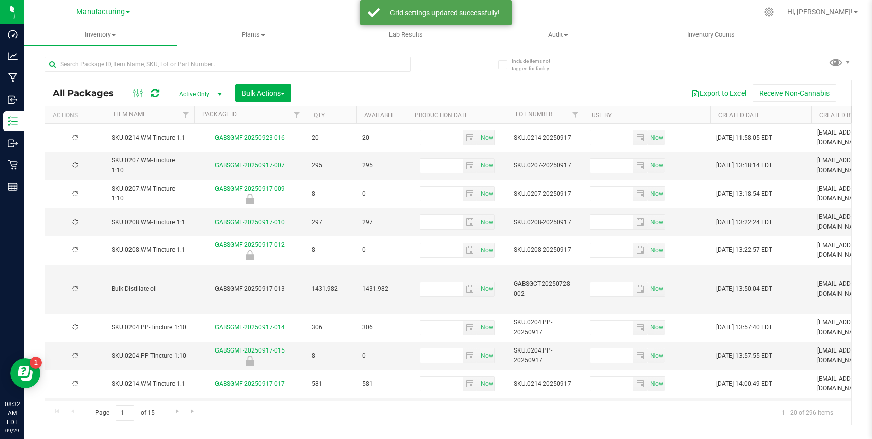
type input "[DATE]"
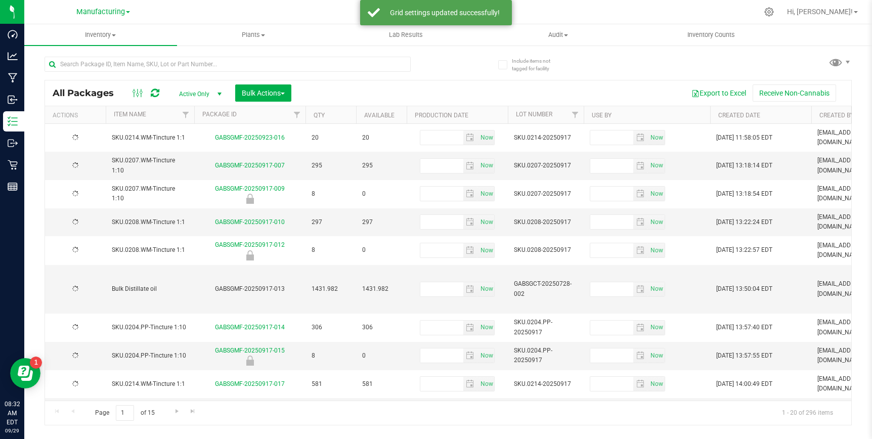
type input "[DATE]"
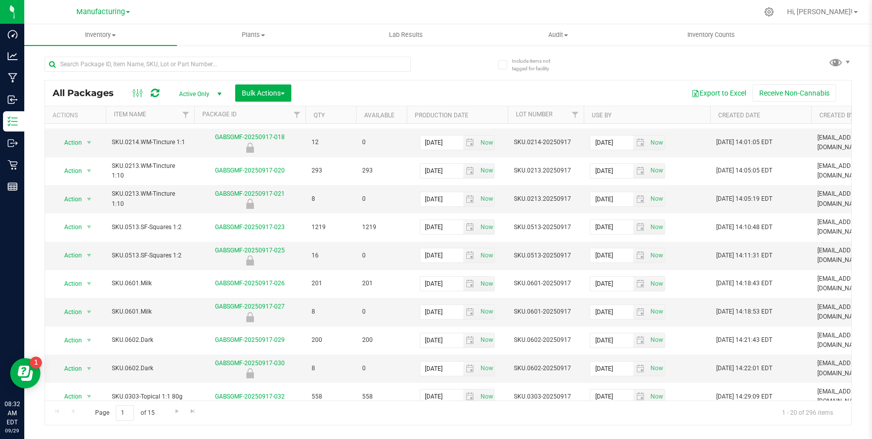
scroll to position [0, 0]
